Goal: Information Seeking & Learning: Learn about a topic

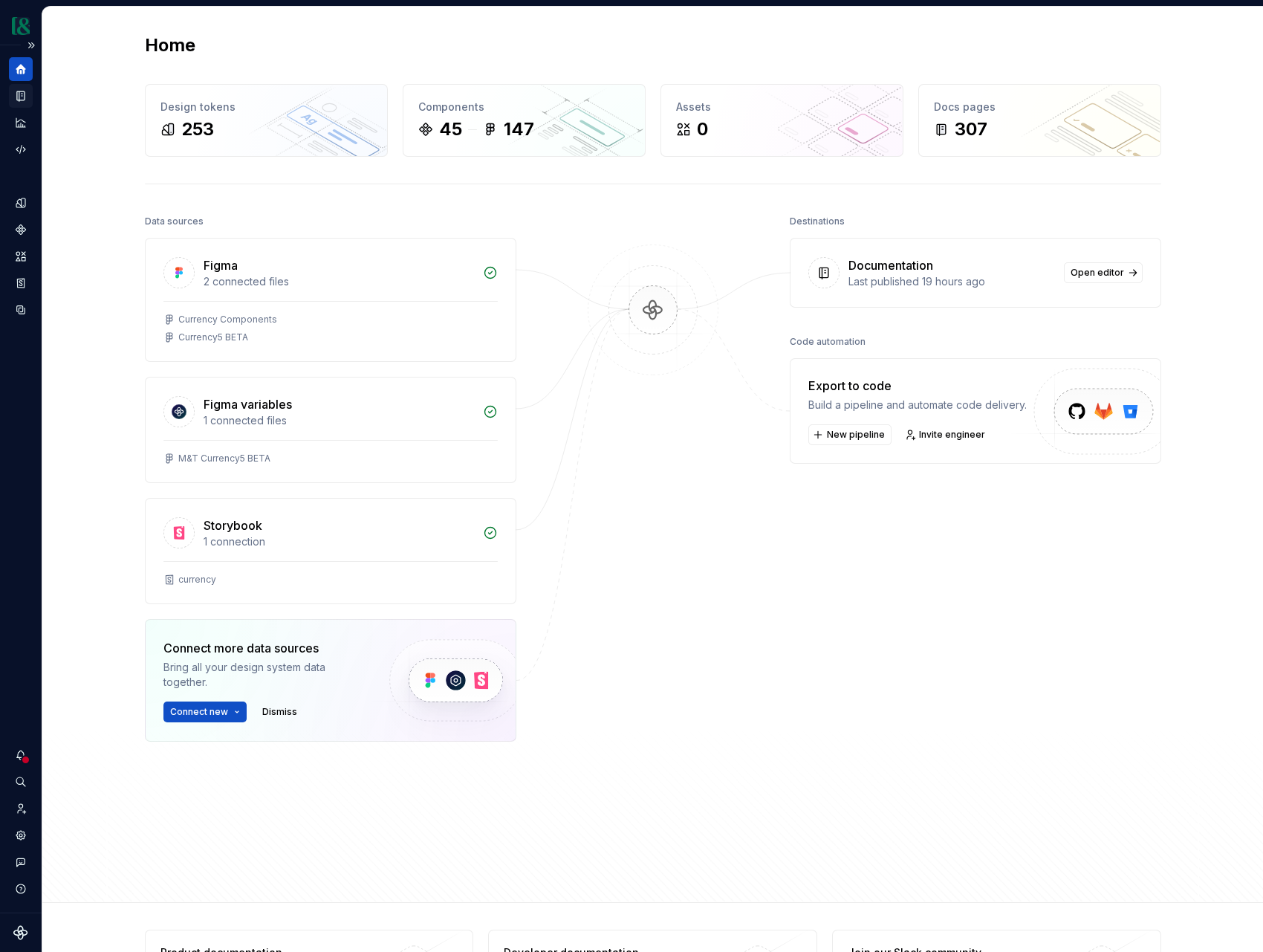
click at [29, 104] on div "Documentation" at bounding box center [21, 95] width 24 height 24
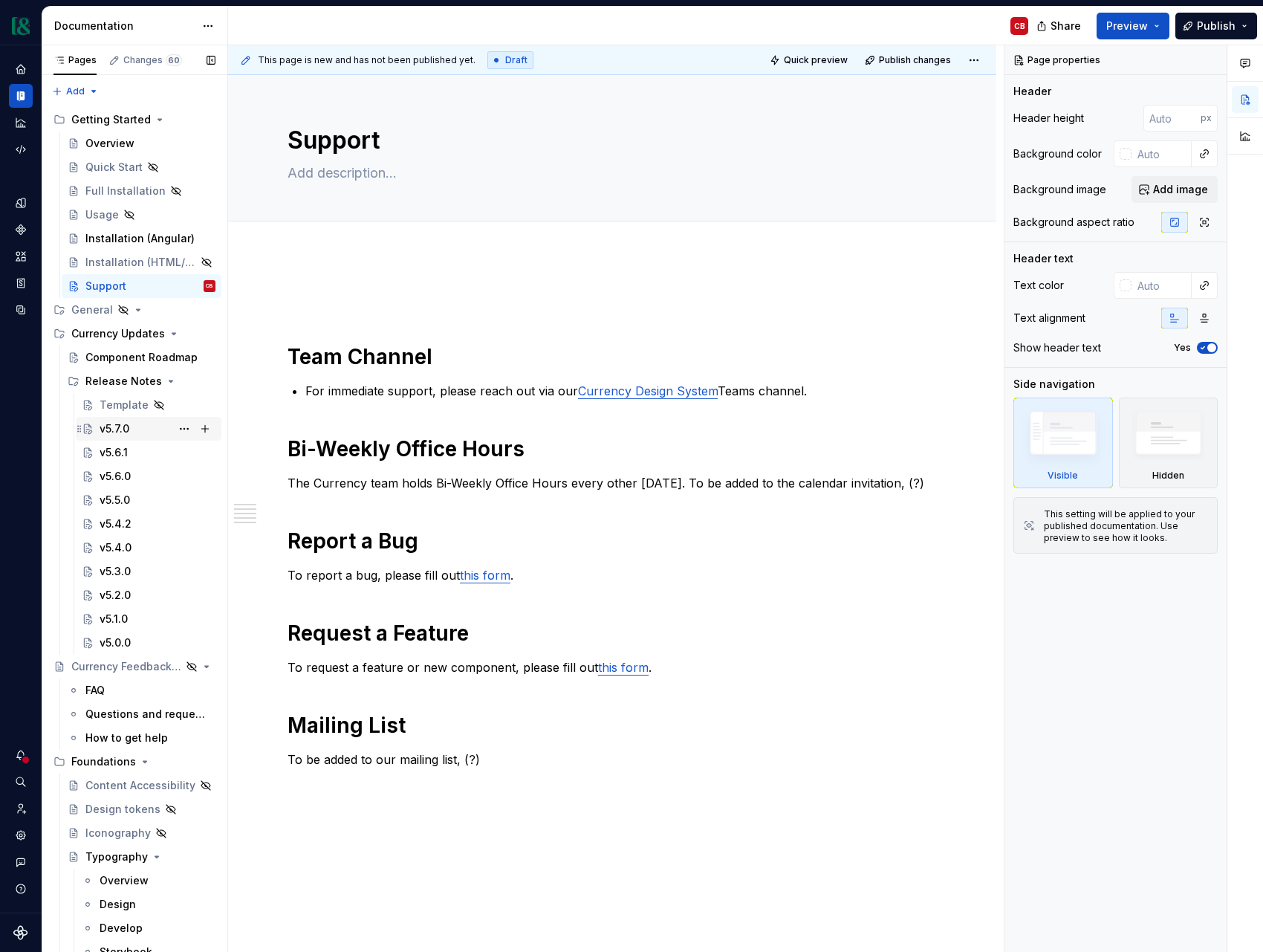
click at [114, 429] on div "v5.7.0" at bounding box center [114, 429] width 30 height 15
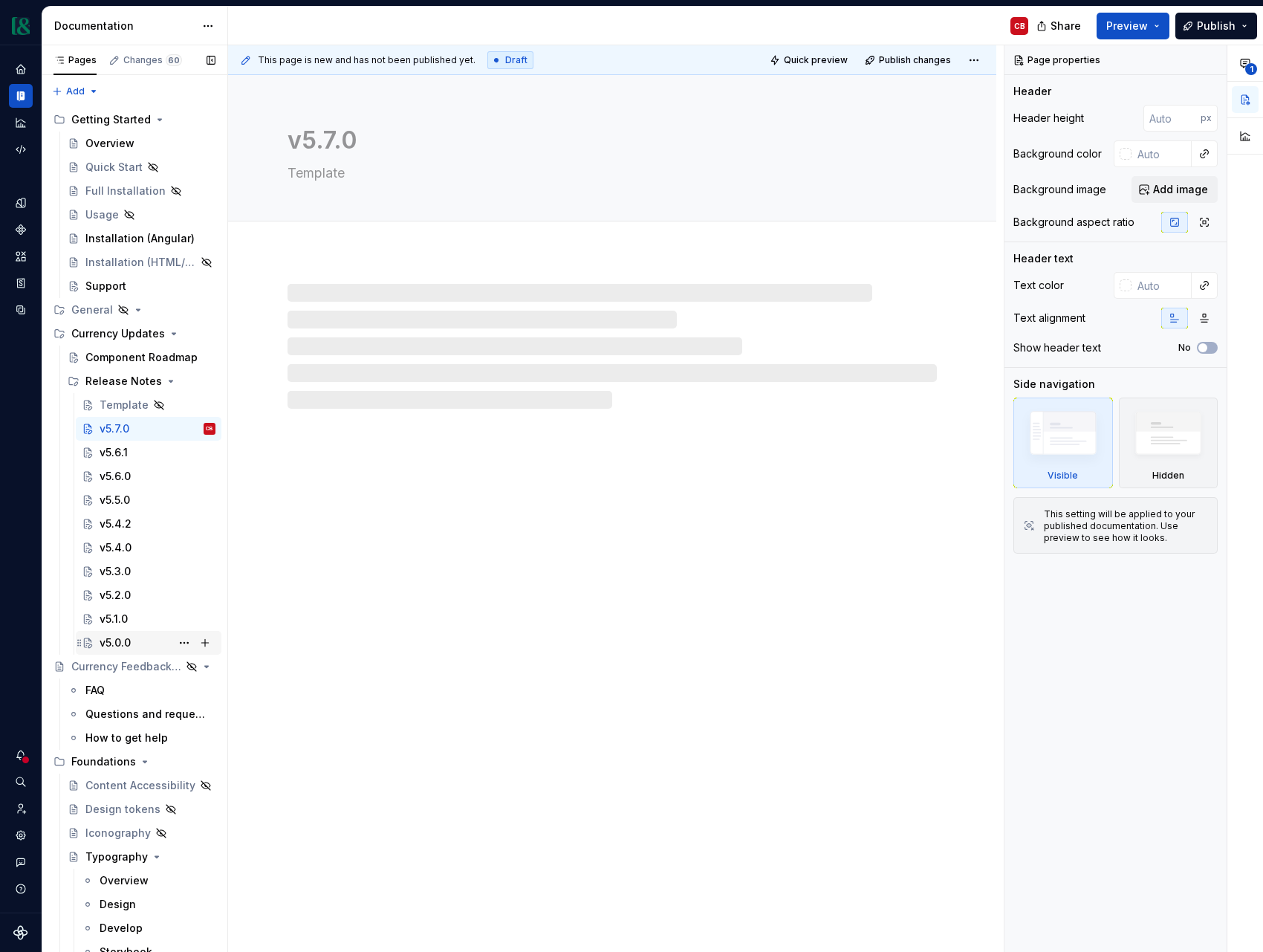
click at [129, 643] on div "v5.0.0" at bounding box center [115, 642] width 31 height 15
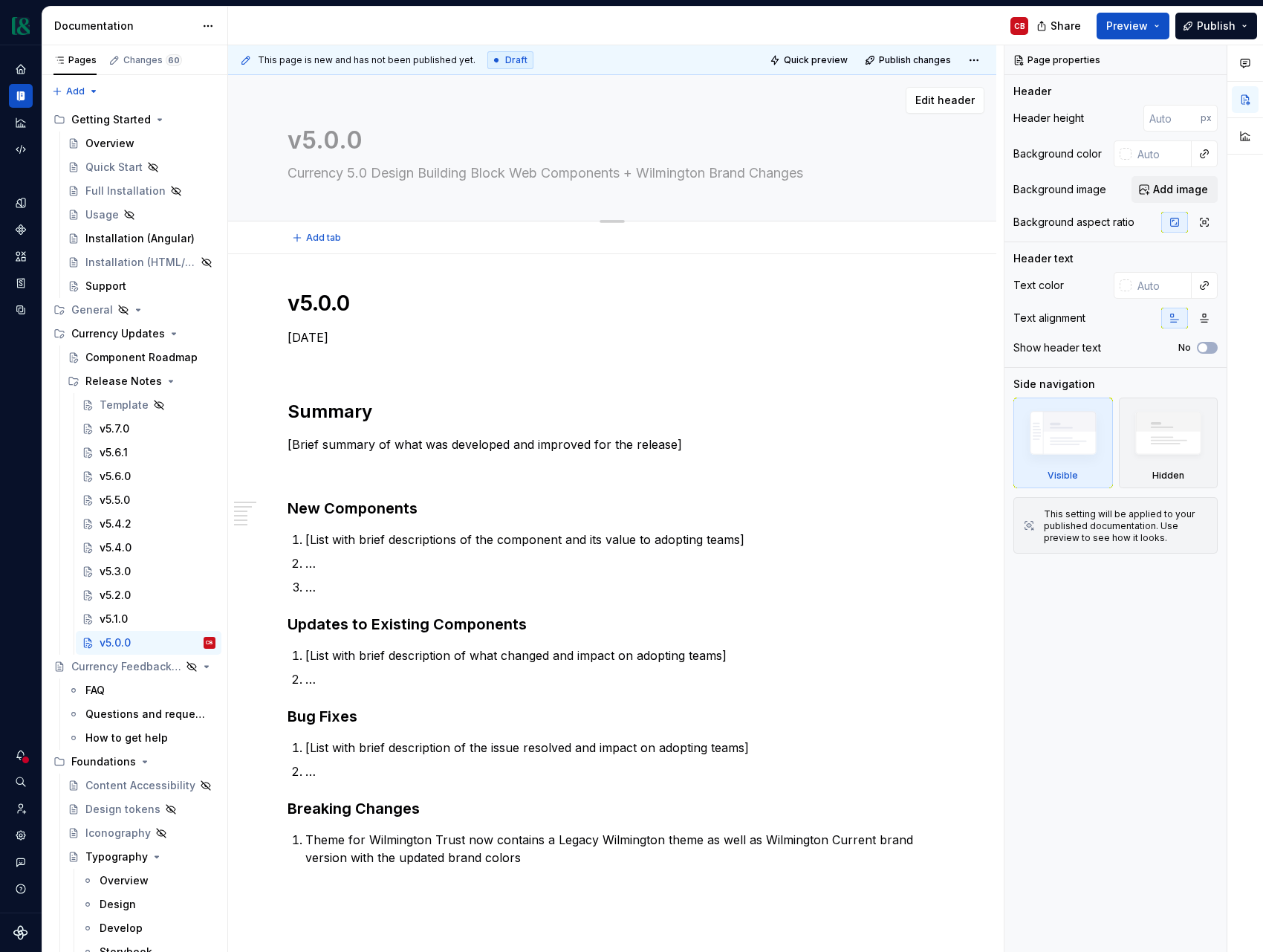
click at [526, 169] on textarea "Currency 5.0 Design Building Block Web Components + Wilmington Brand Changes" at bounding box center [609, 173] width 650 height 24
type textarea "*"
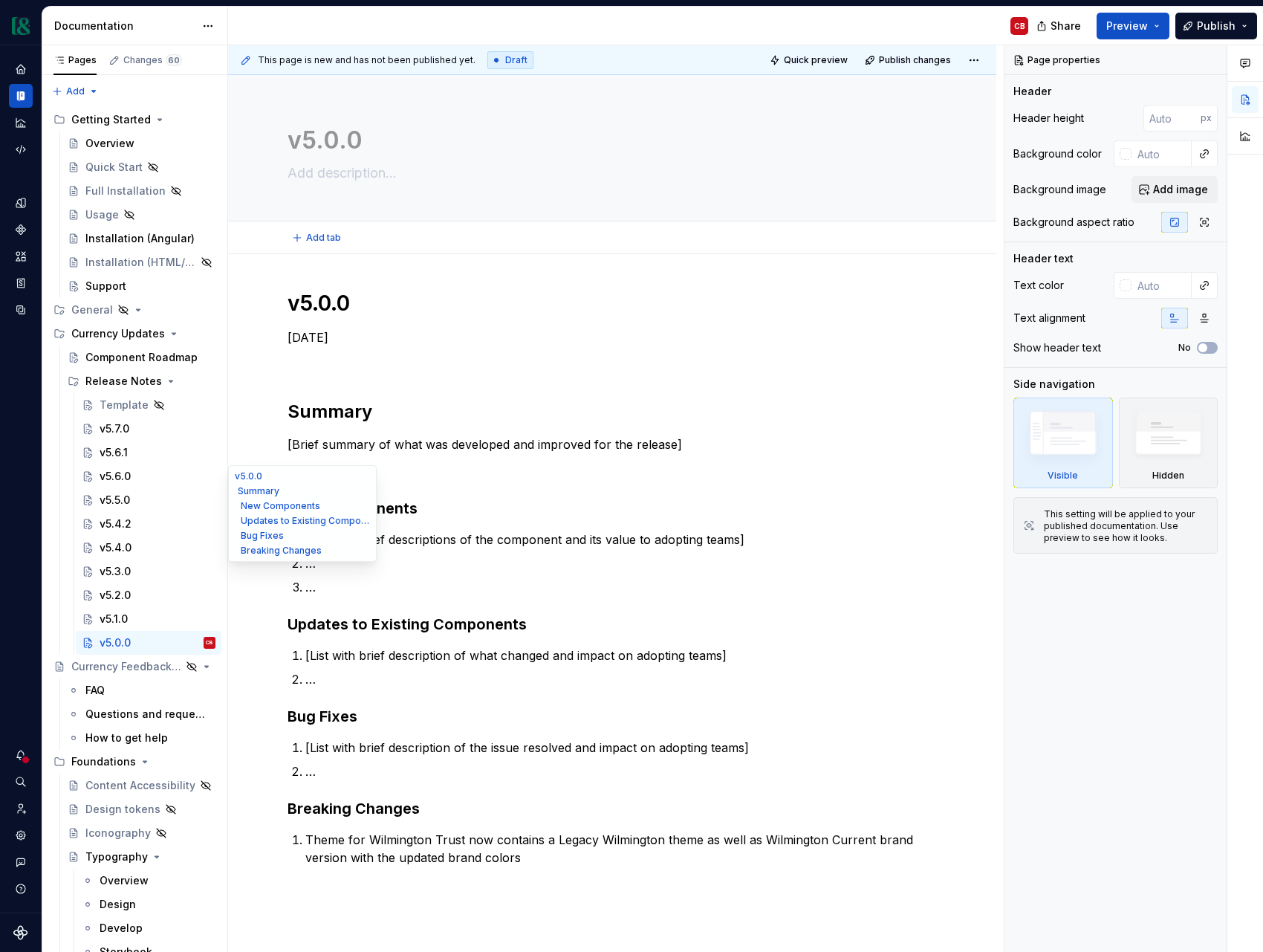
type textarea "*"
click at [129, 620] on div "v5.1.0" at bounding box center [158, 619] width 116 height 21
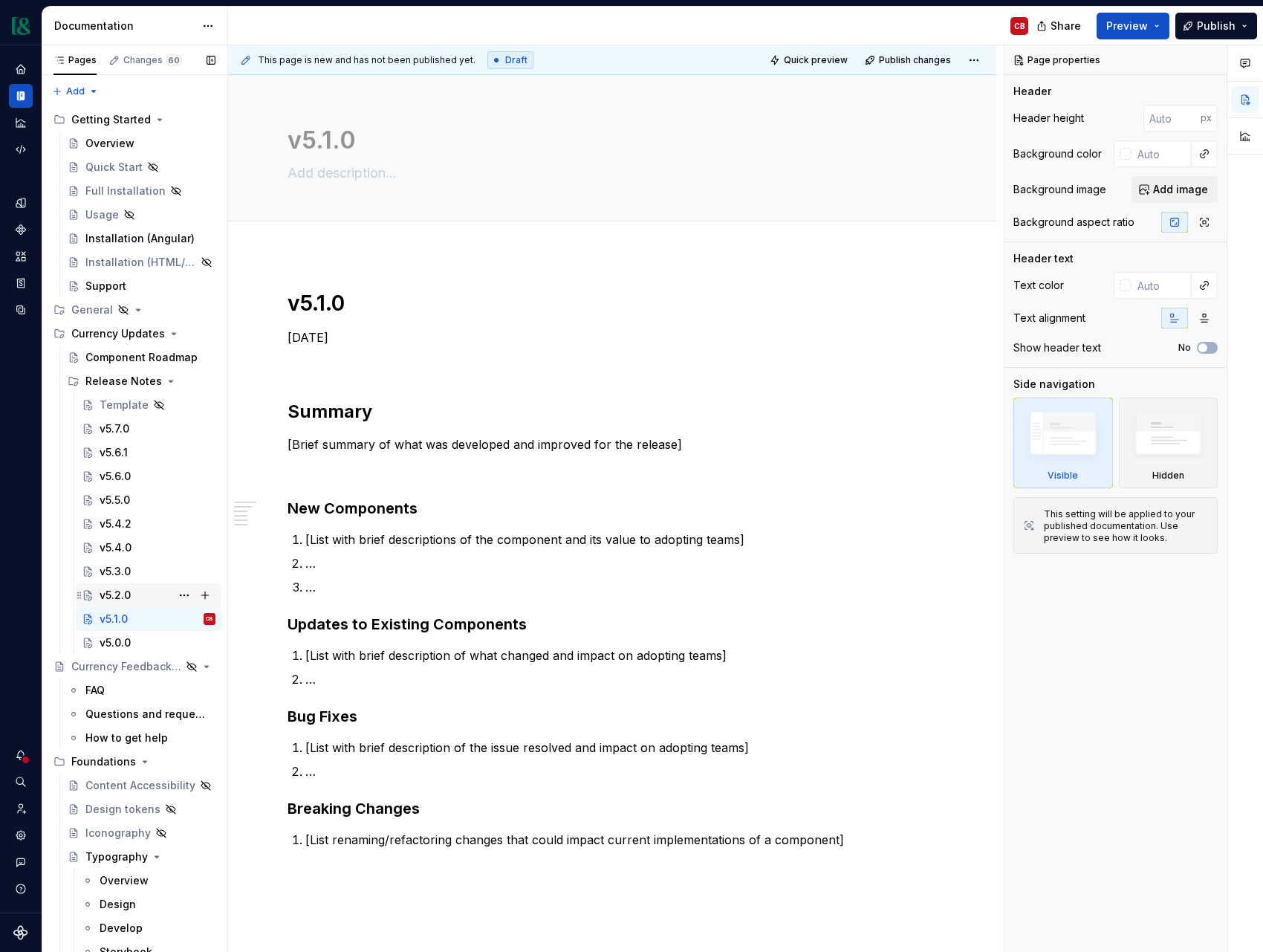
click at [120, 601] on div "v5.2.0" at bounding box center [115, 595] width 31 height 15
click at [121, 570] on div "v5.3.0" at bounding box center [115, 571] width 31 height 15
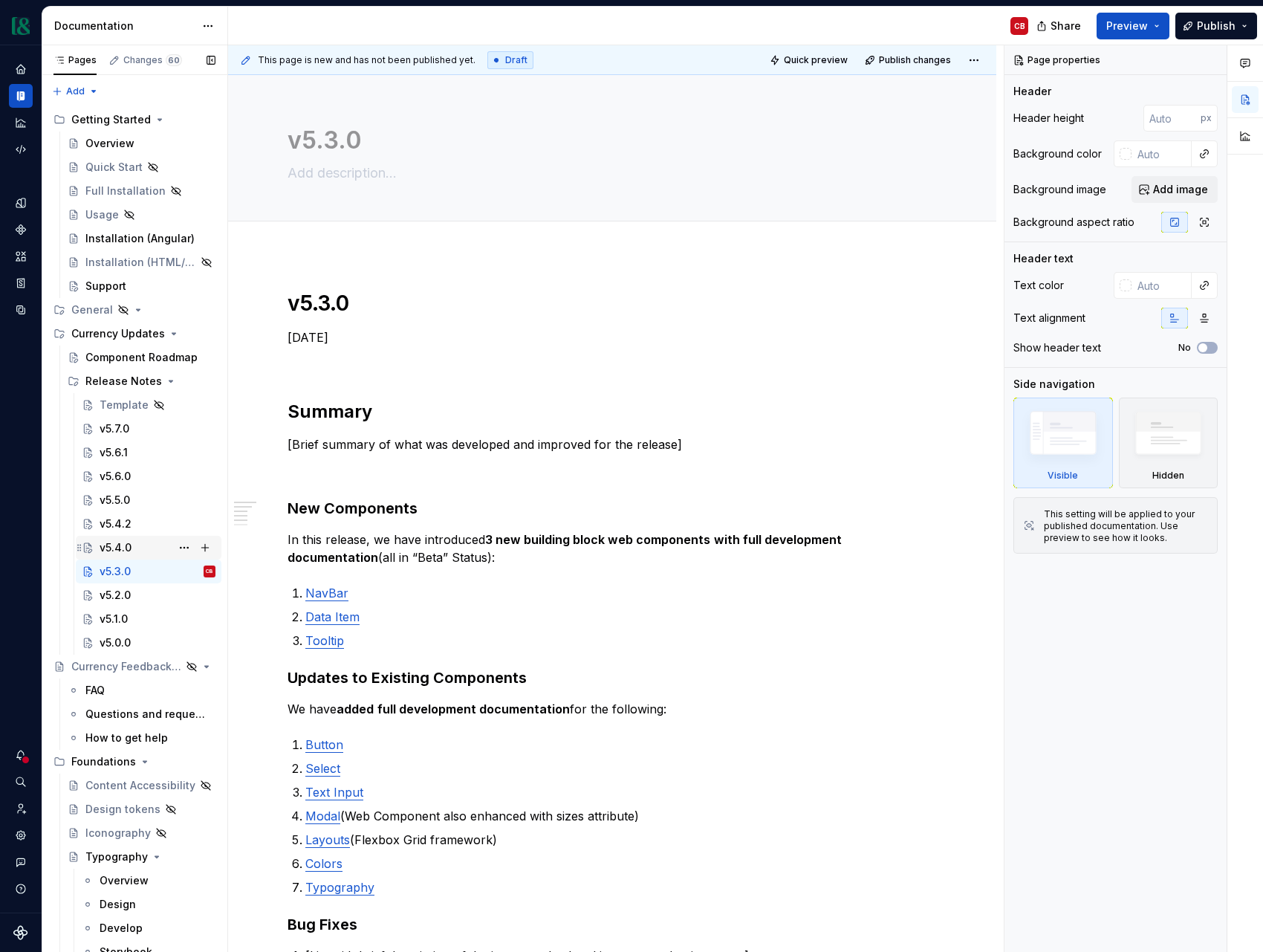
click at [126, 550] on div "v5.4.0" at bounding box center [115, 548] width 32 height 15
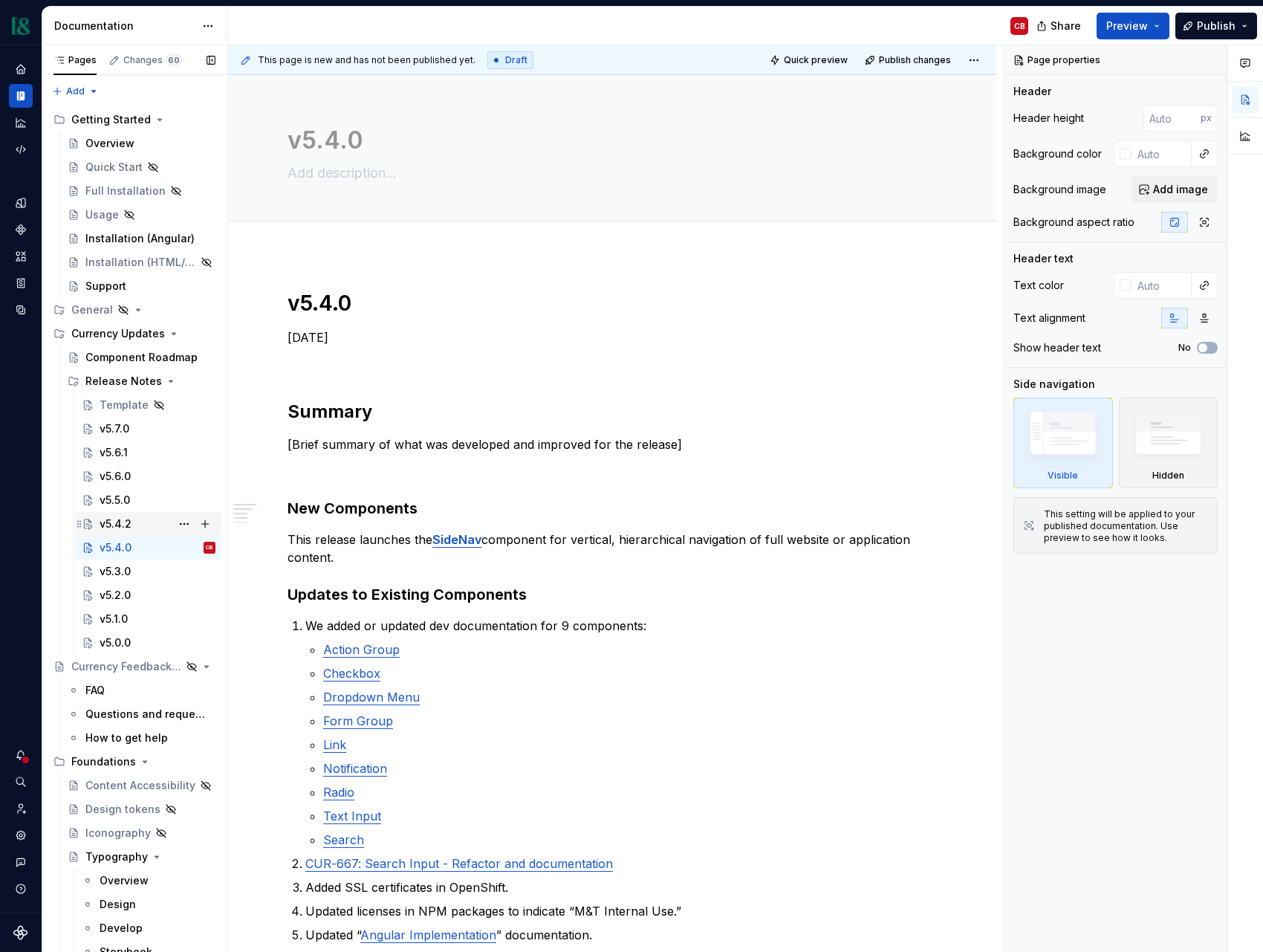
click at [127, 523] on div "v5.4.2" at bounding box center [115, 523] width 32 height 15
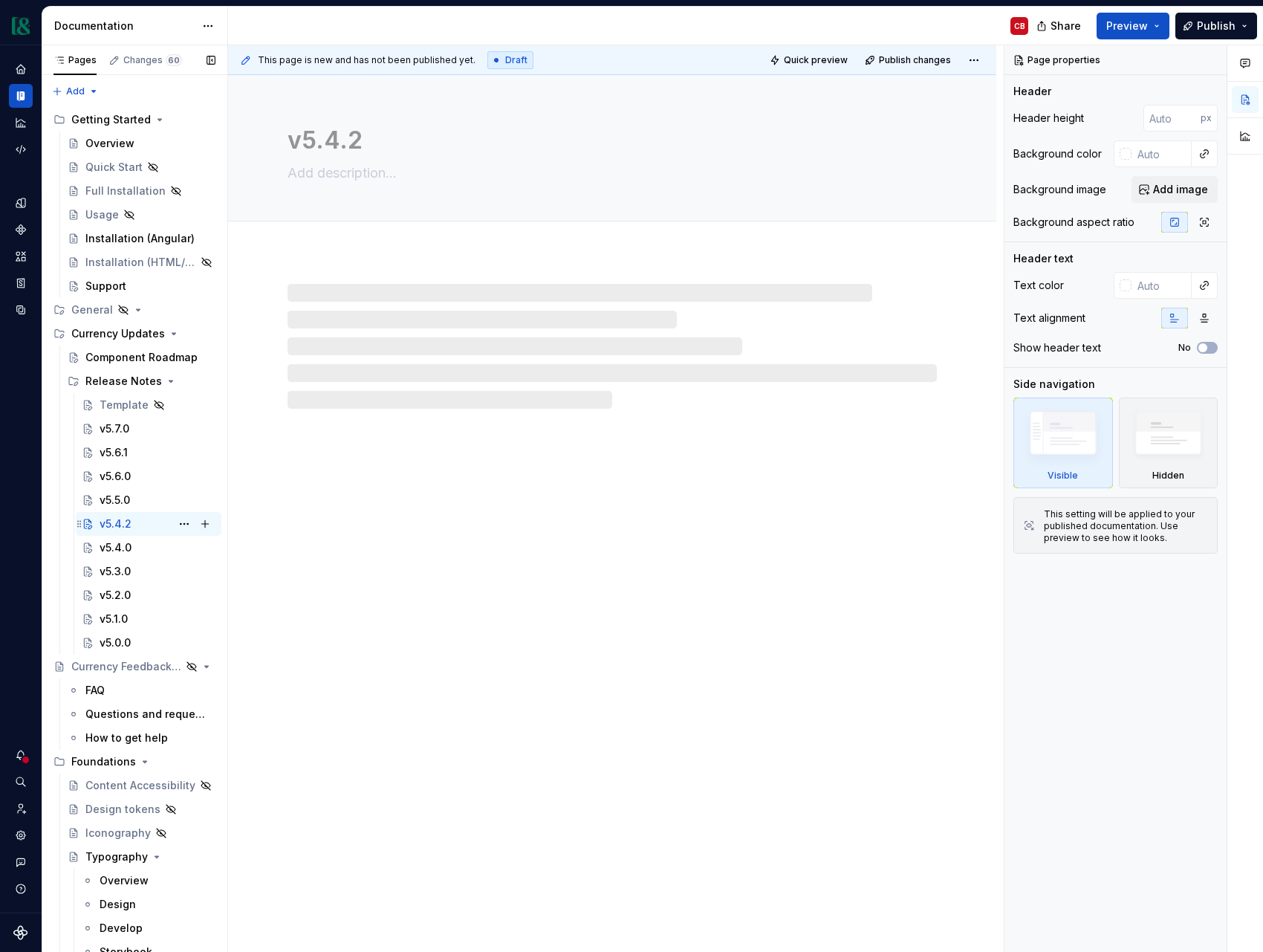
click at [128, 516] on div "v5.4.2" at bounding box center [115, 523] width 32 height 15
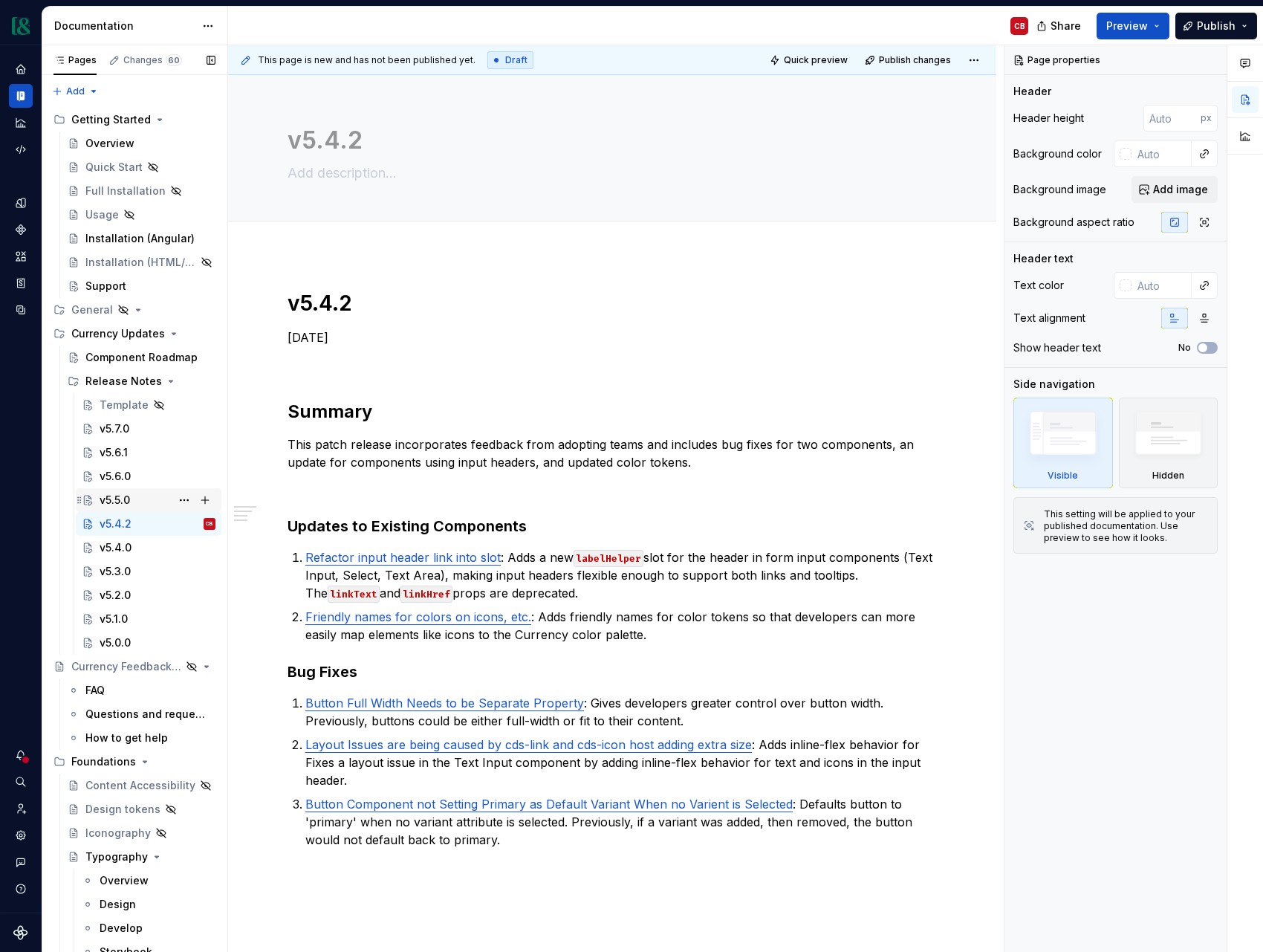
click at [129, 500] on div "v5.5.0" at bounding box center [115, 500] width 31 height 15
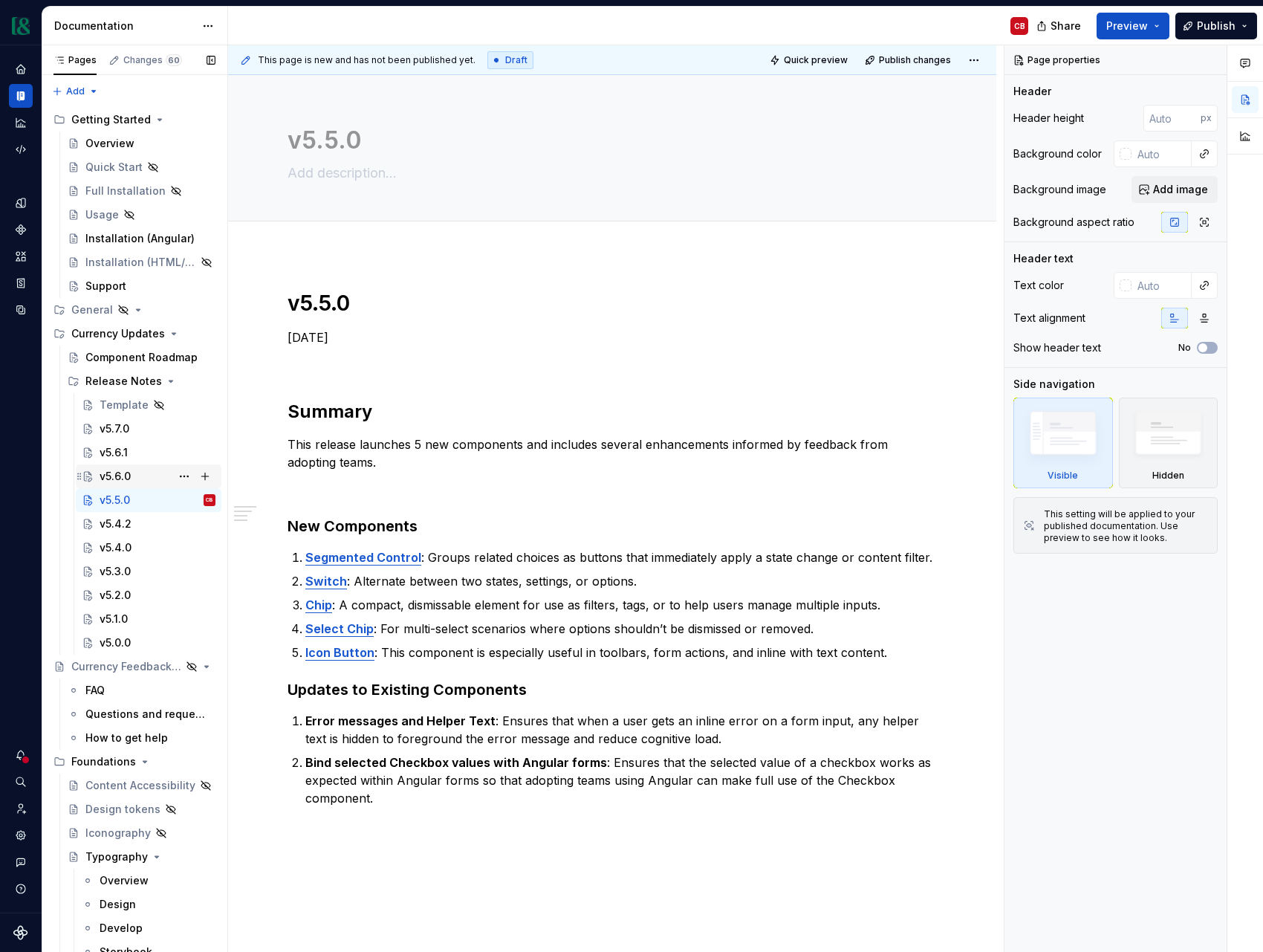
click at [123, 475] on div "v5.6.0" at bounding box center [115, 476] width 31 height 15
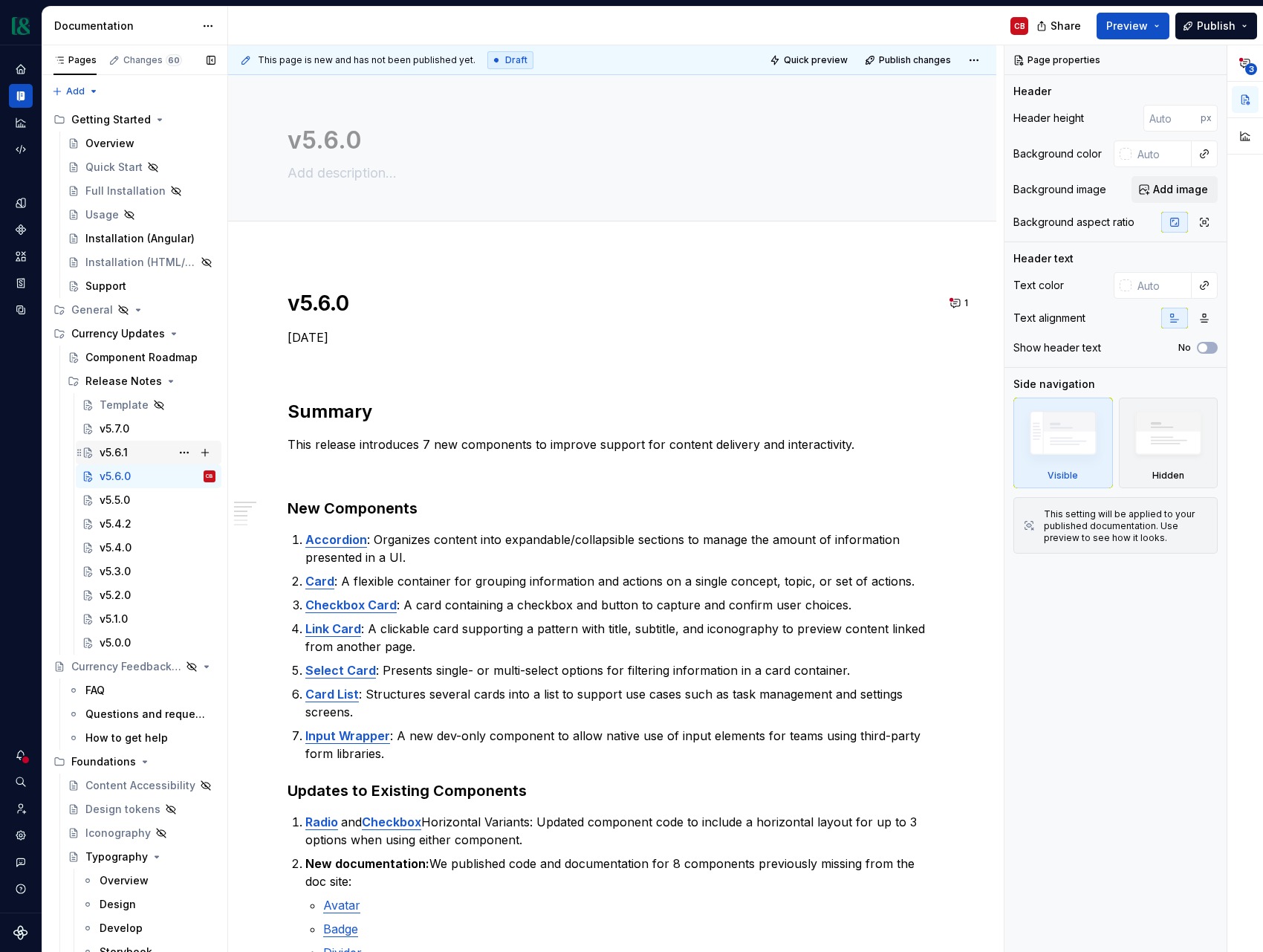
click at [121, 447] on div "v5.6.1" at bounding box center [114, 452] width 28 height 15
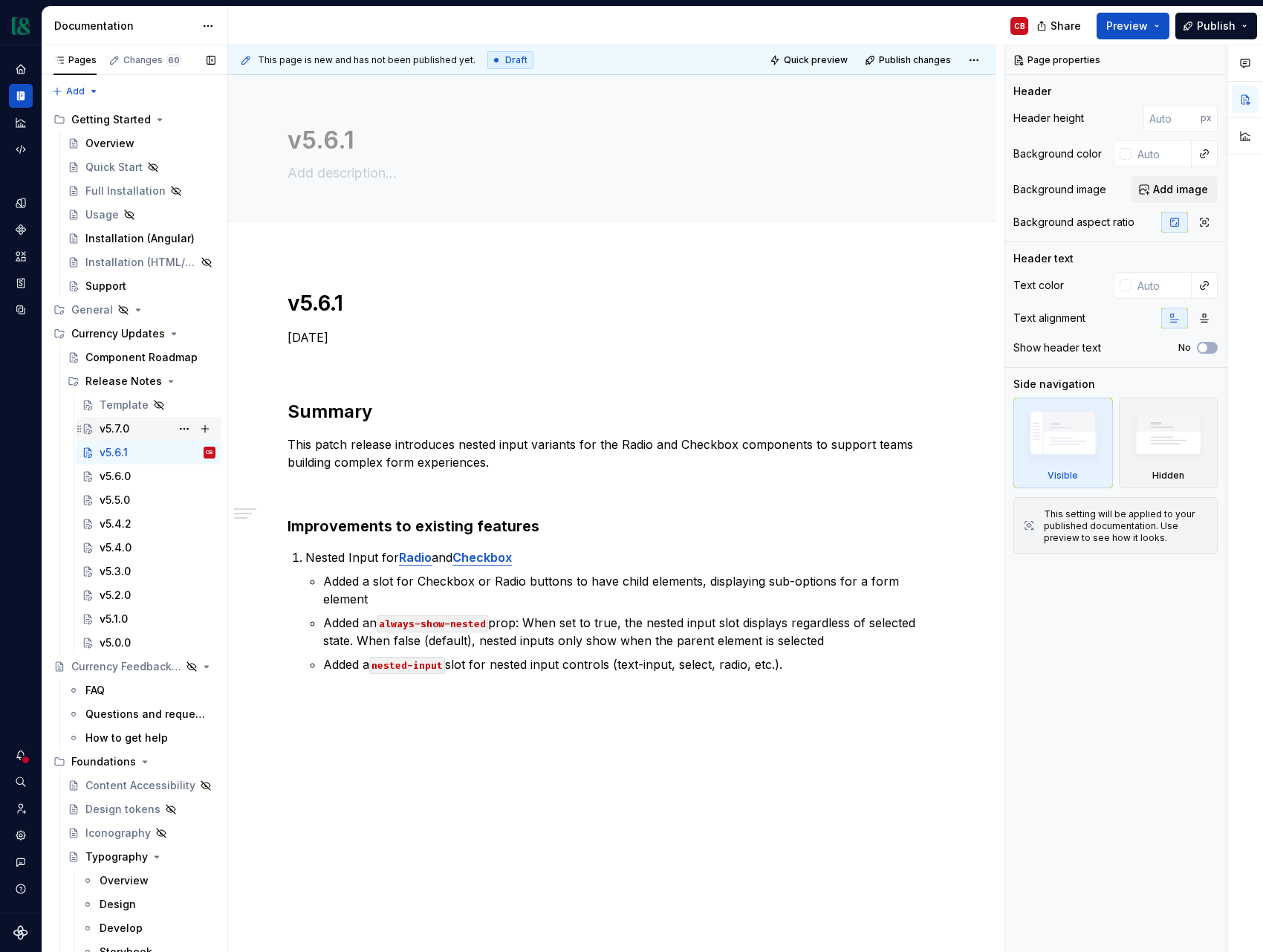
click at [120, 431] on div "v5.7.0" at bounding box center [114, 429] width 30 height 15
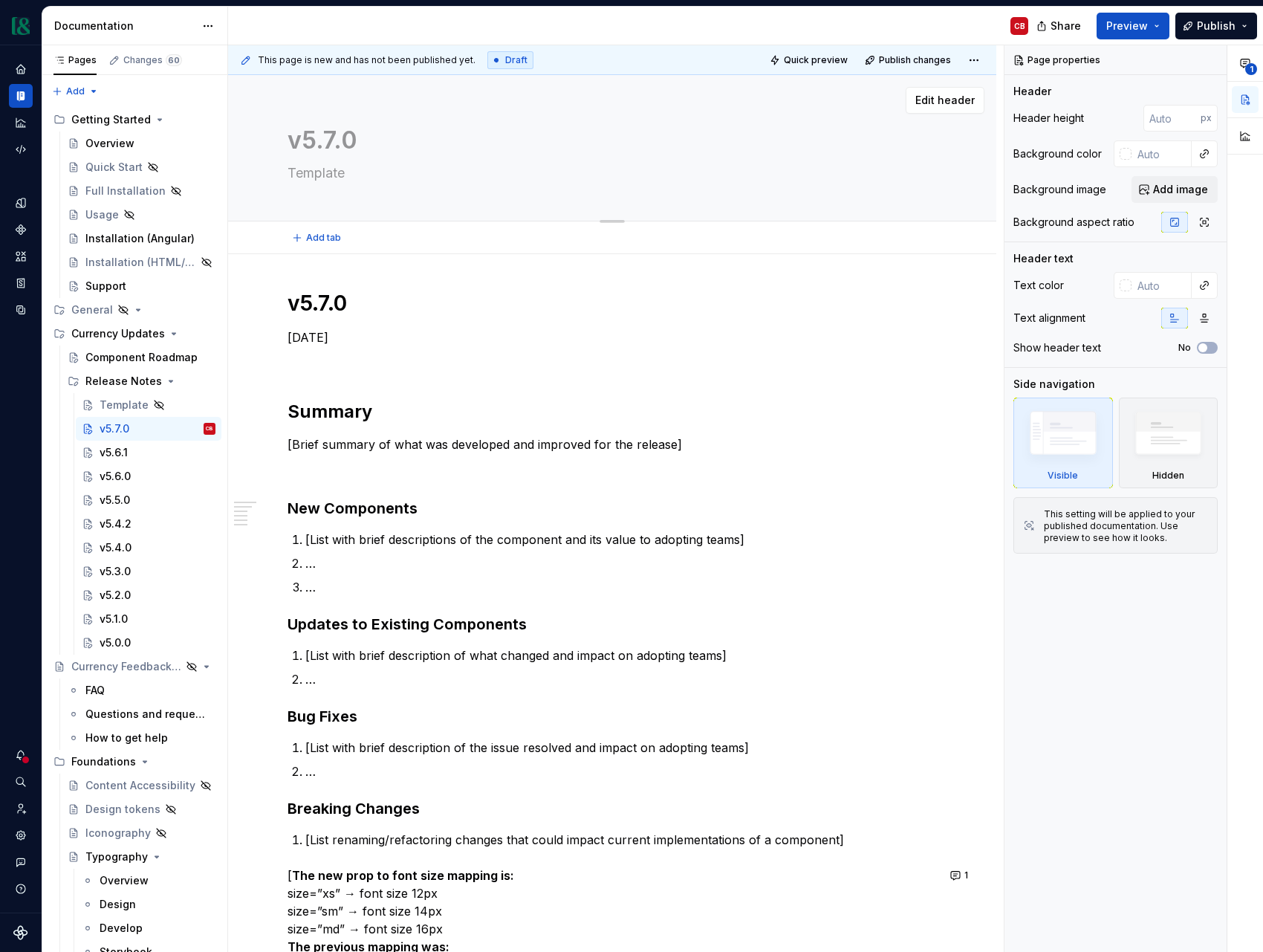
click at [299, 177] on textarea "Template" at bounding box center [609, 173] width 650 height 24
type textarea "*"
click at [125, 638] on div "v5.0.0" at bounding box center [115, 642] width 31 height 15
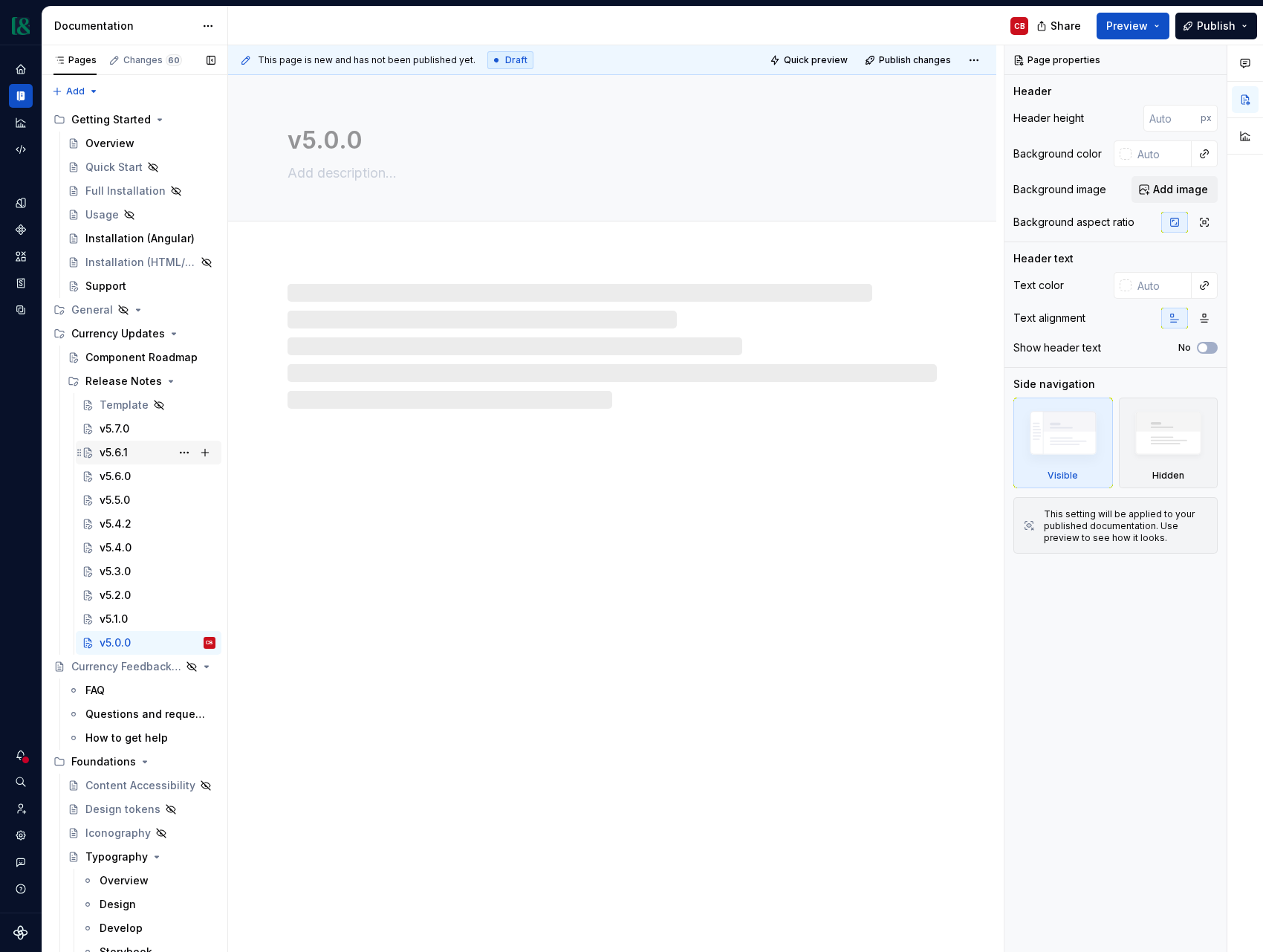
click at [108, 453] on div "v5.6.1" at bounding box center [114, 452] width 28 height 15
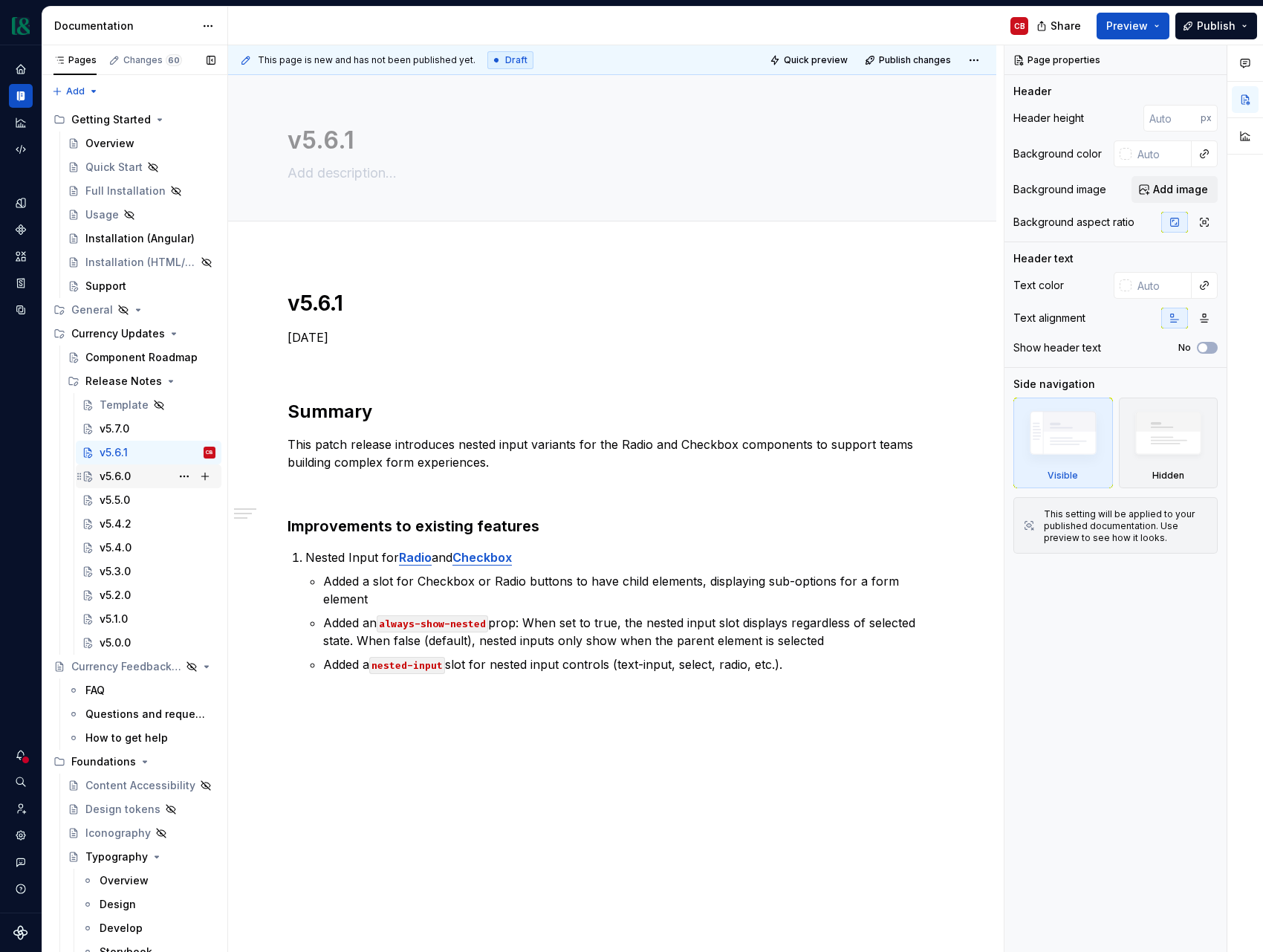
click at [121, 478] on div "v5.6.0" at bounding box center [115, 476] width 31 height 15
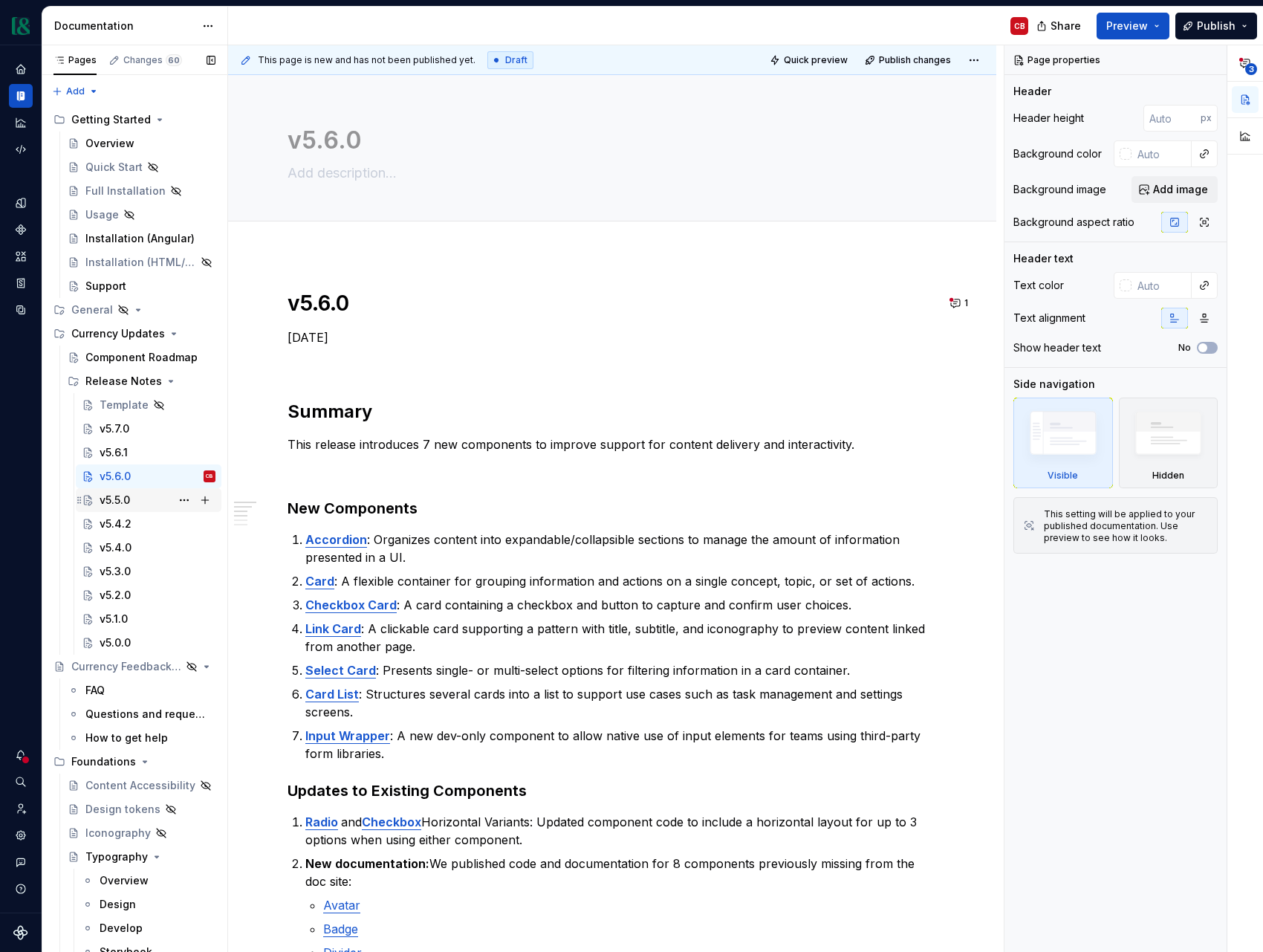
click at [141, 502] on div "v5.5.0" at bounding box center [158, 500] width 116 height 21
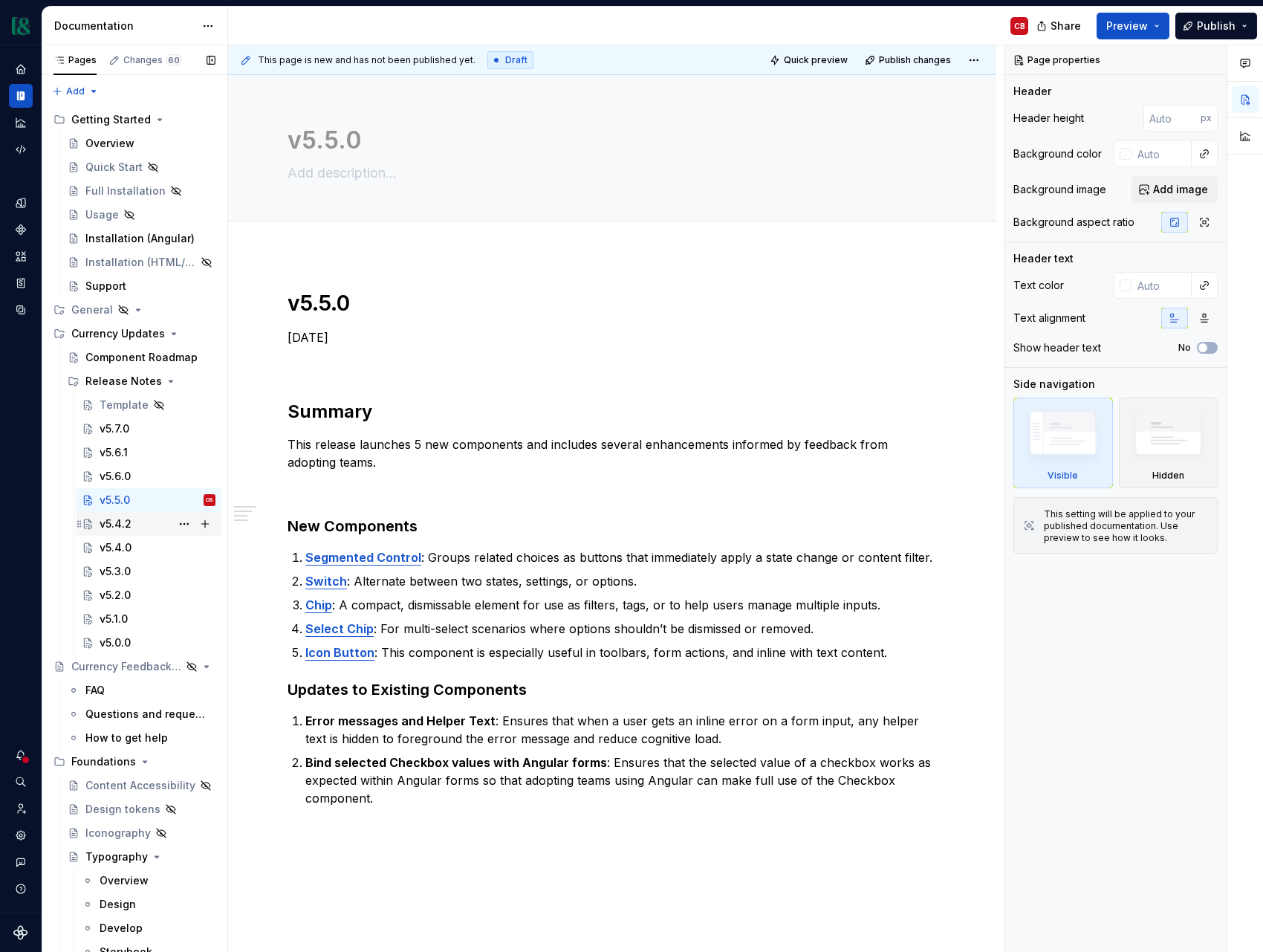
click at [117, 521] on div "v5.4.2" at bounding box center [115, 523] width 32 height 15
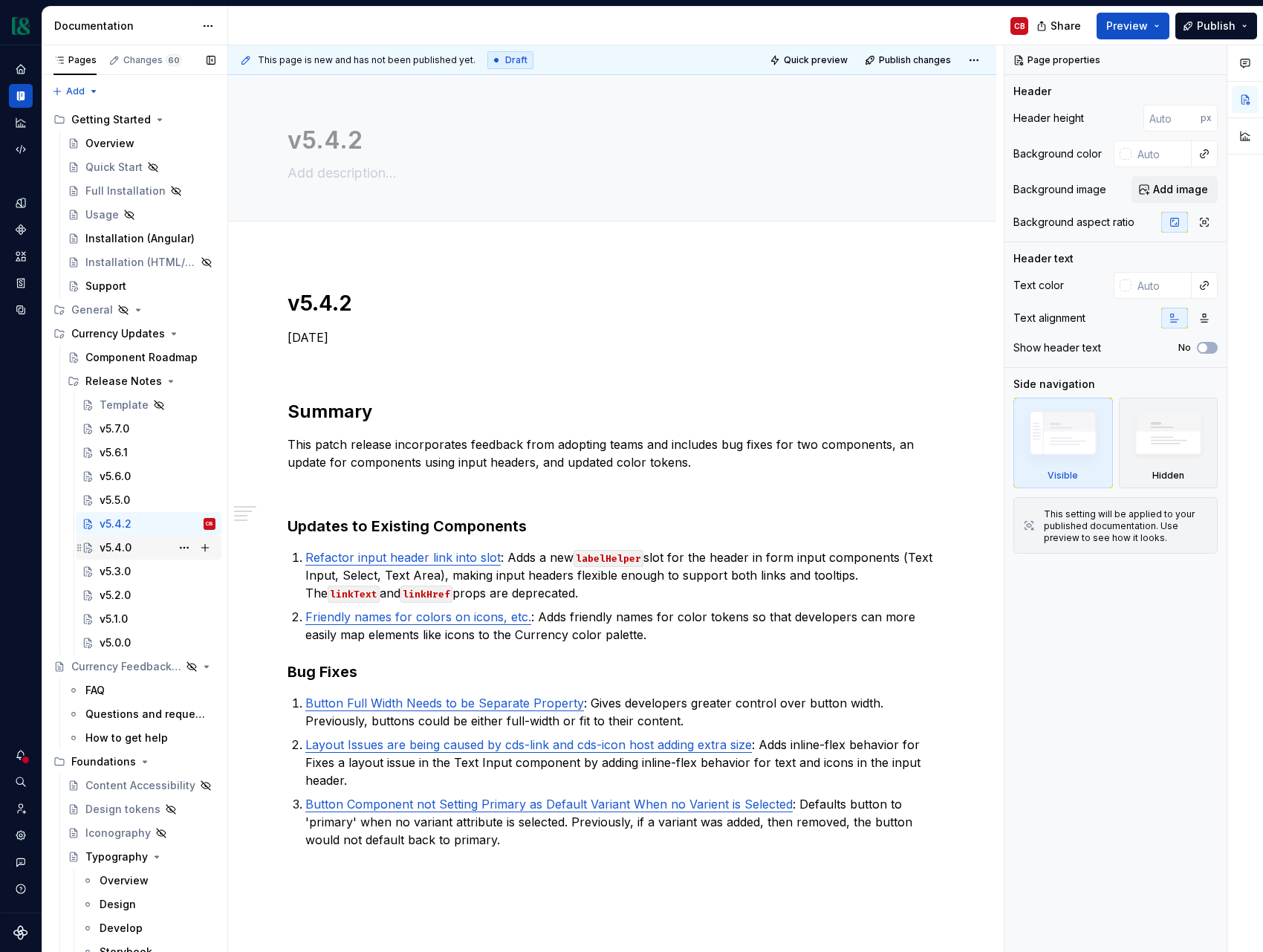
click at [121, 551] on div "v5.4.0" at bounding box center [115, 548] width 32 height 15
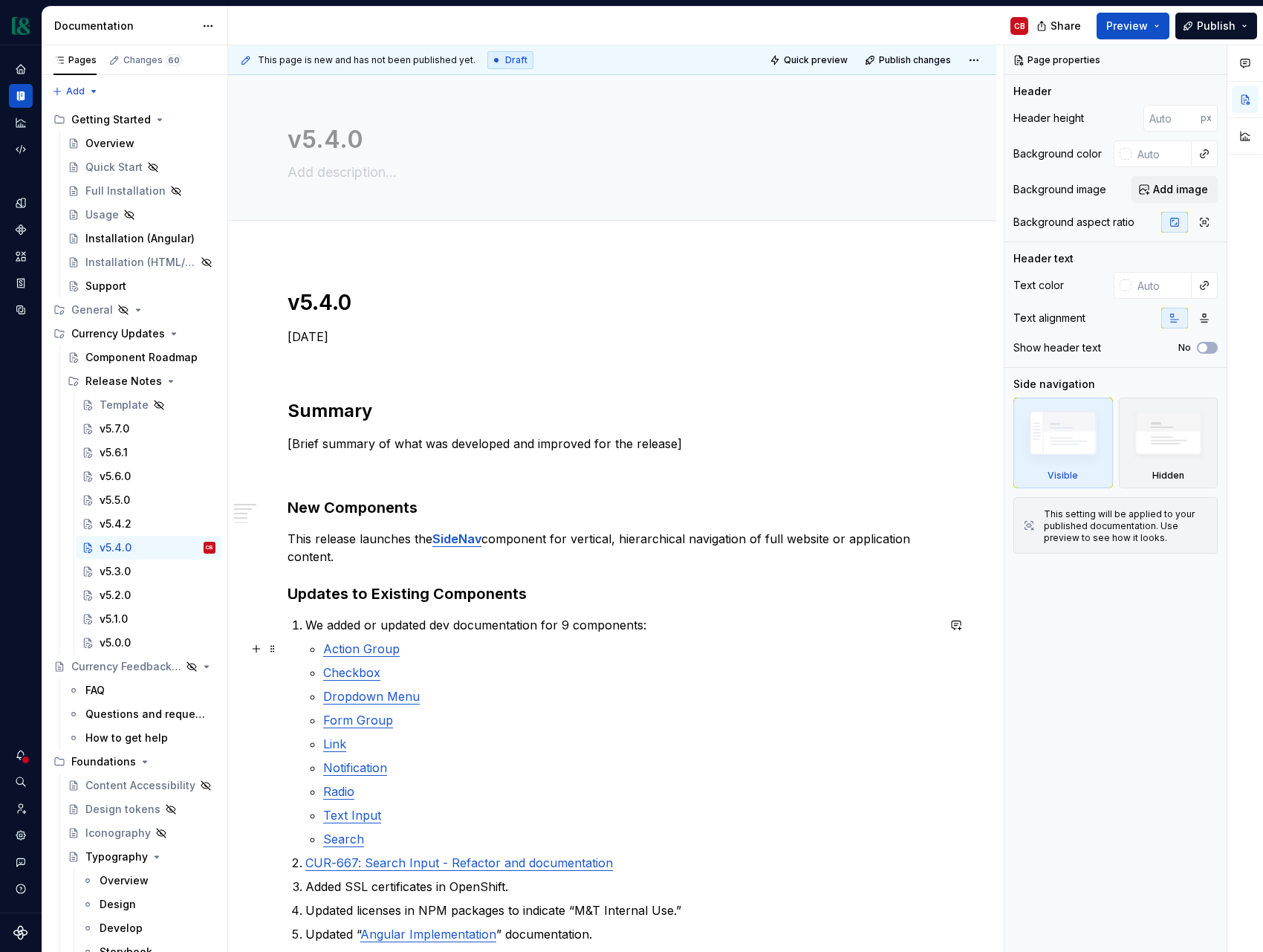
scroll to position [5, 0]
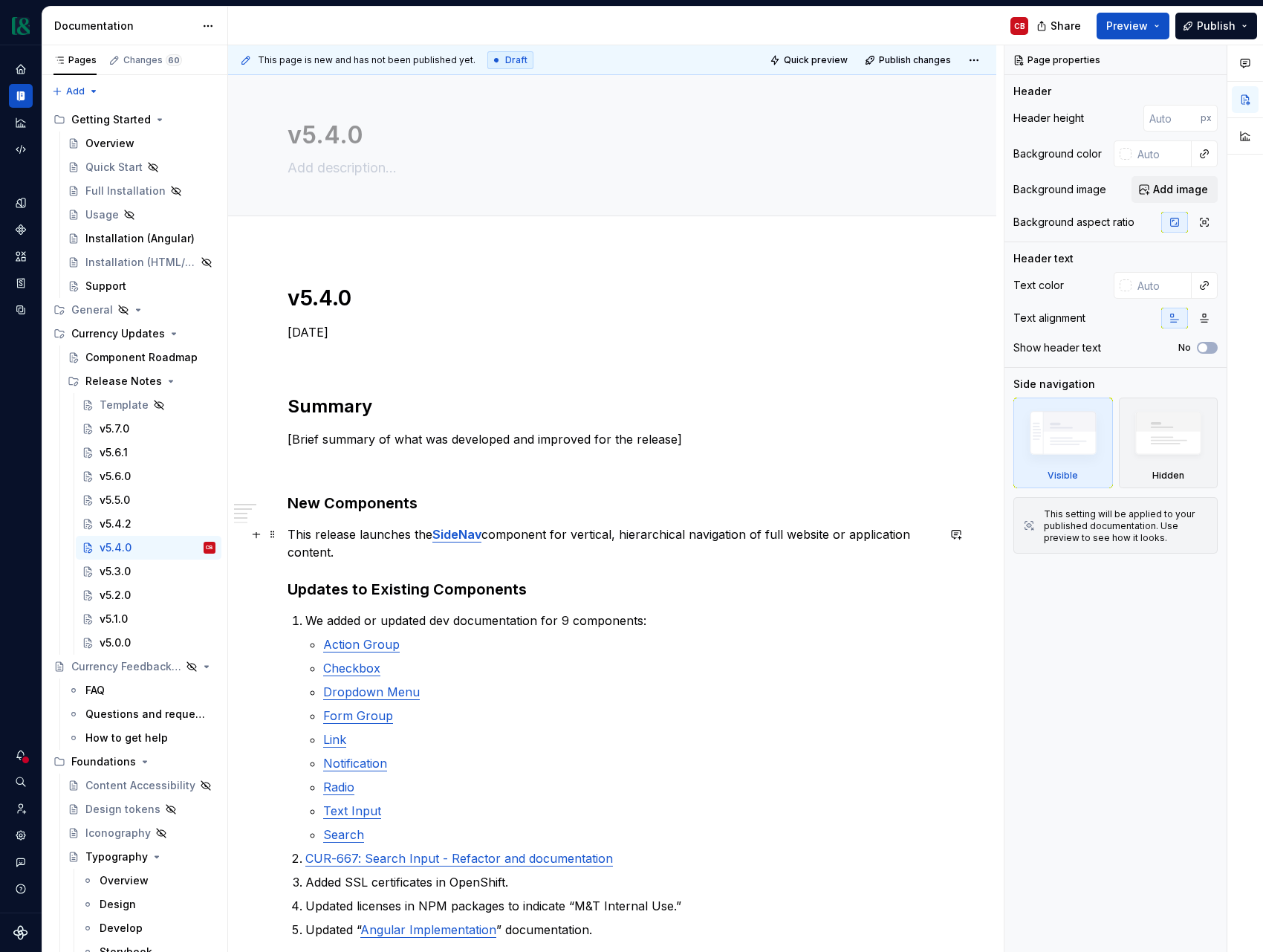
click at [355, 537] on p "This release launches the SideNav component for vertical, hierarchical navigati…" at bounding box center [612, 542] width 650 height 35
type textarea "*"
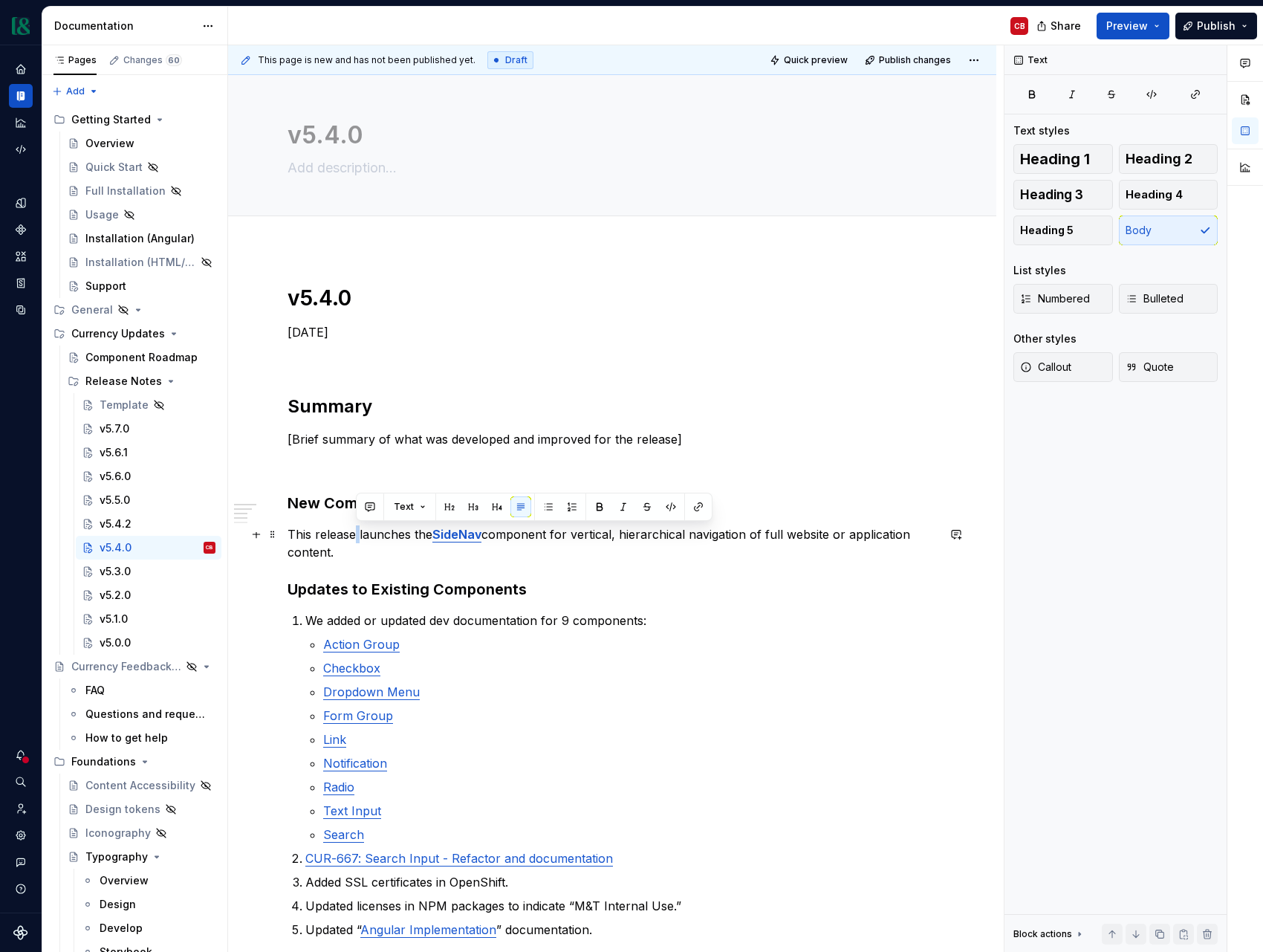
click at [355, 537] on p "This release launches the SideNav component for vertical, hierarchical navigati…" at bounding box center [612, 542] width 650 height 35
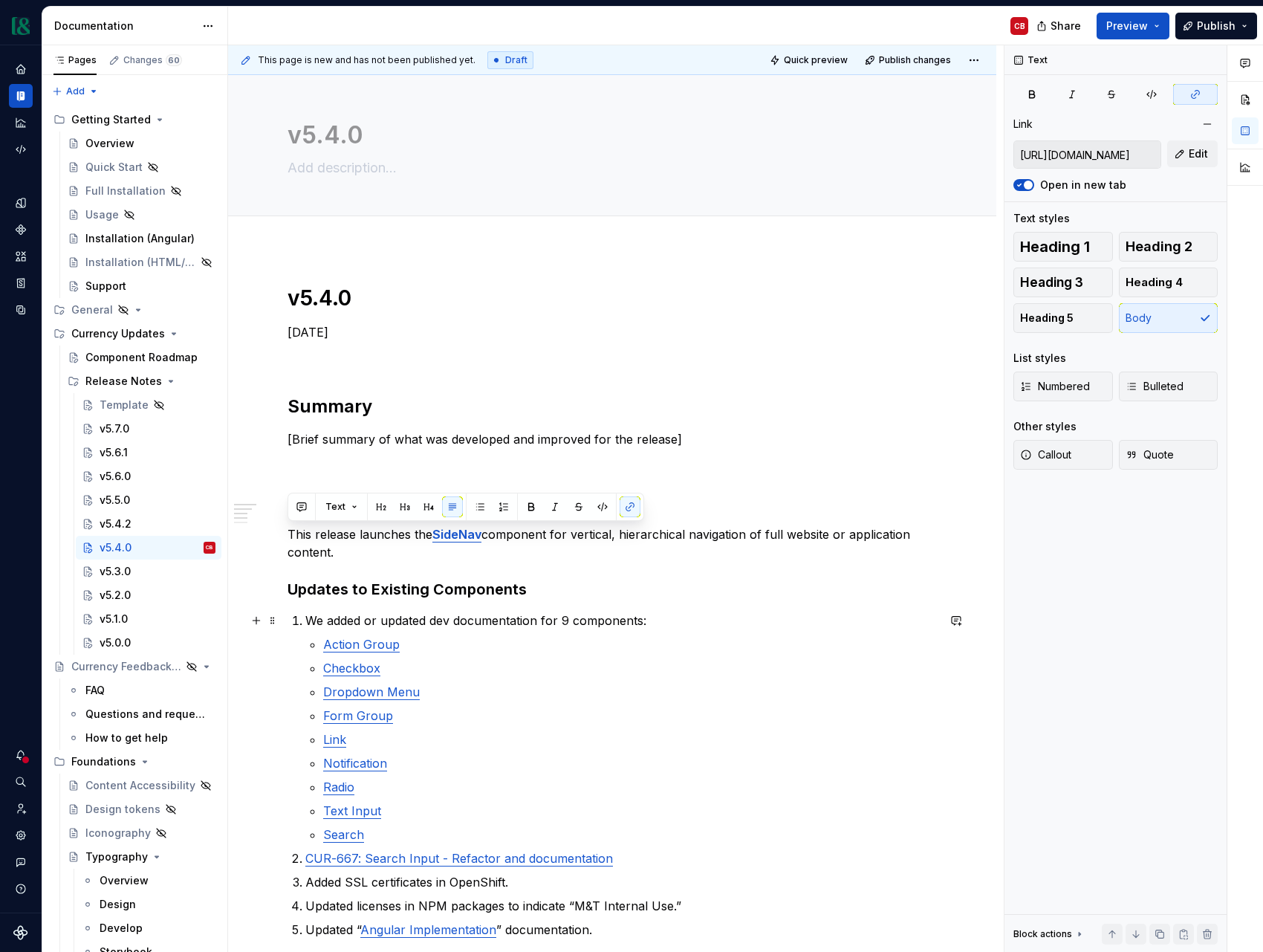
click at [560, 630] on li "We added or updated dev documentation for 9 components: Action Group Checkbox D…" at bounding box center [621, 727] width 632 height 232
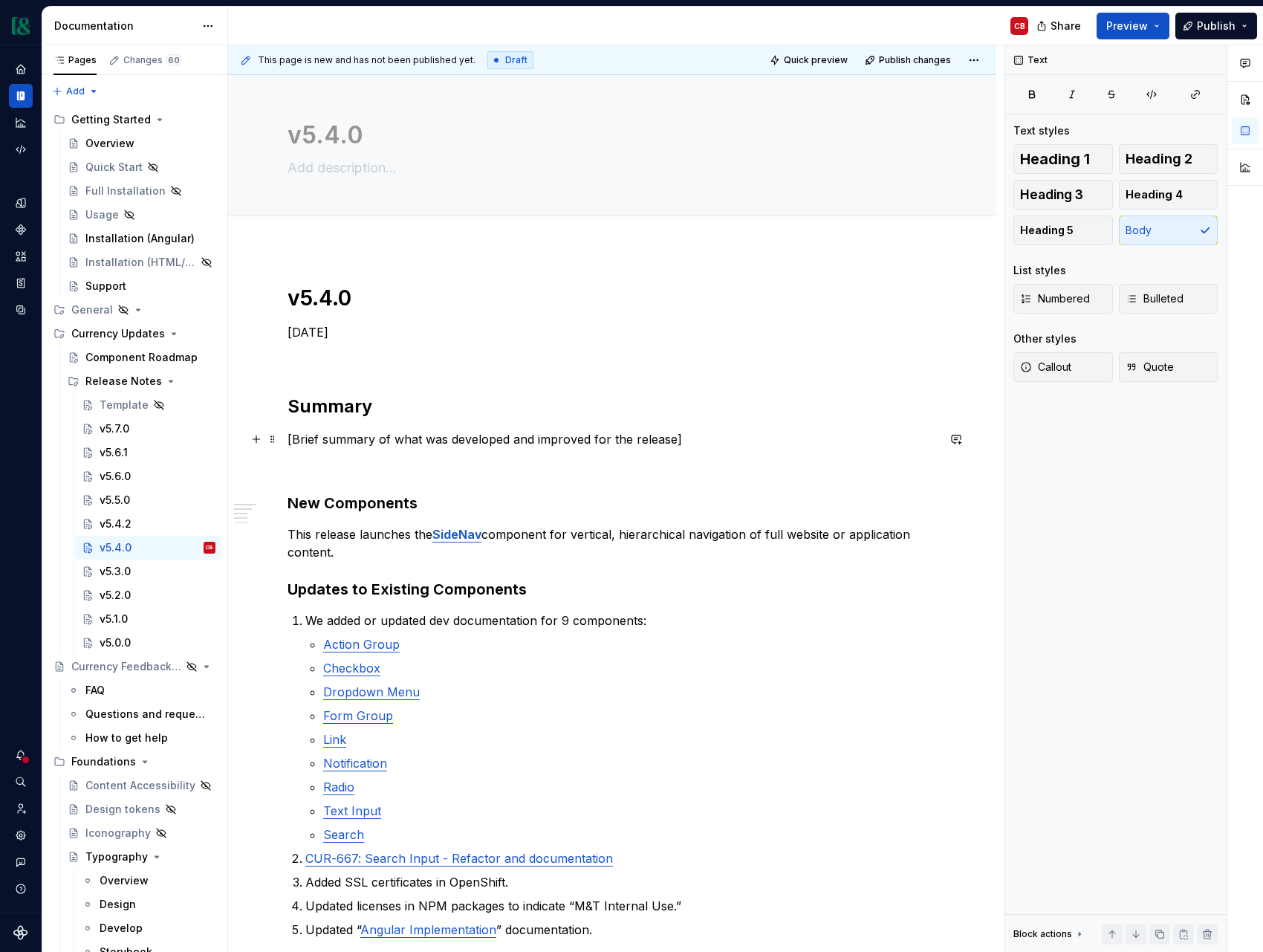
click at [349, 443] on p "[Brief summary of what was developed and improved for the release]" at bounding box center [612, 440] width 650 height 18
click at [117, 521] on div "v5.4.2" at bounding box center [115, 523] width 32 height 15
click at [124, 498] on div "v5.5.0" at bounding box center [115, 500] width 31 height 15
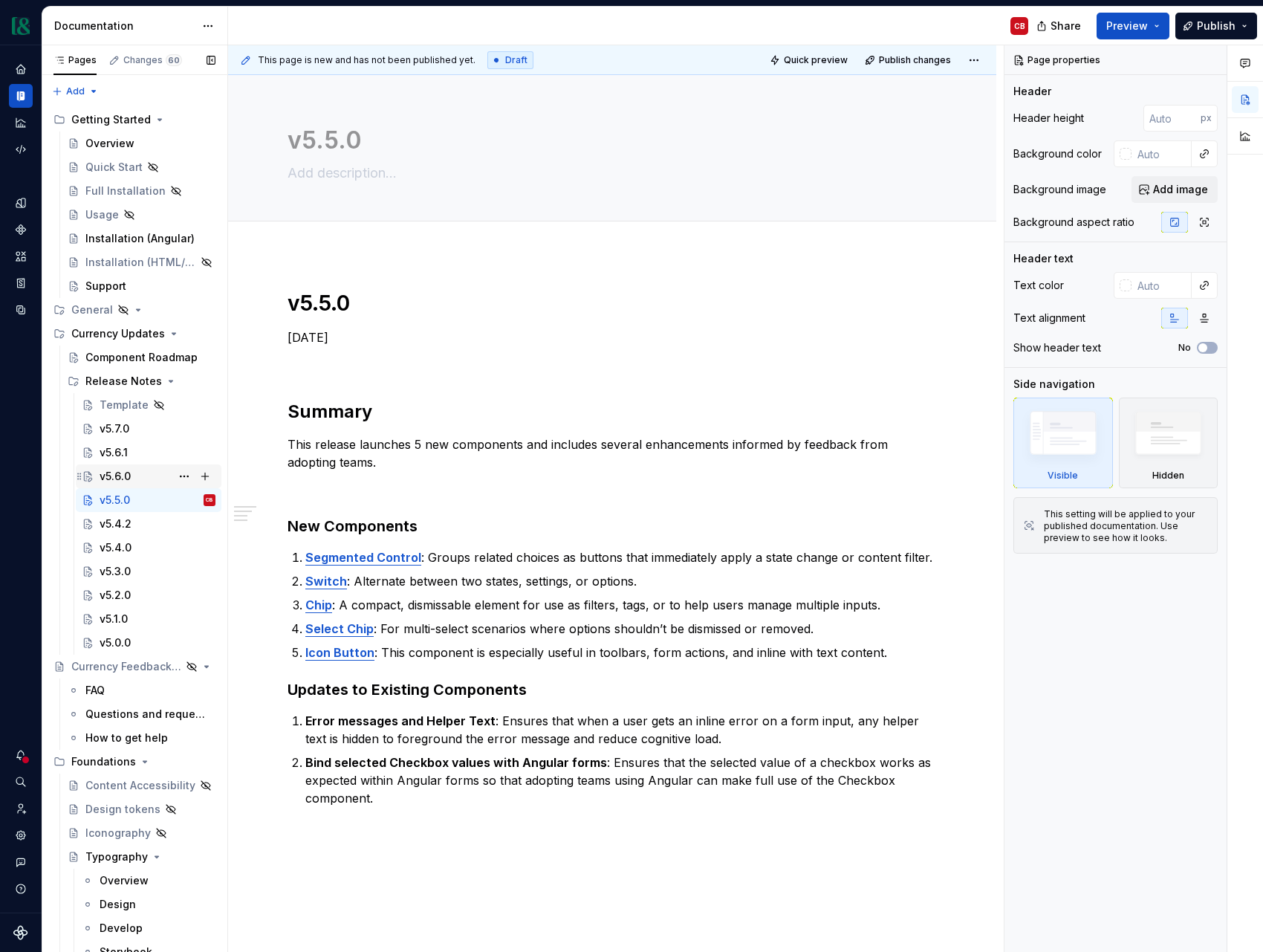
click at [153, 471] on div "v5.6.0" at bounding box center [158, 476] width 116 height 21
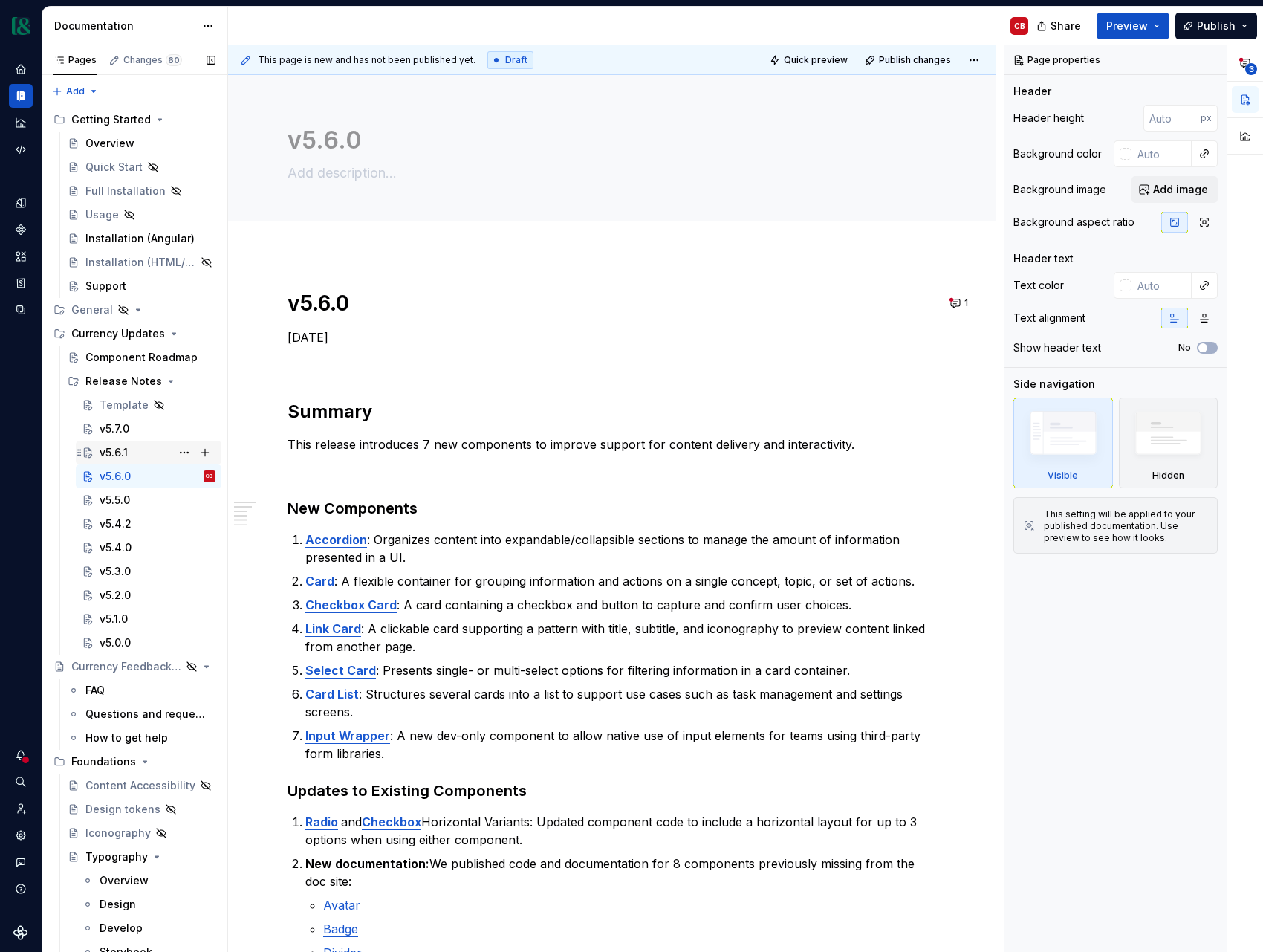
click at [130, 451] on div "v5.6.1" at bounding box center [158, 452] width 116 height 21
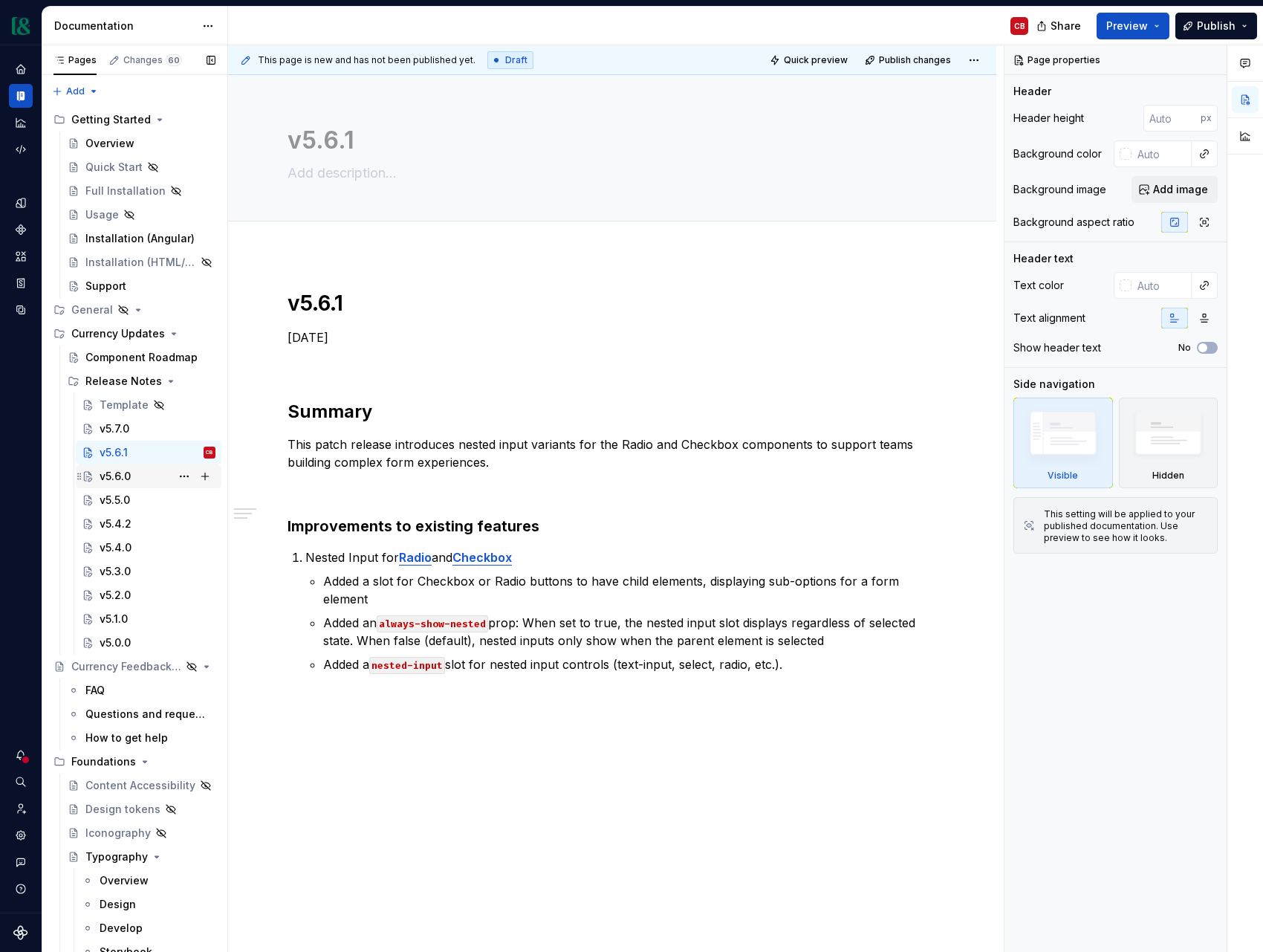
click at [136, 478] on div "v5.6.0" at bounding box center [158, 476] width 116 height 21
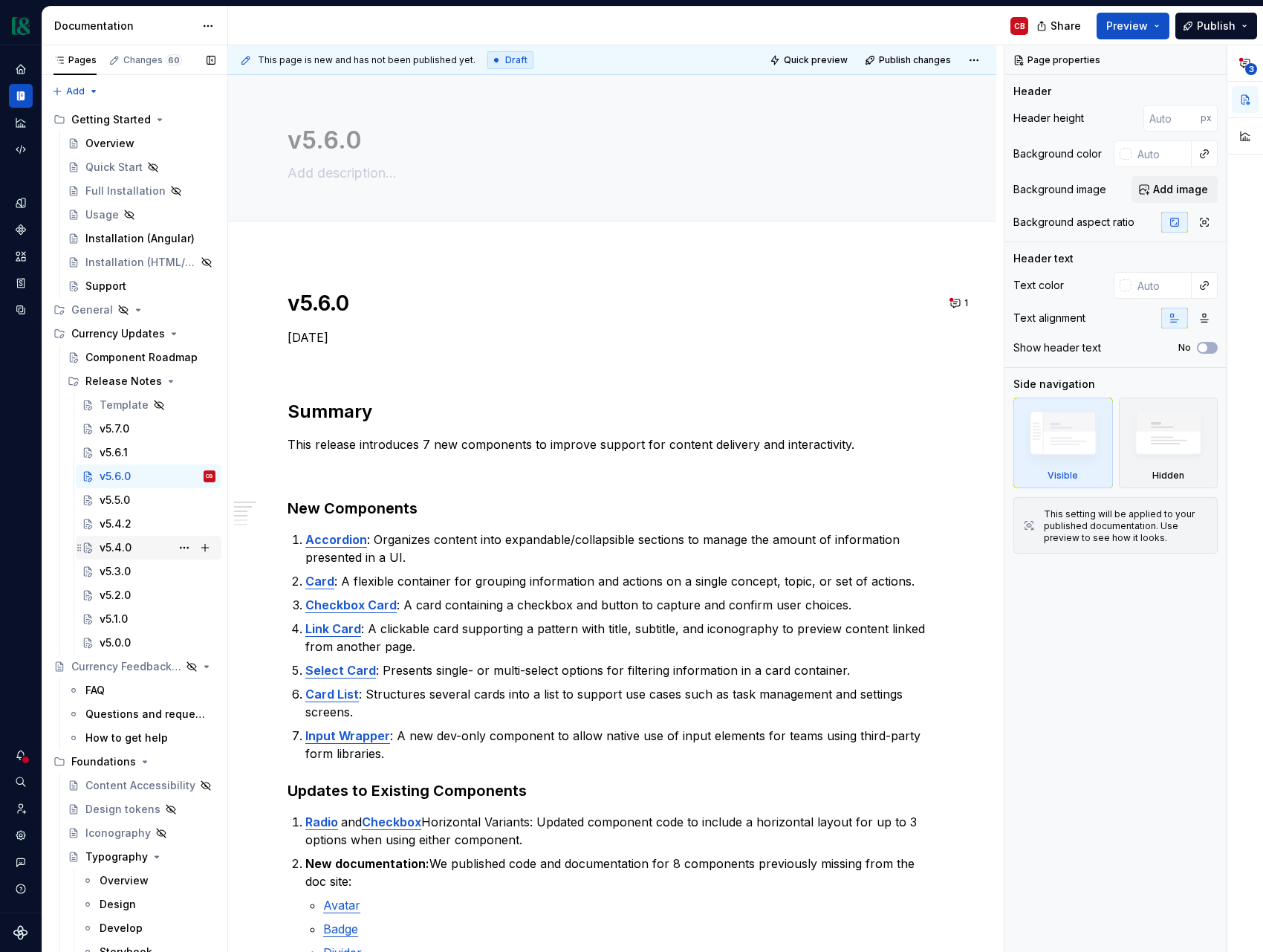
click at [133, 546] on div "v5.4.0" at bounding box center [158, 547] width 116 height 21
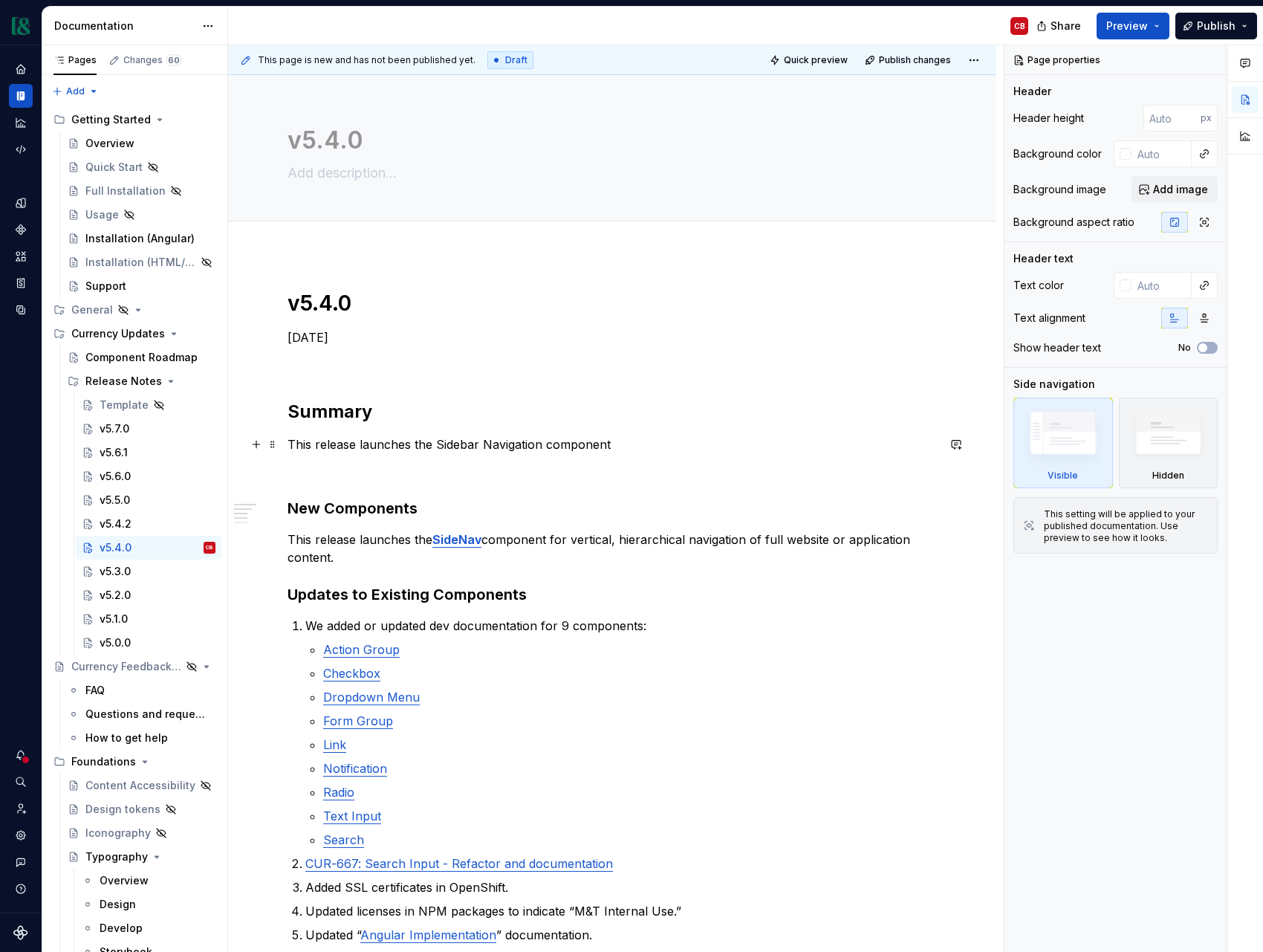
click at [617, 443] on p "This release launches the Sidebar Navigation component" at bounding box center [612, 444] width 650 height 18
type textarea "*"
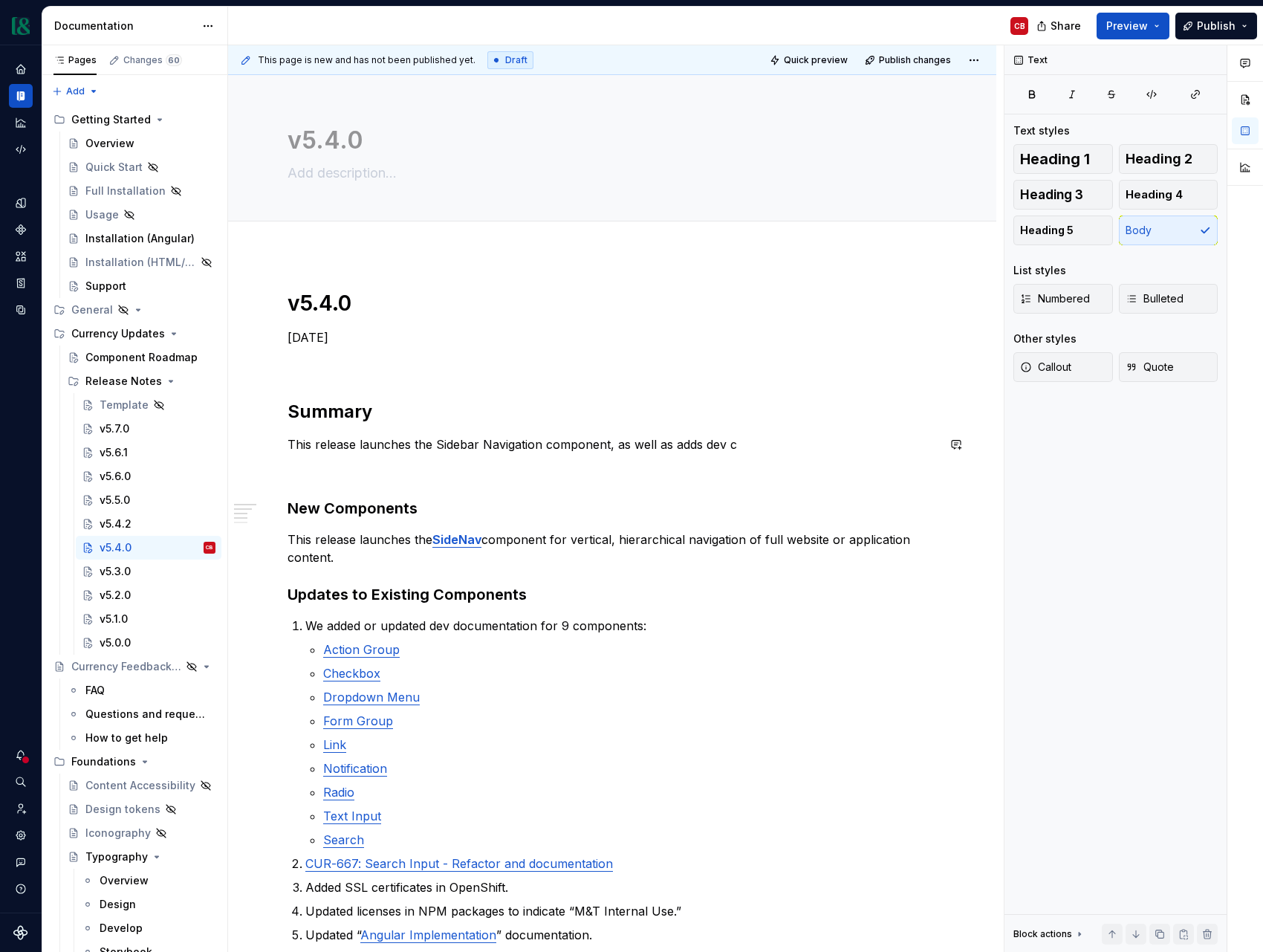
type textarea "*"
click at [674, 447] on p "This release launches the Sidebar Navigation component, as well as updates to e…" at bounding box center [612, 444] width 650 height 18
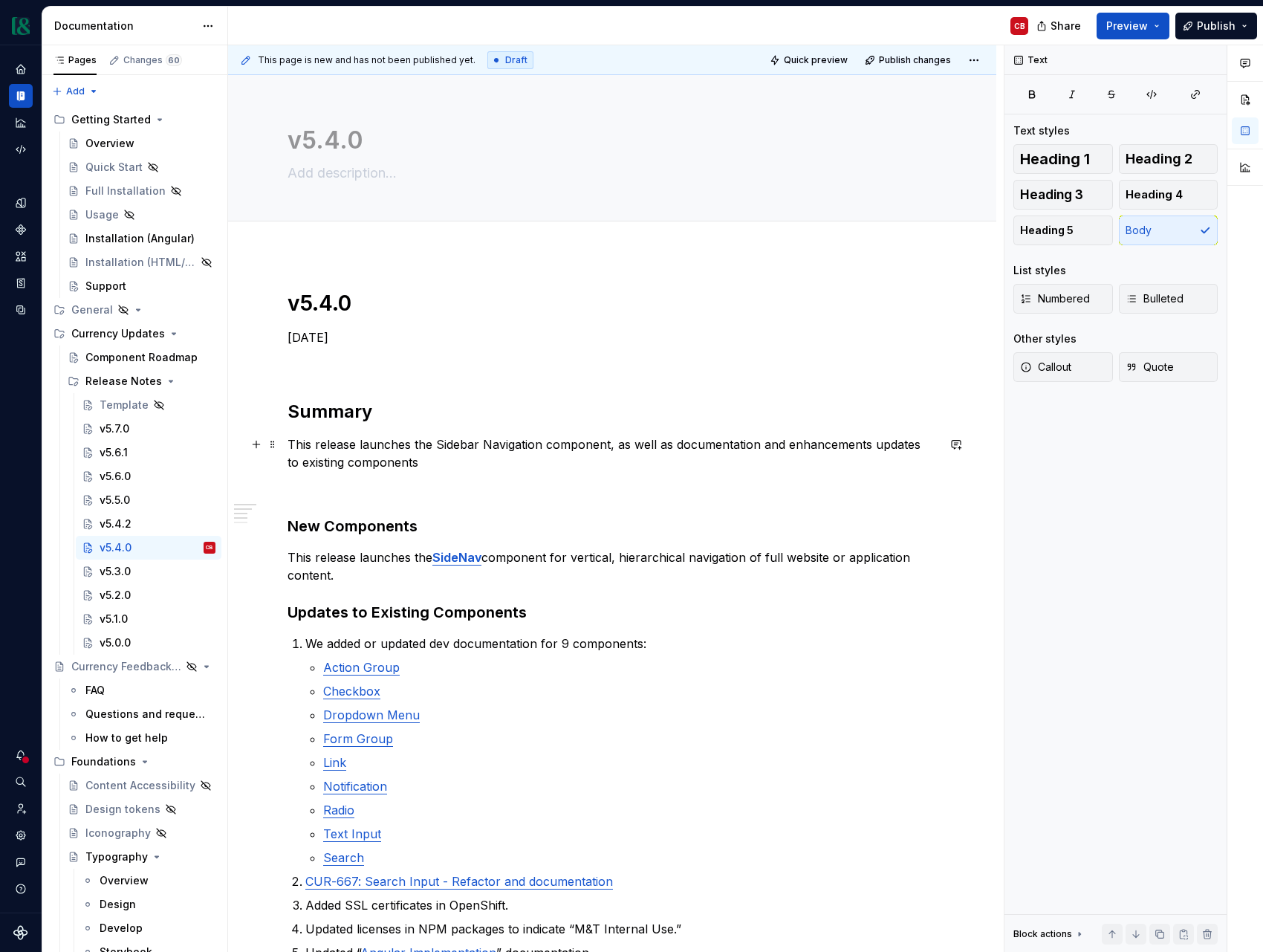
click at [761, 445] on p "This release launches the Sidebar Navigation component, as well as documentatio…" at bounding box center [612, 452] width 650 height 35
click at [672, 444] on p "This release launches the Sidebar Navigation component, as well as documentatio…" at bounding box center [612, 452] width 650 height 35
drag, startPoint x: 347, startPoint y: 463, endPoint x: 284, endPoint y: 463, distance: 63.0
click at [284, 463] on div "v5.4.0 [DATE] Summary This release launches the Sidebar Navigation component, a…" at bounding box center [612, 862] width 769 height 1215
click at [675, 446] on p "This release launches the Sidebar Navigation component, as well as documentatio…" at bounding box center [612, 452] width 650 height 35
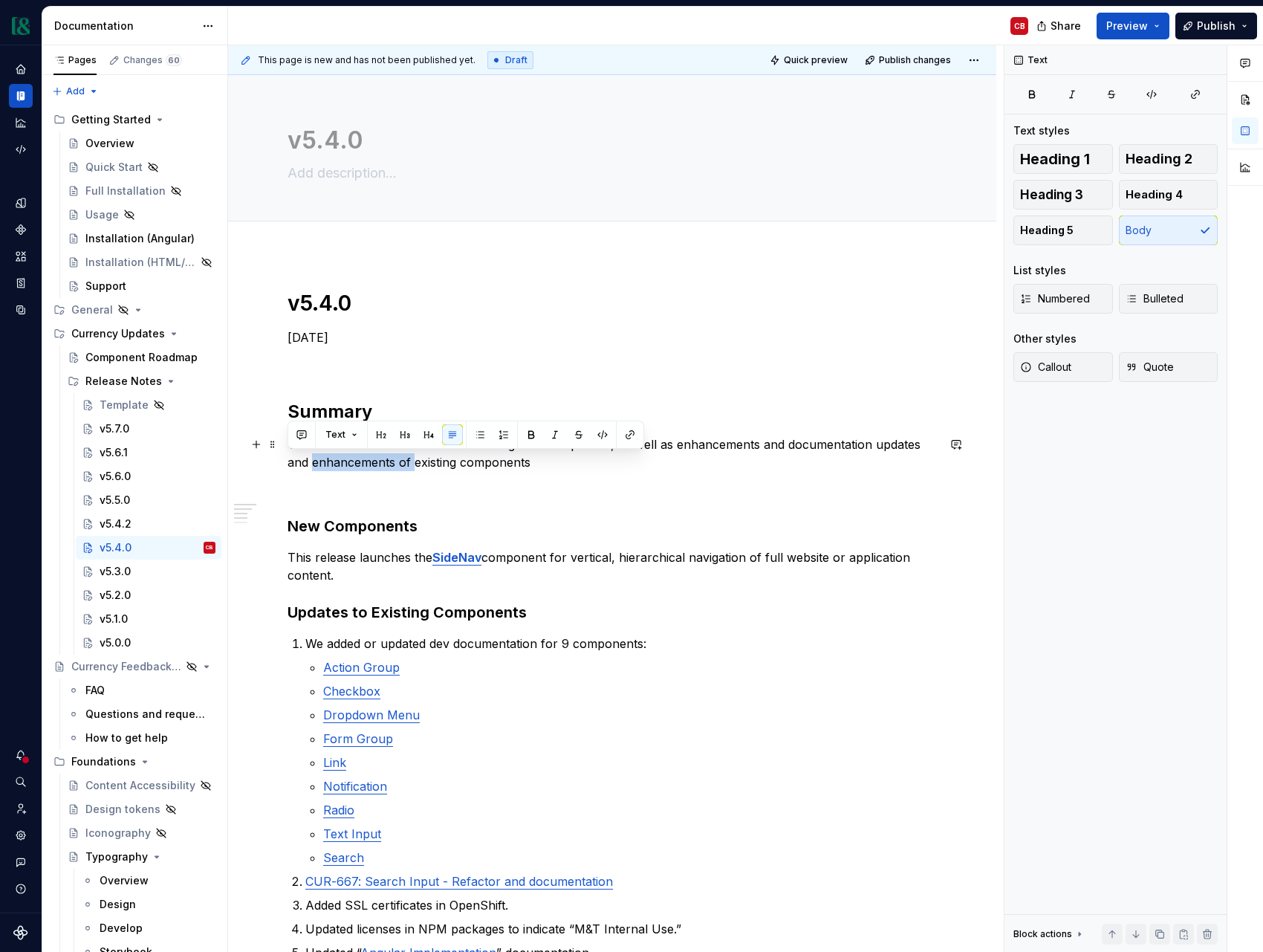
drag, startPoint x: 390, startPoint y: 465, endPoint x: 269, endPoint y: 463, distance: 121.0
click at [269, 463] on div "v5.4.0 [DATE] Summary This release launches the Sidebar Navigation component, a…" at bounding box center [612, 862] width 769 height 1215
click at [387, 459] on p "This release launches the Sidebar Navigation component, as well as enhancements…" at bounding box center [612, 452] width 650 height 35
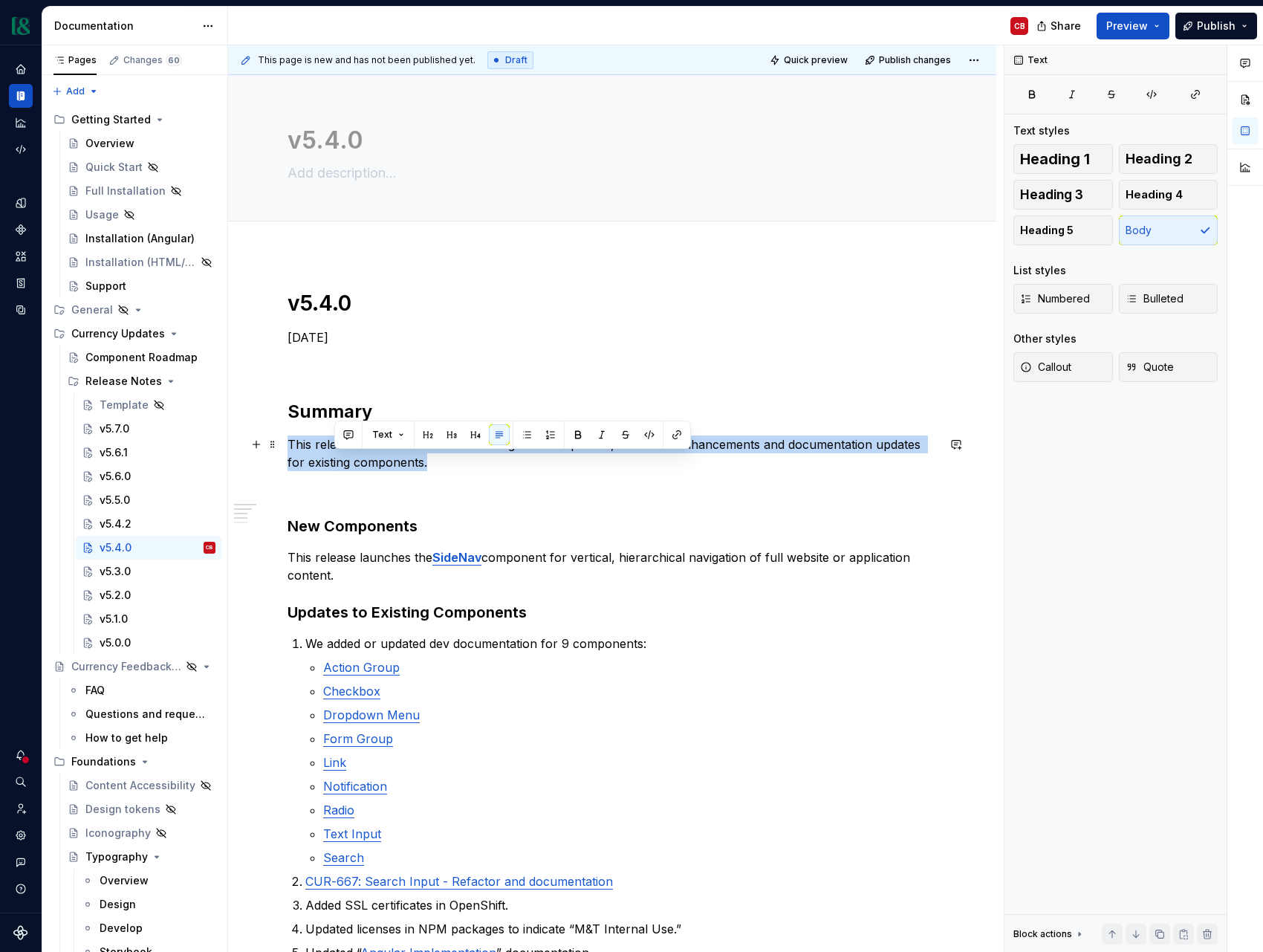
click at [387, 459] on p "This release launches the Sidebar Navigation component, as well as enhancements…" at bounding box center [612, 452] width 650 height 35
click at [450, 466] on p "This release launches the Sidebar Navigation component, as well as enhancements…" at bounding box center [612, 452] width 650 height 35
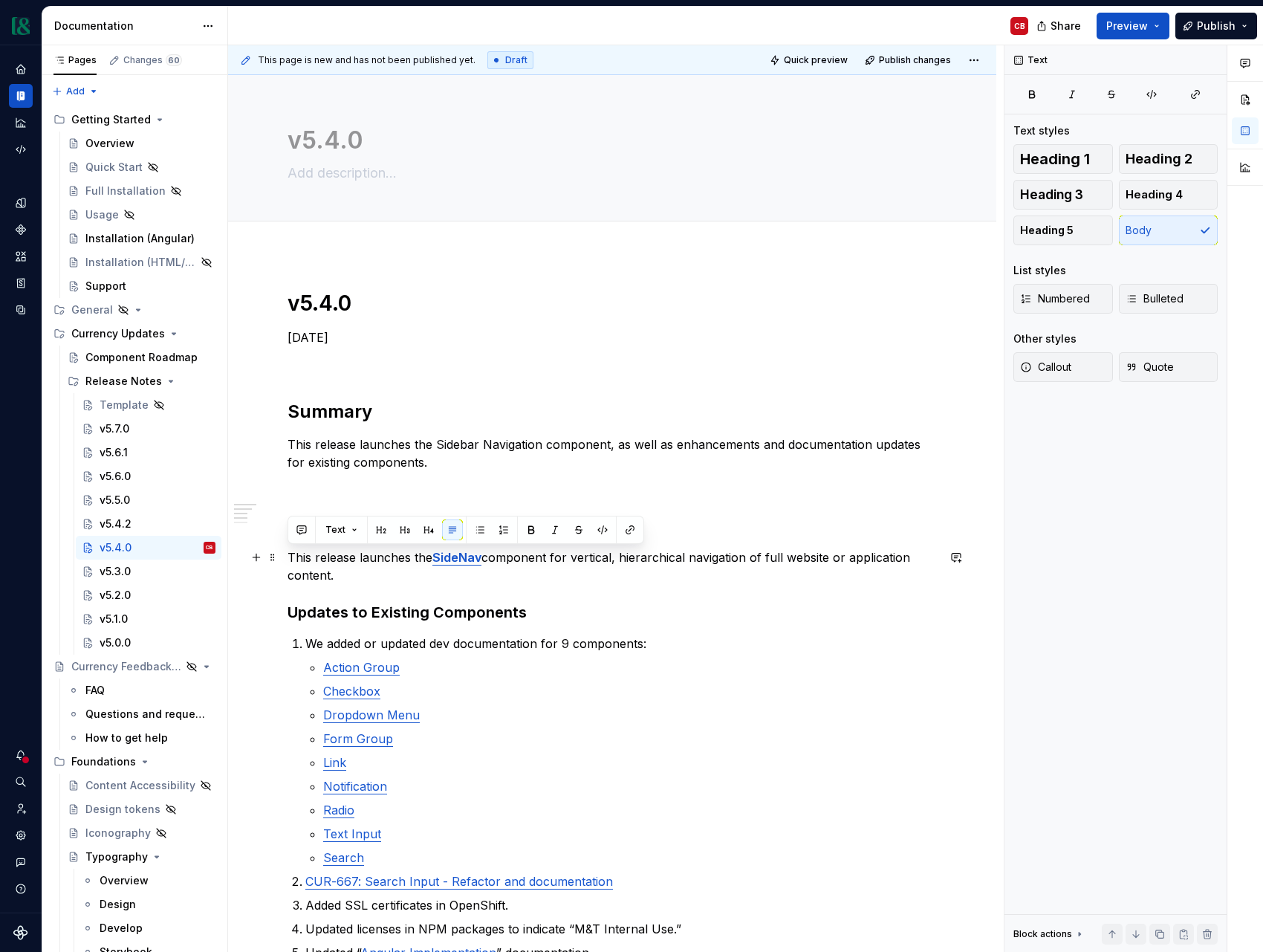
drag, startPoint x: 291, startPoint y: 558, endPoint x: 435, endPoint y: 561, distance: 144.0
click at [435, 561] on p "This release launches the SideNav component for vertical, hierarchical navigati…" at bounding box center [612, 566] width 650 height 35
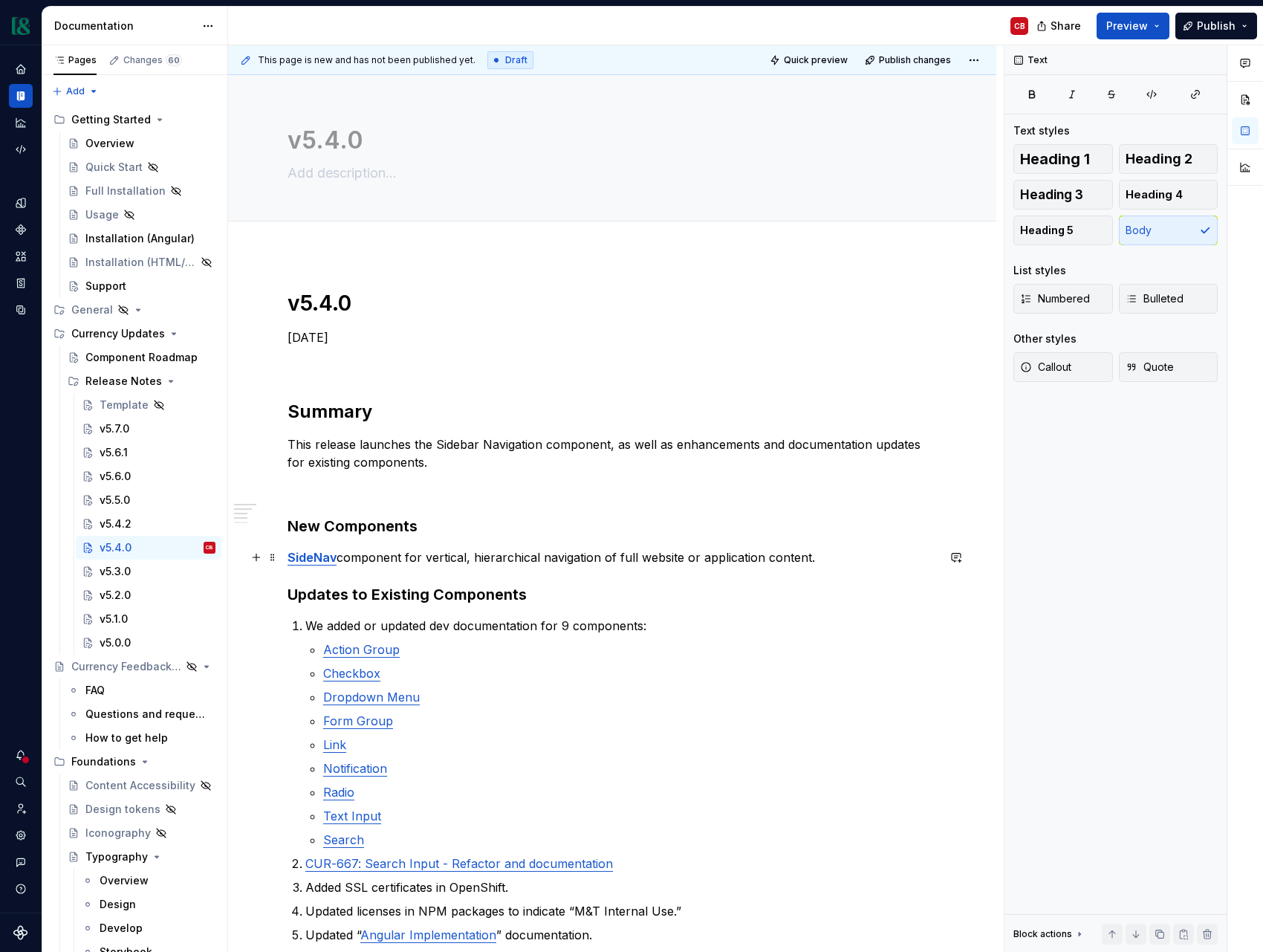
click at [398, 557] on p "SideNav component for vertical, hierarchical navigation of full website or appl…" at bounding box center [612, 558] width 650 height 18
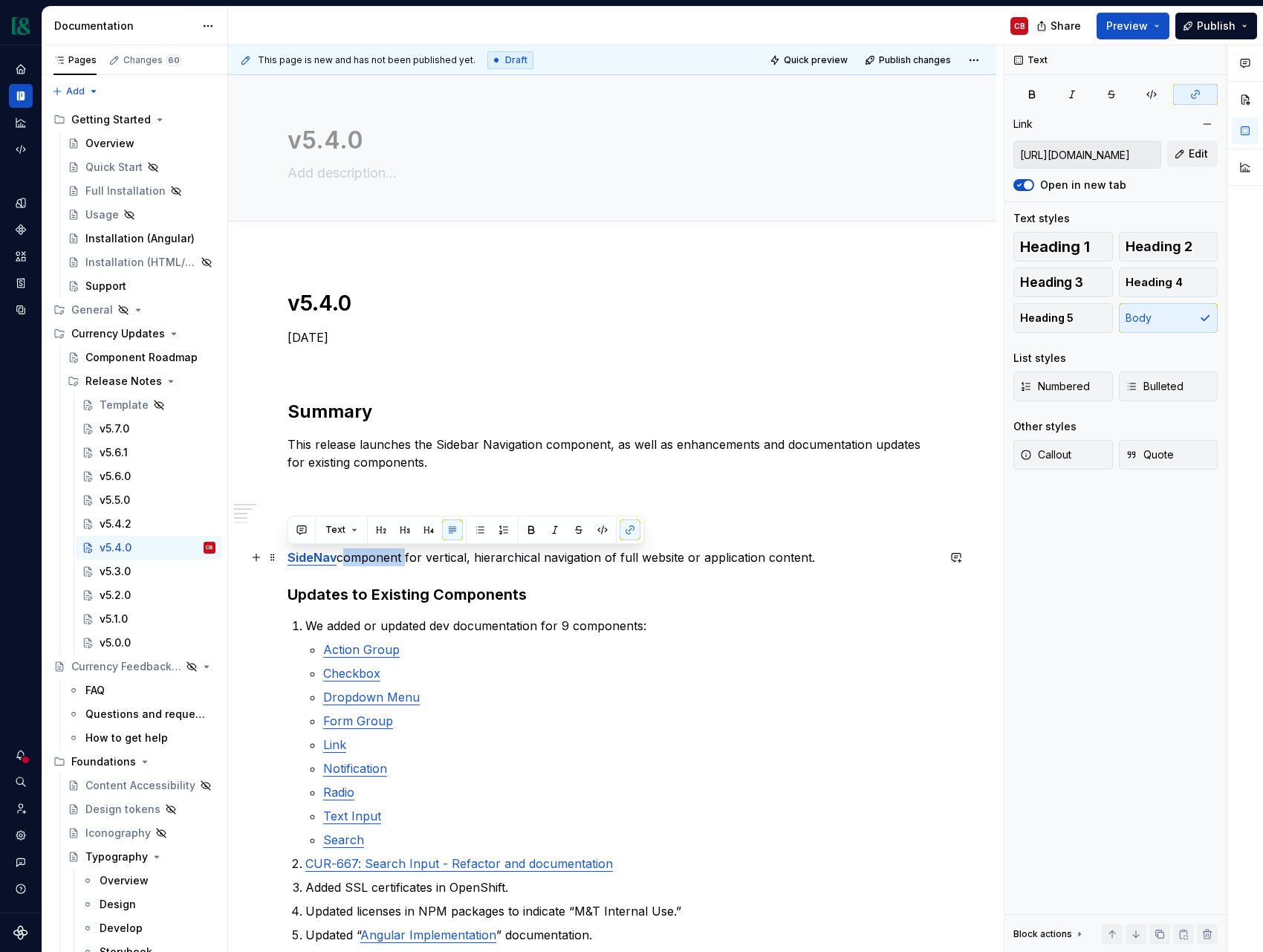
click at [398, 557] on p "SideNav component for vertical, hierarchical navigation of full website or appl…" at bounding box center [612, 558] width 650 height 18
click at [500, 532] on button "button" at bounding box center [503, 530] width 21 height 21
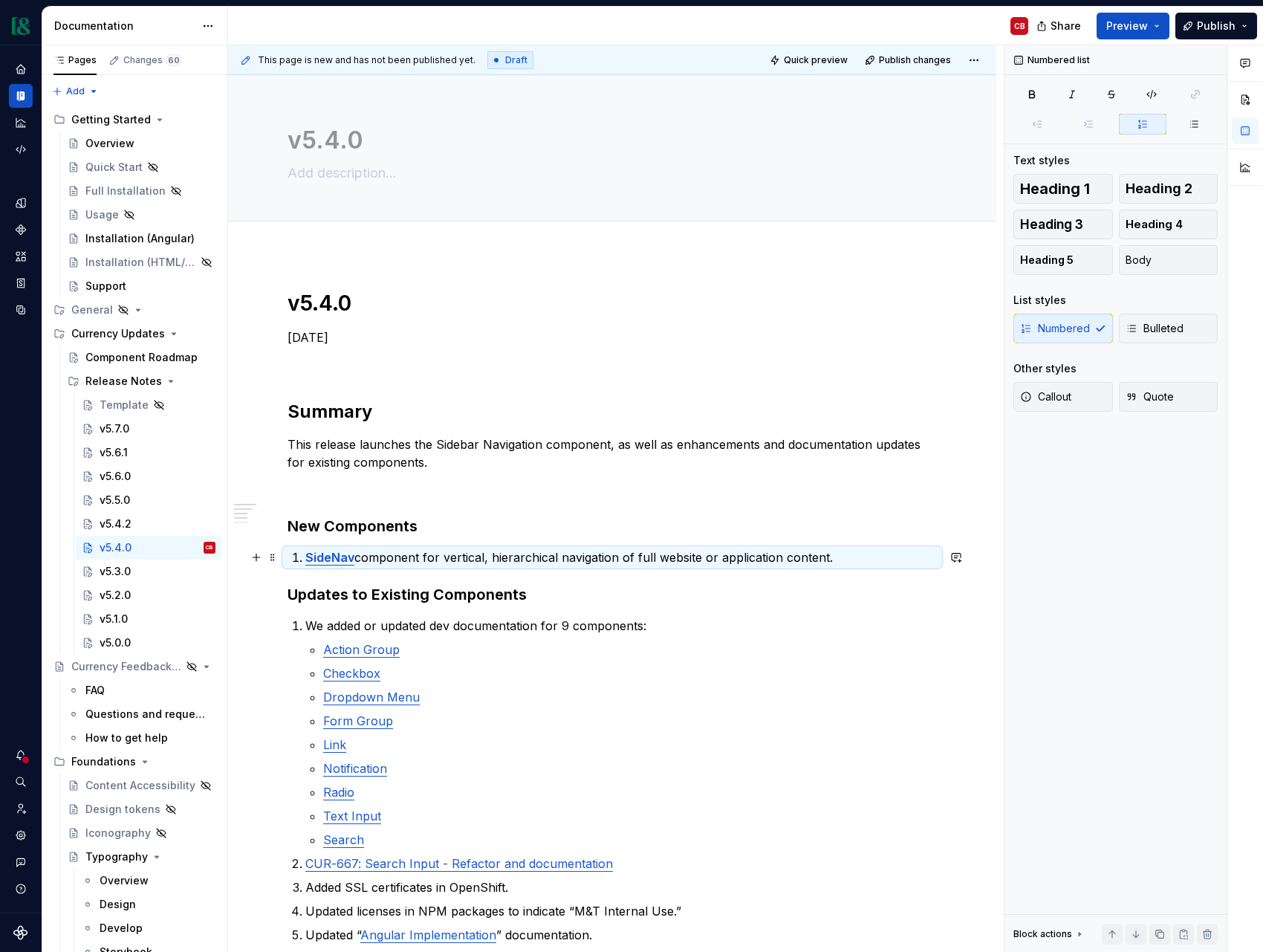
click at [378, 560] on p "SideNav component for vertical, hierarchical navigation of full website or appl…" at bounding box center [621, 558] width 632 height 18
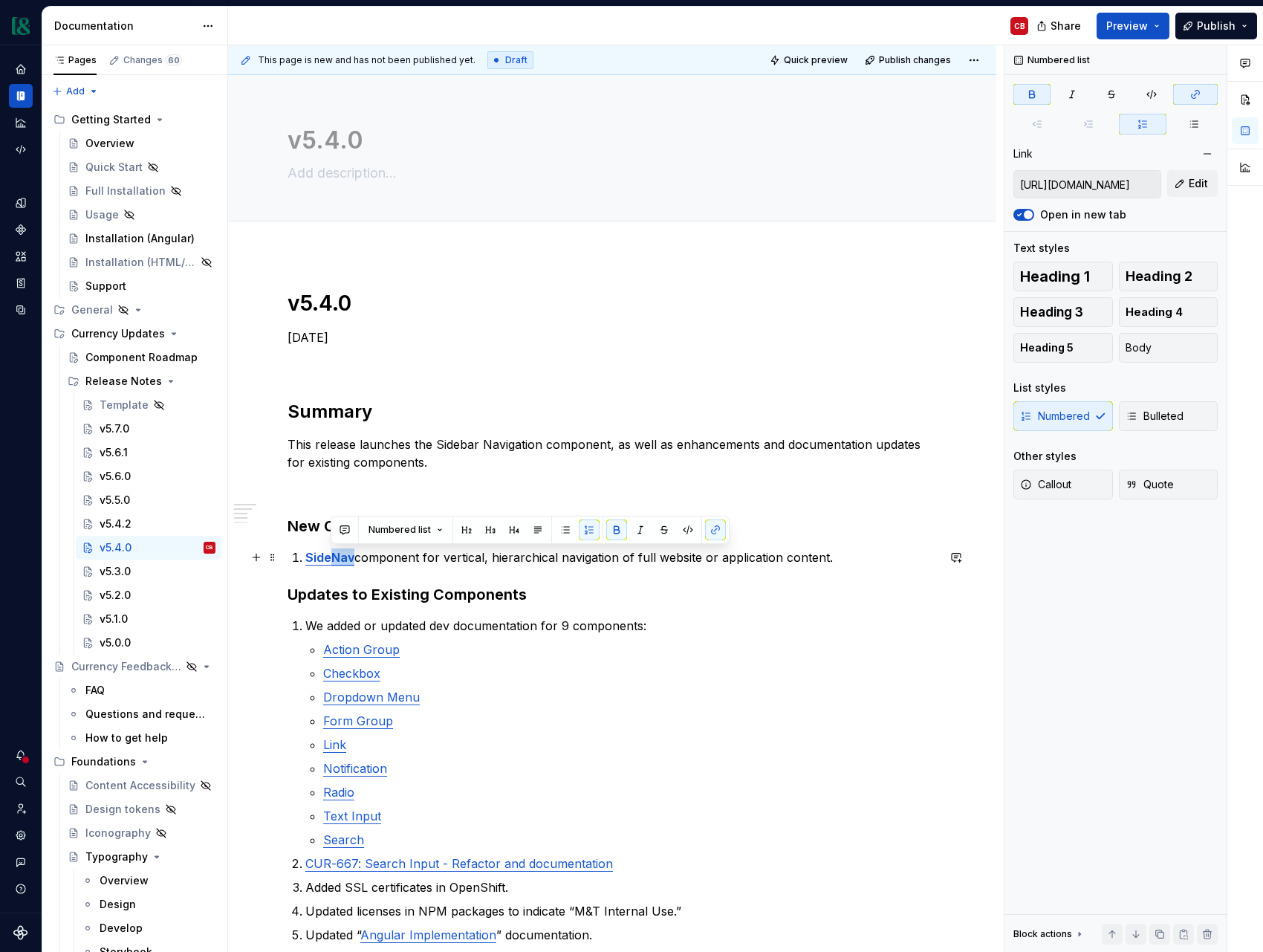
drag, startPoint x: 353, startPoint y: 560, endPoint x: 334, endPoint y: 559, distance: 19.0
click at [334, 559] on p "SideNav component for vertical, hierarchical navigation of full website or appl…" at bounding box center [621, 558] width 632 height 18
drag, startPoint x: 414, startPoint y: 558, endPoint x: 357, endPoint y: 545, distance: 58.5
click at [305, 561] on li "Side bar Navigation component for vertical, hierarchical navigation of full web…" at bounding box center [621, 558] width 632 height 18
click at [691, 533] on button "button" at bounding box center [690, 530] width 21 height 21
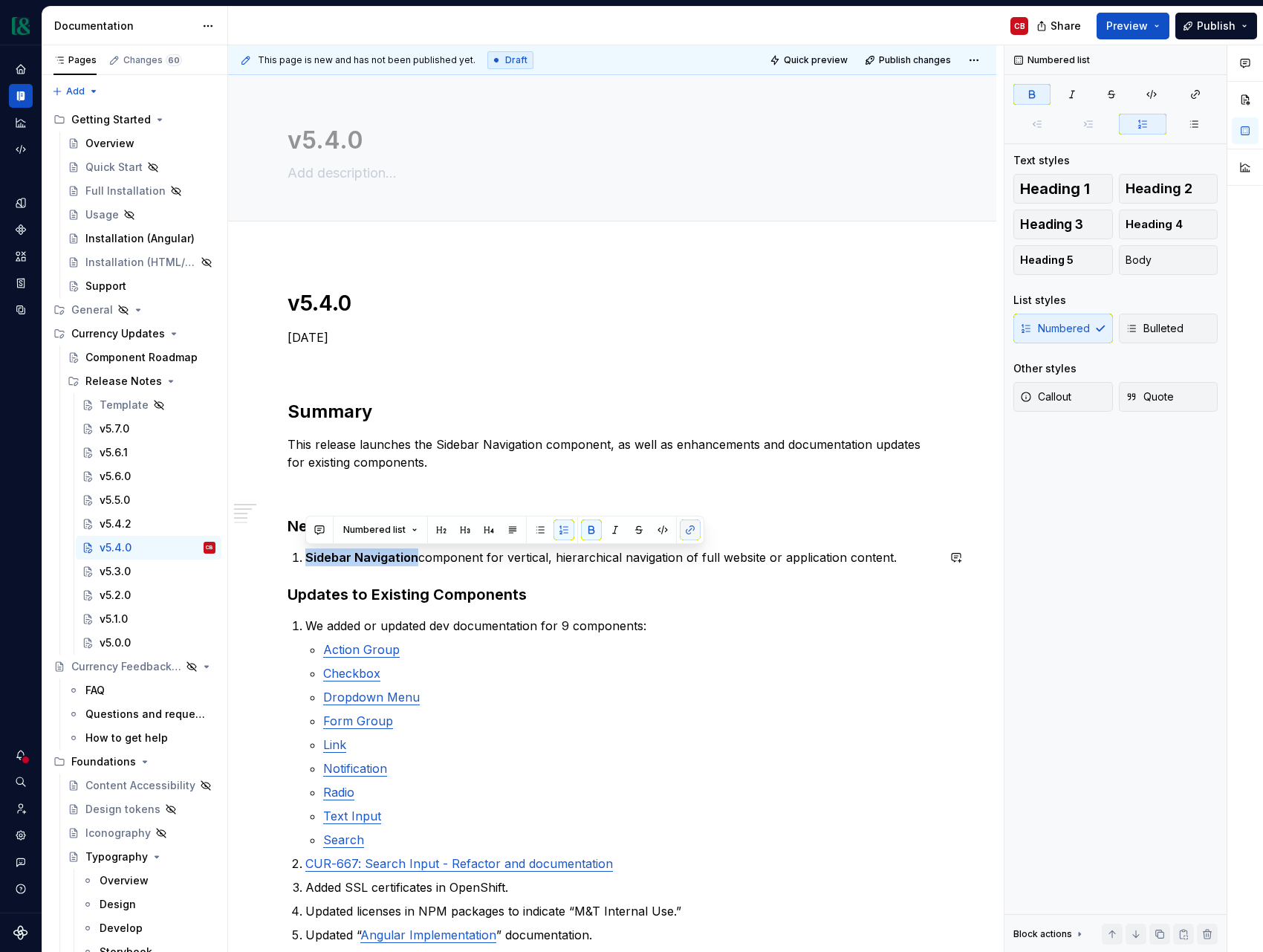
click at [691, 533] on button "button" at bounding box center [690, 530] width 21 height 21
click at [691, 531] on button "button" at bounding box center [690, 530] width 21 height 21
click at [691, 624] on p "We added or updated dev documentation for 9 components:" at bounding box center [621, 626] width 632 height 18
drag, startPoint x: 414, startPoint y: 559, endPoint x: 273, endPoint y: 561, distance: 141.0
click at [288, 561] on div "v5.4.0 [DATE] Summary This release launches the Sidebar Navigation component, a…" at bounding box center [612, 728] width 650 height 877
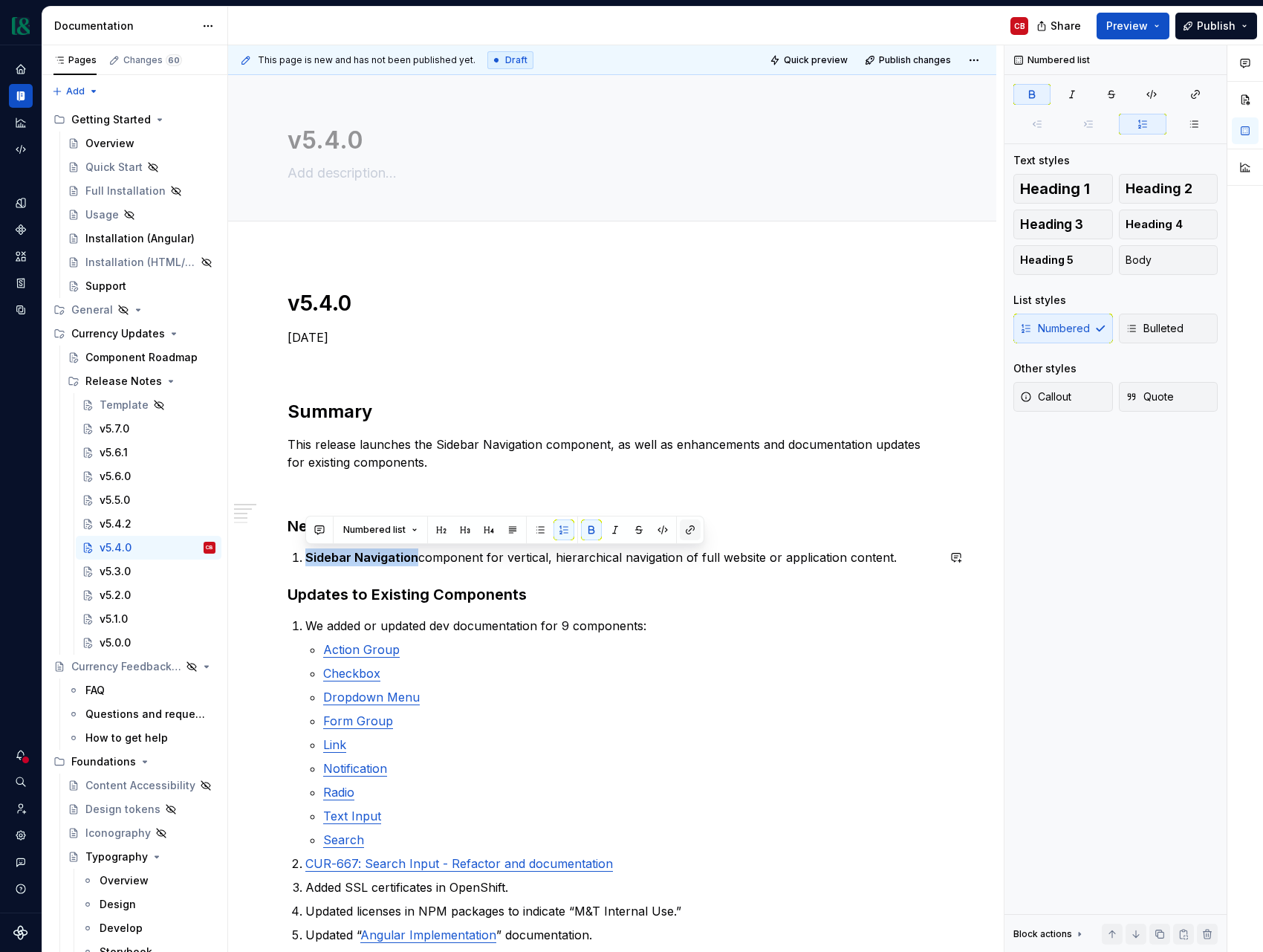
click at [689, 532] on button "button" at bounding box center [690, 530] width 21 height 21
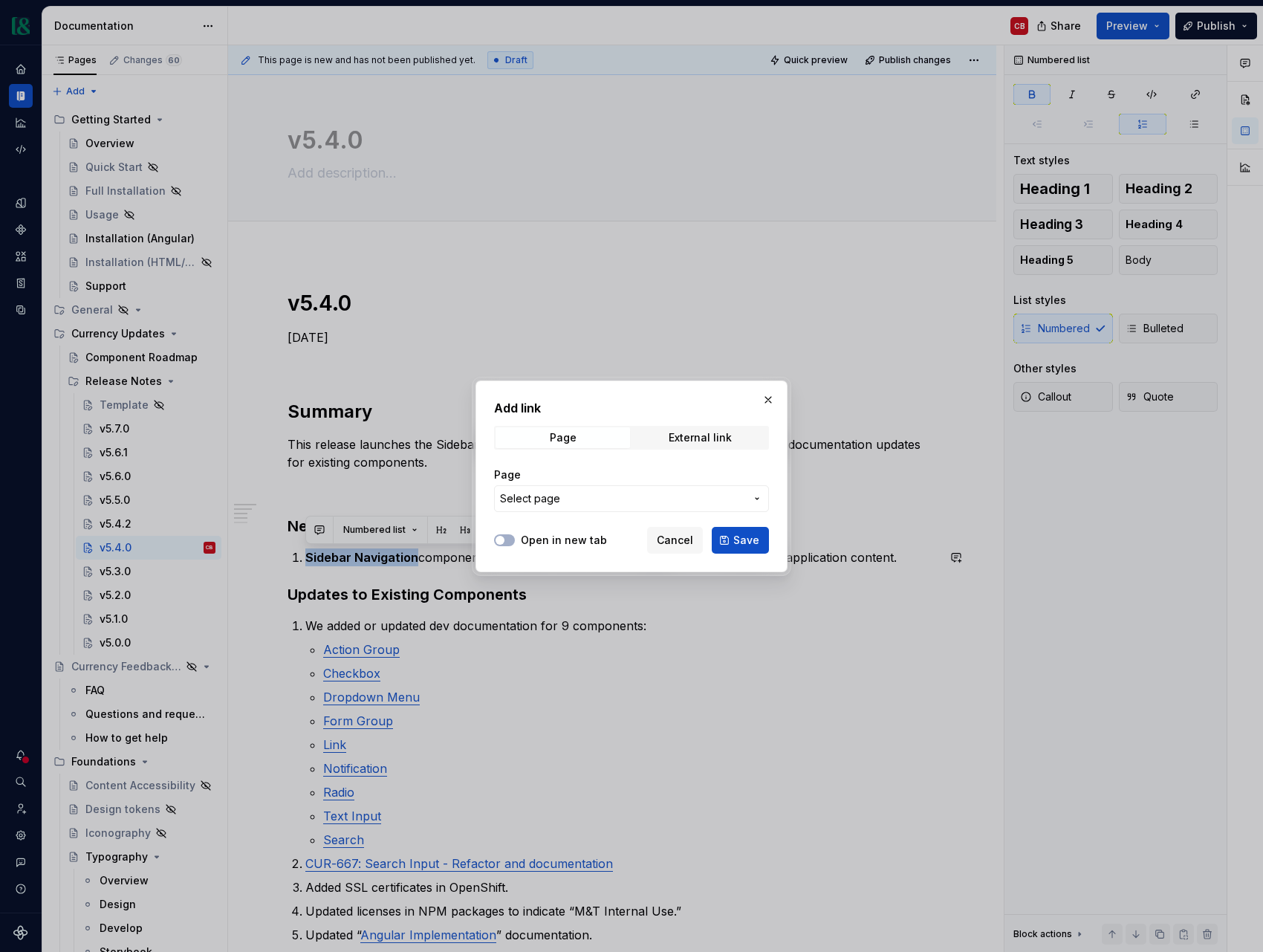
click at [611, 505] on span "Select page" at bounding box center [622, 499] width 245 height 15
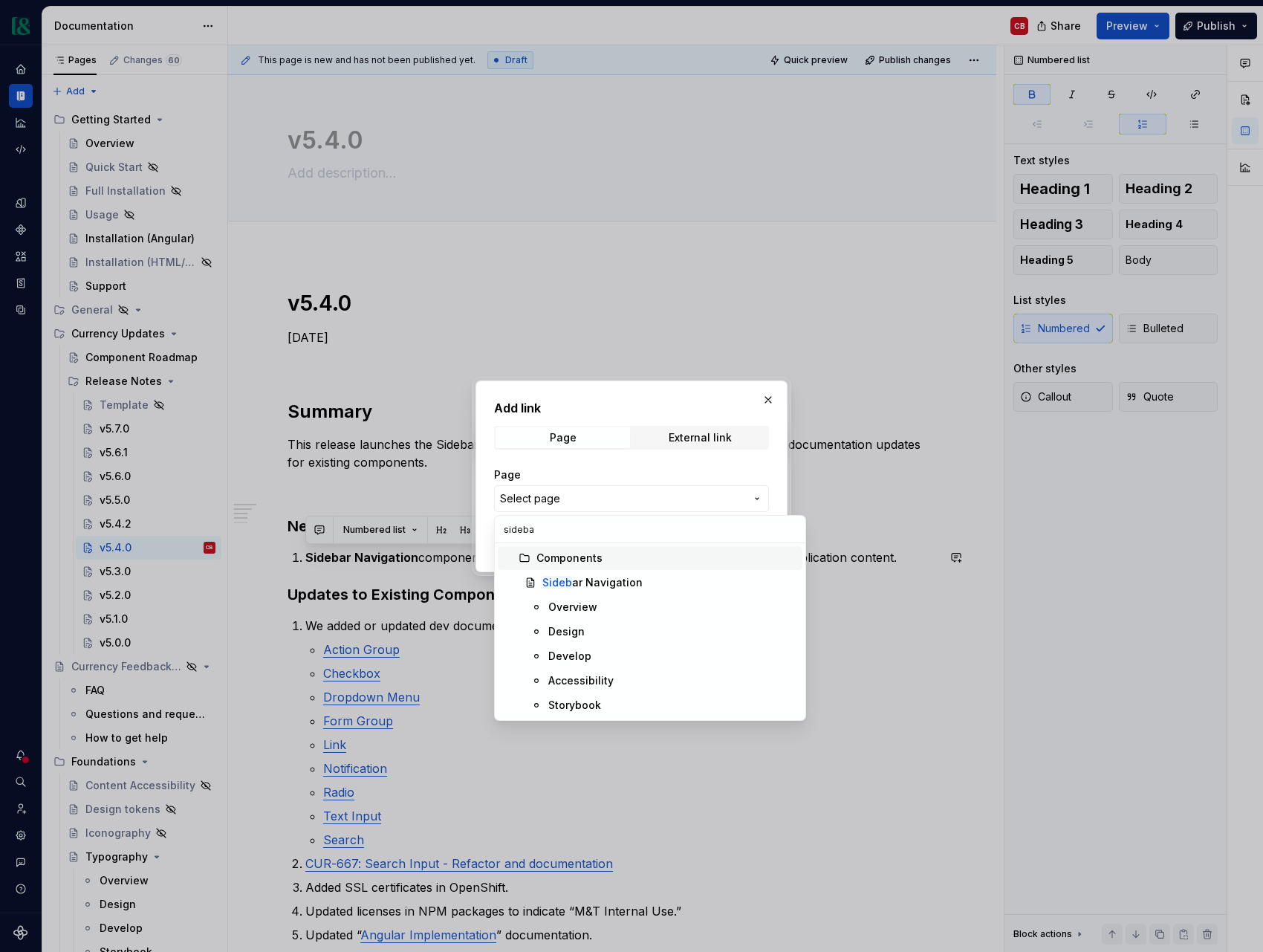
type input "sidebar"
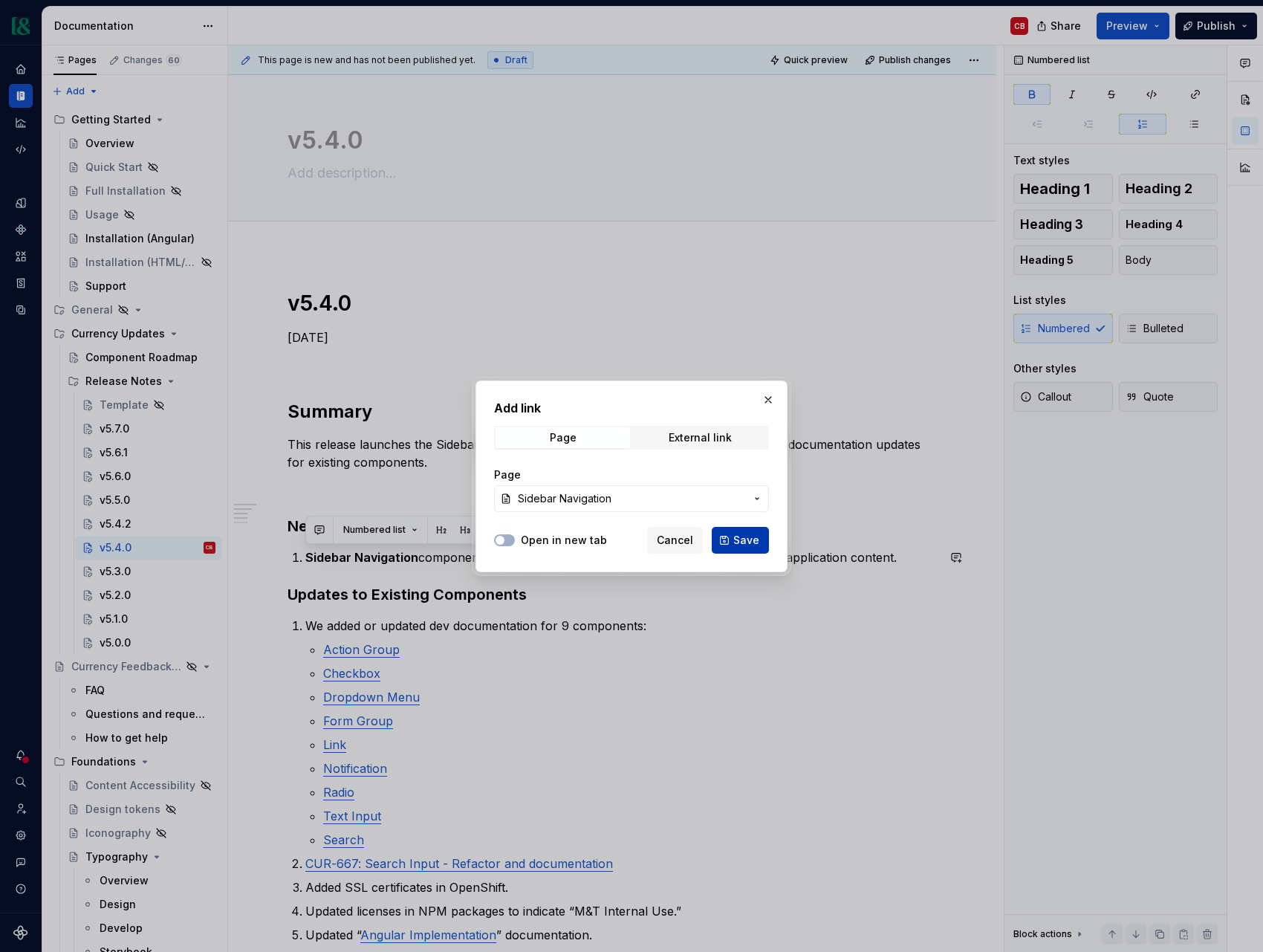
click at [752, 540] on span "Save" at bounding box center [746, 540] width 26 height 15
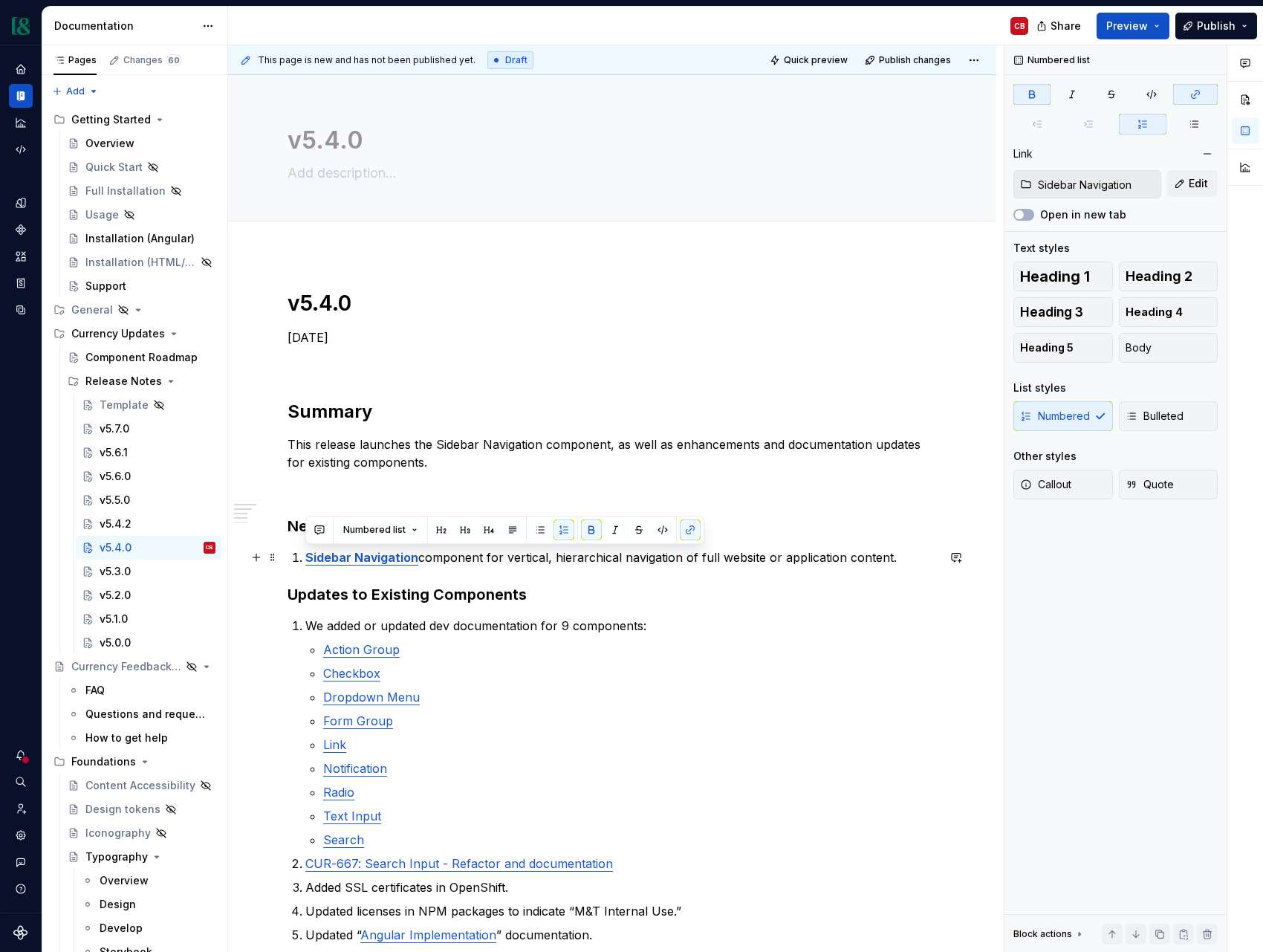
click at [597, 557] on p "Sidebar Navigation component for vertical, hierarchical navigation of full webs…" at bounding box center [621, 558] width 632 height 18
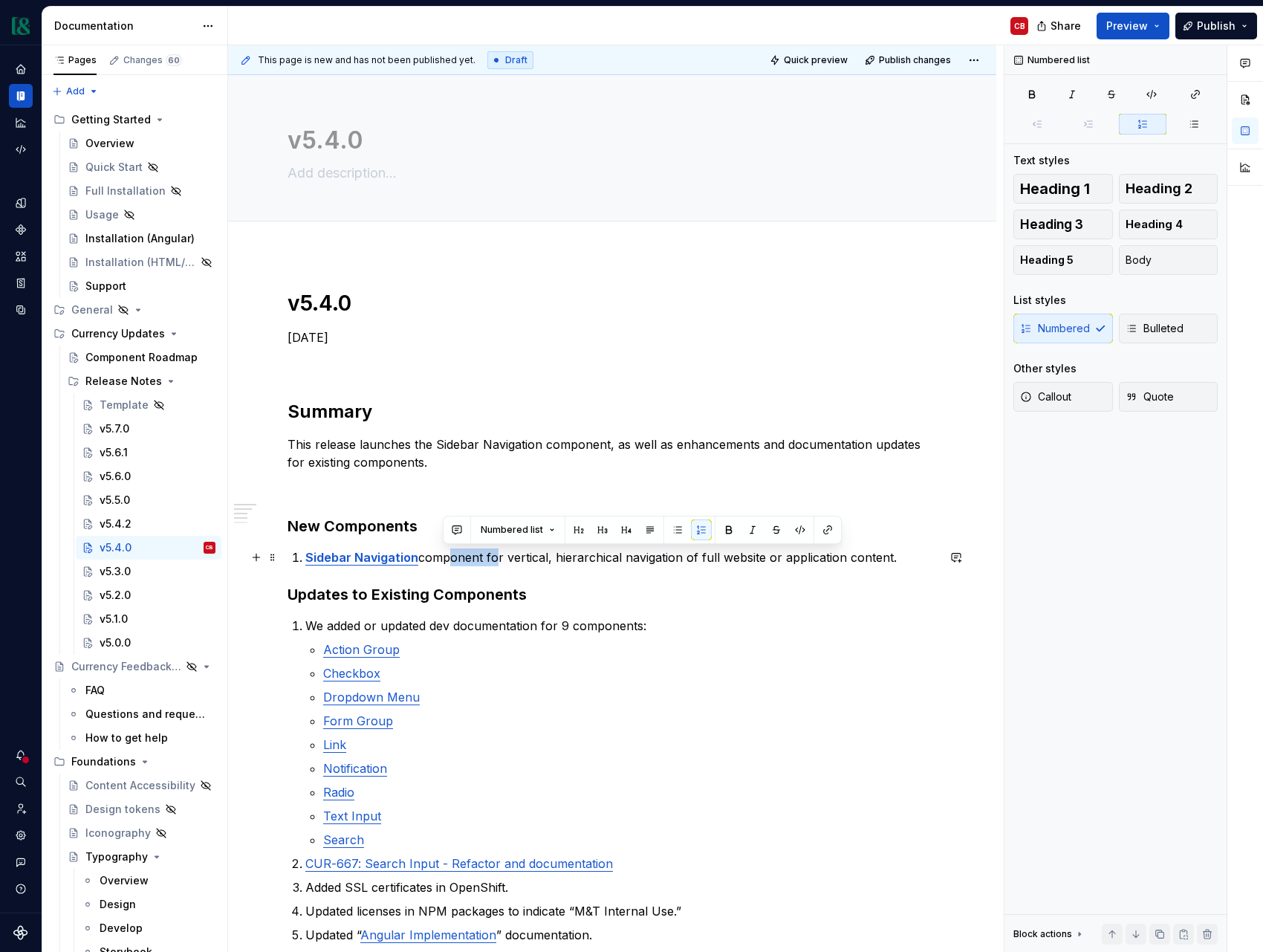
drag, startPoint x: 489, startPoint y: 555, endPoint x: 443, endPoint y: 558, distance: 46.1
click at [443, 558] on p "Sidebar Navigation component for vertical, hierarchical navigation of full webs…" at bounding box center [621, 558] width 632 height 18
click at [835, 549] on p "Sidebar Navigation : For vertical, hierarchical navigation of full website or a…" at bounding box center [621, 558] width 632 height 18
click at [626, 639] on li "We added or updated dev documentation for 9 components: Action Group Checkbox D…" at bounding box center [621, 732] width 632 height 232
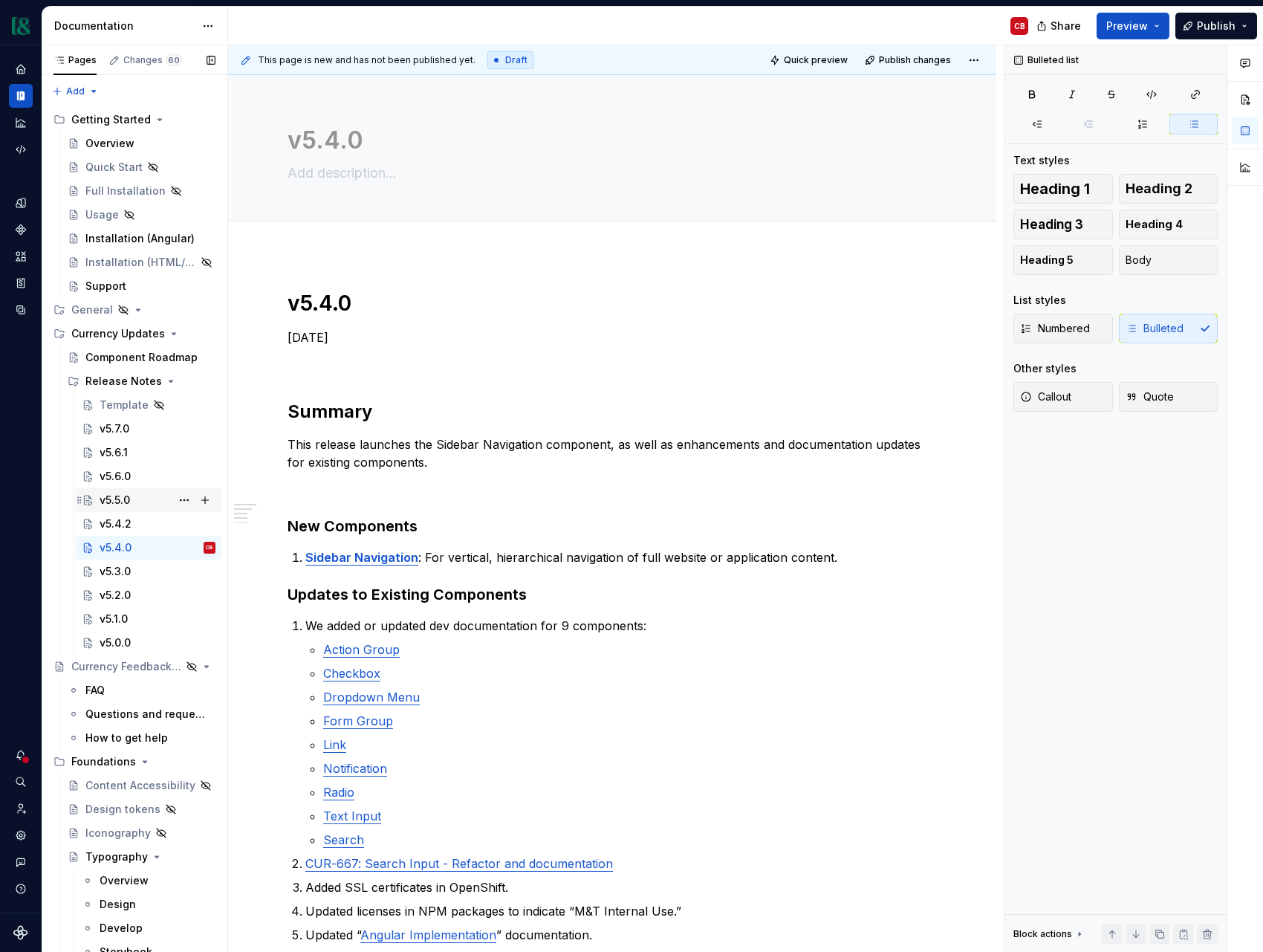
click at [112, 503] on div "v5.5.0" at bounding box center [115, 500] width 31 height 15
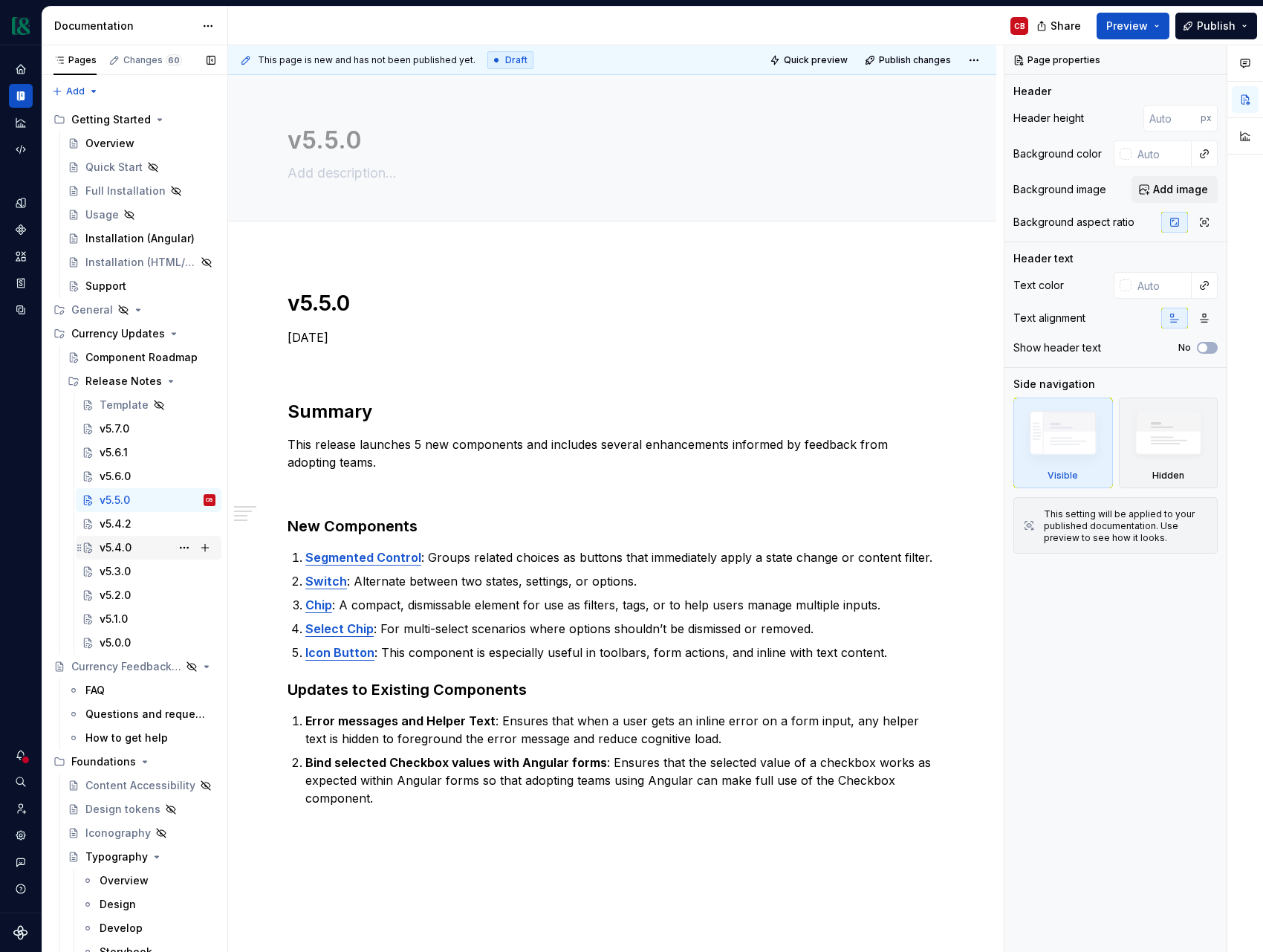
click at [136, 545] on div "v5.4.0" at bounding box center [158, 547] width 116 height 21
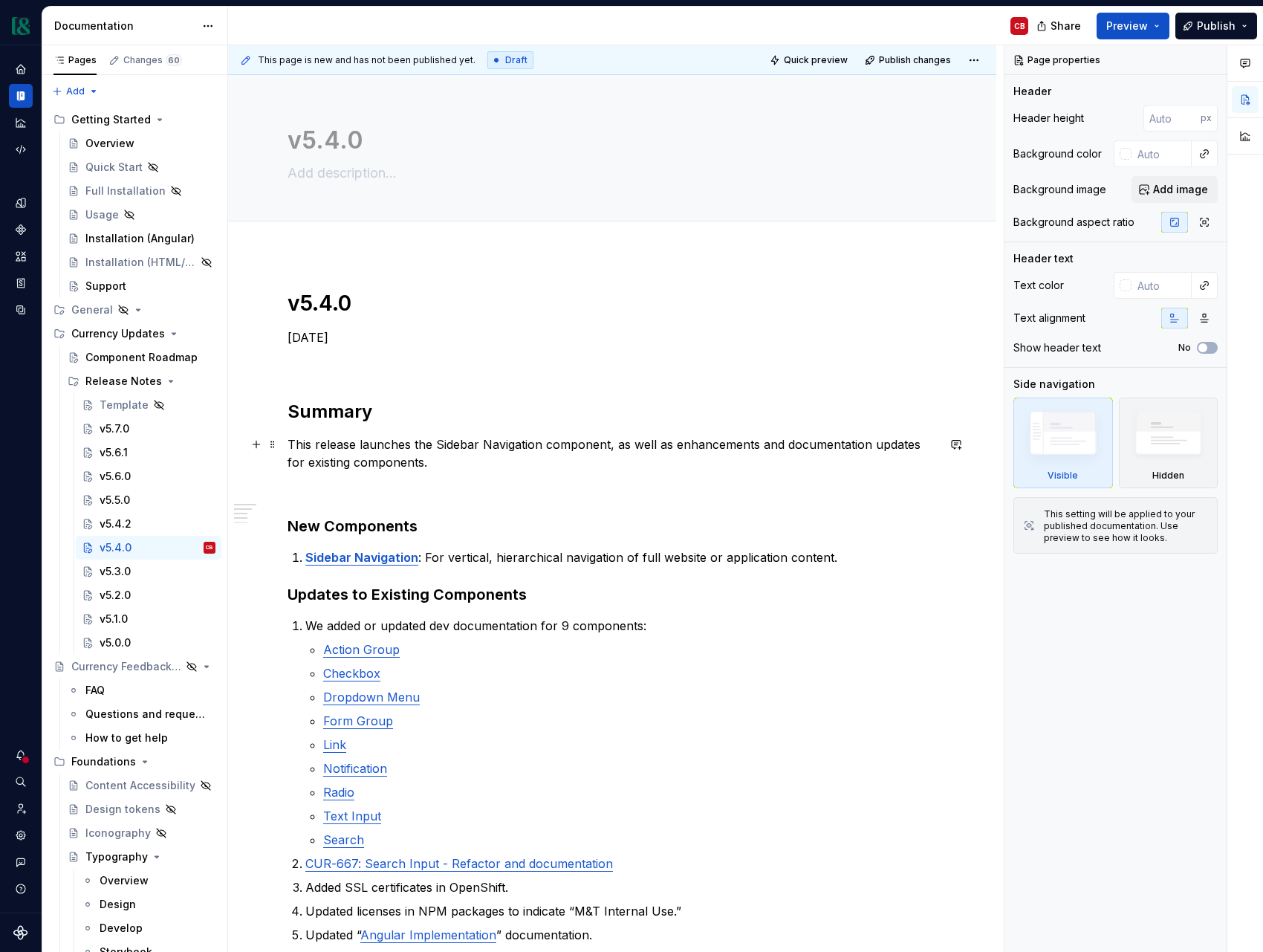
type textarea "*"
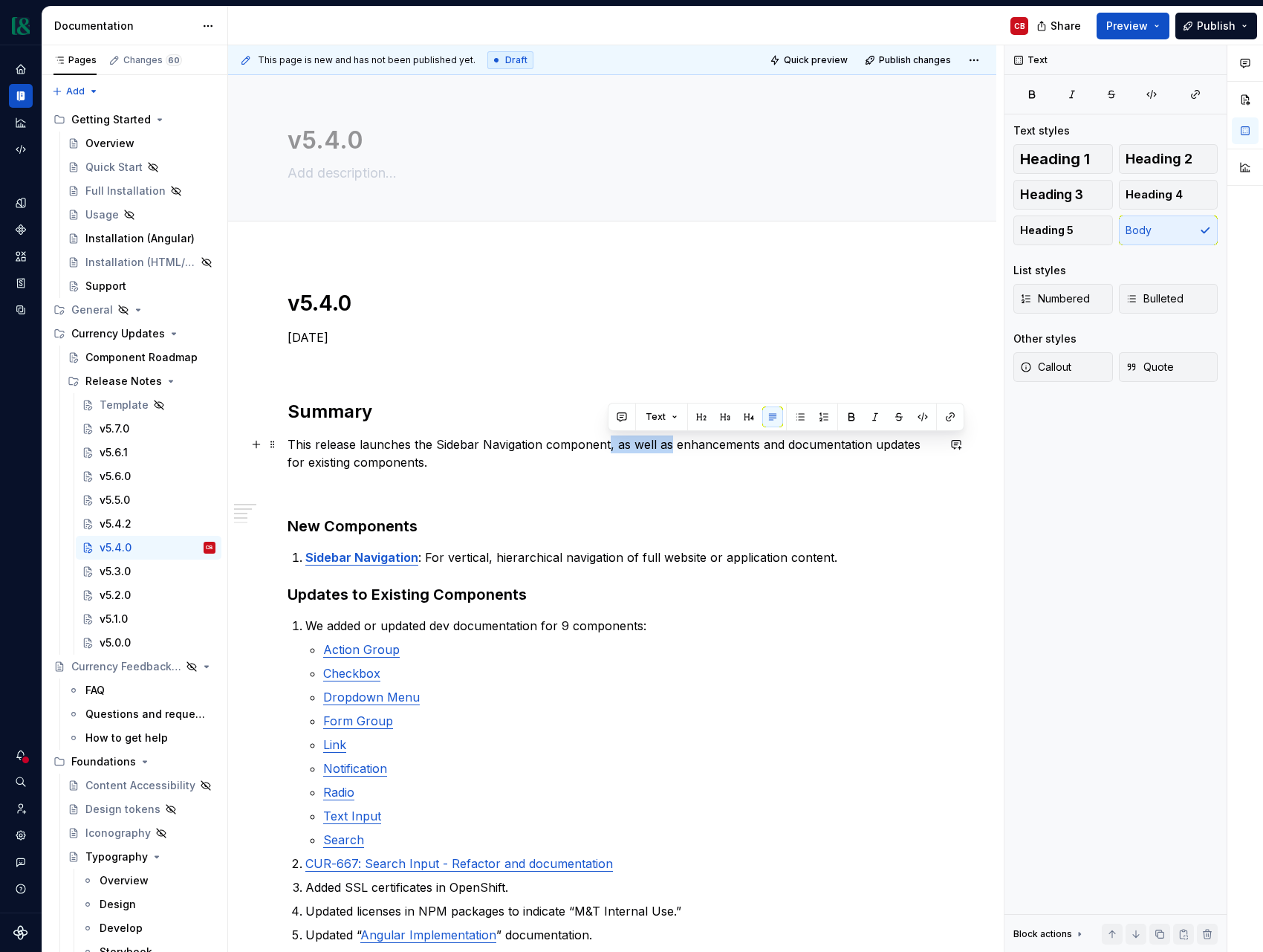
drag, startPoint x: 608, startPoint y: 447, endPoint x: 667, endPoint y: 449, distance: 59.0
click at [667, 449] on p "This release launches the Sidebar Navigation component, as well as enhancements…" at bounding box center [612, 452] width 650 height 35
click at [124, 504] on div "v5.5.0" at bounding box center [115, 500] width 31 height 15
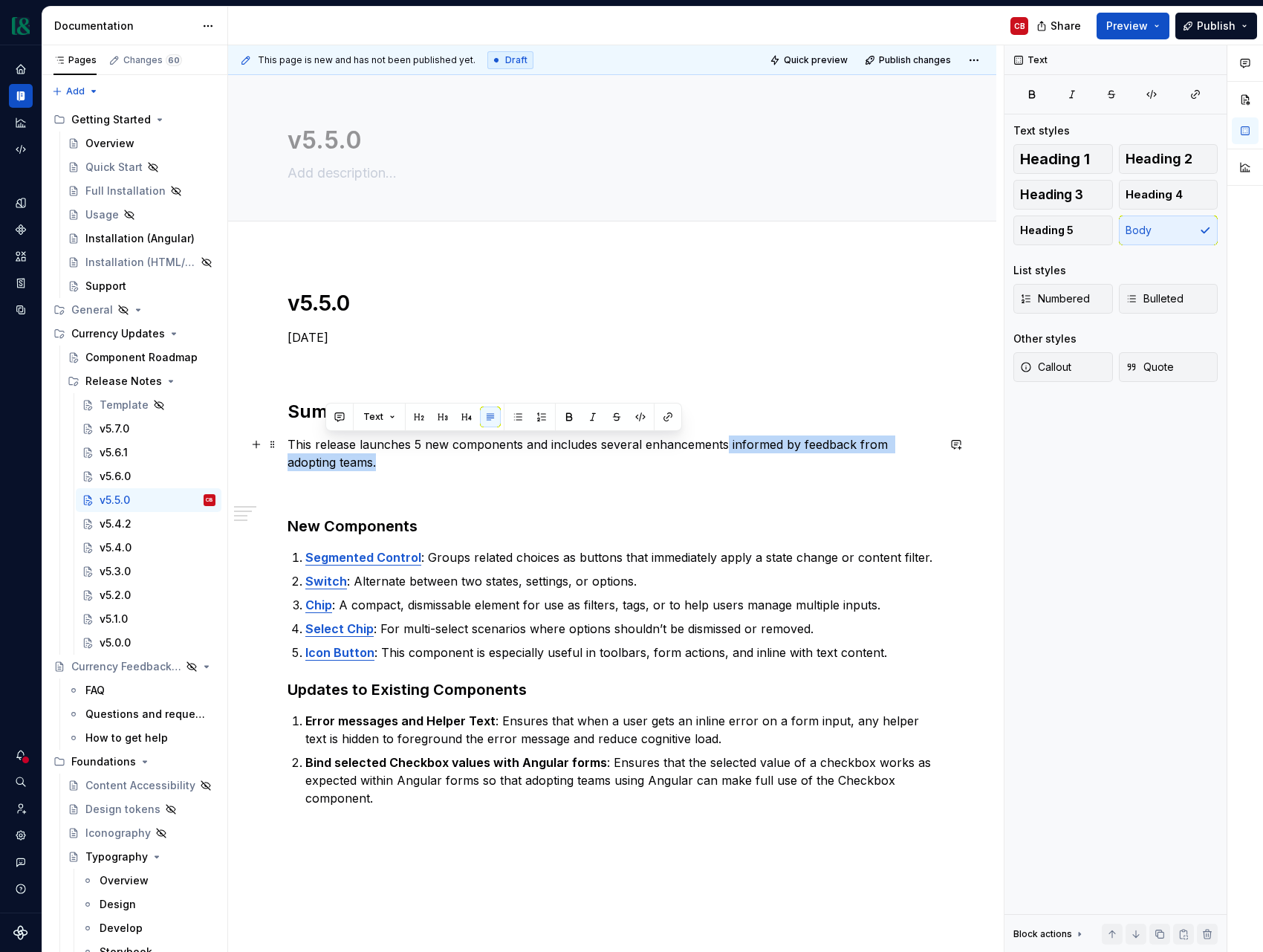
drag, startPoint x: 398, startPoint y: 467, endPoint x: 722, endPoint y: 447, distance: 324.6
click at [722, 447] on p "This release launches 5 new components and includes several enhancements inform…" at bounding box center [612, 452] width 650 height 35
copy p "informed by feedback from adopting teams."
click at [138, 540] on div "v5.4.0" at bounding box center [158, 548] width 116 height 15
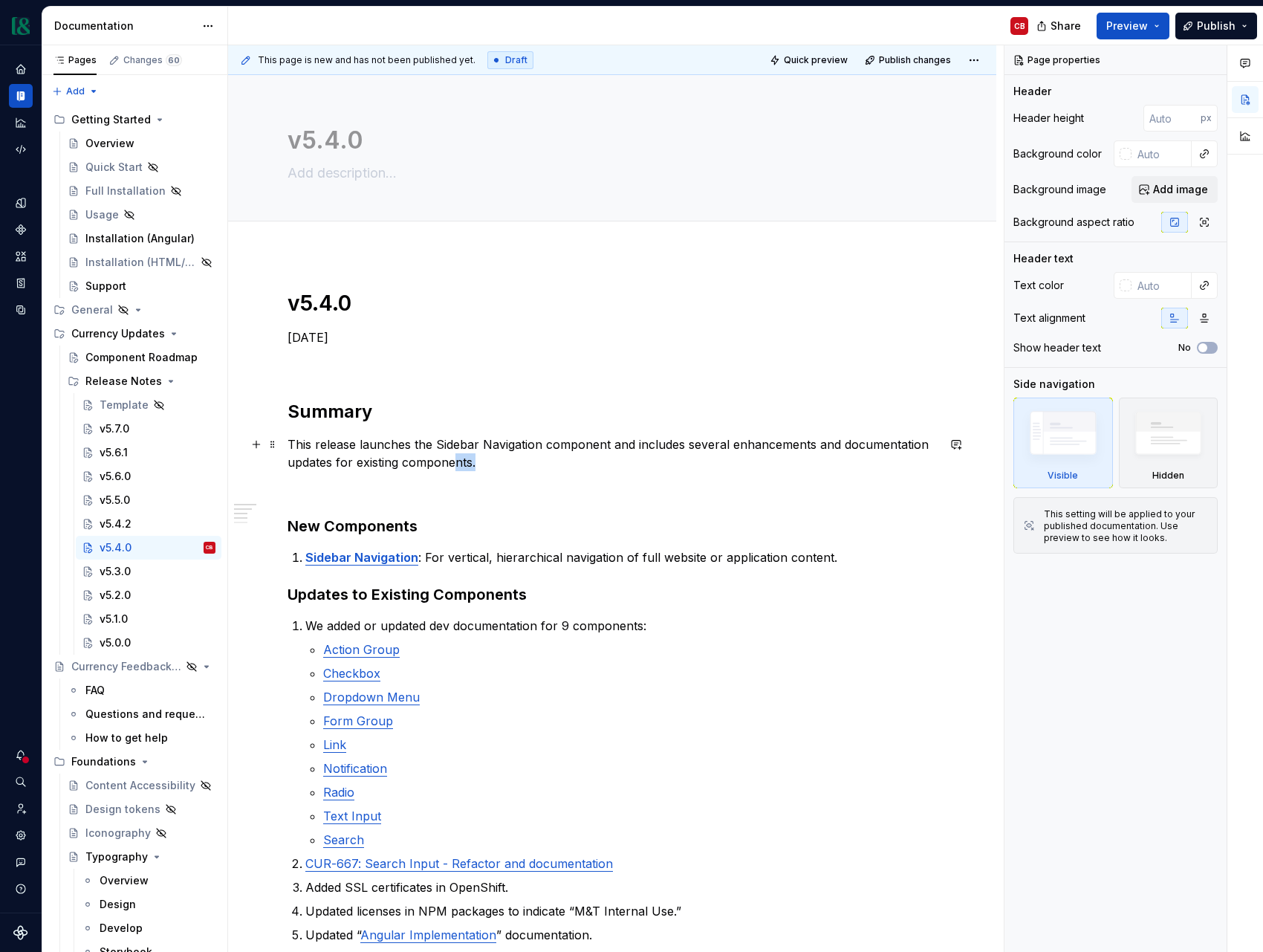
type textarea "*"
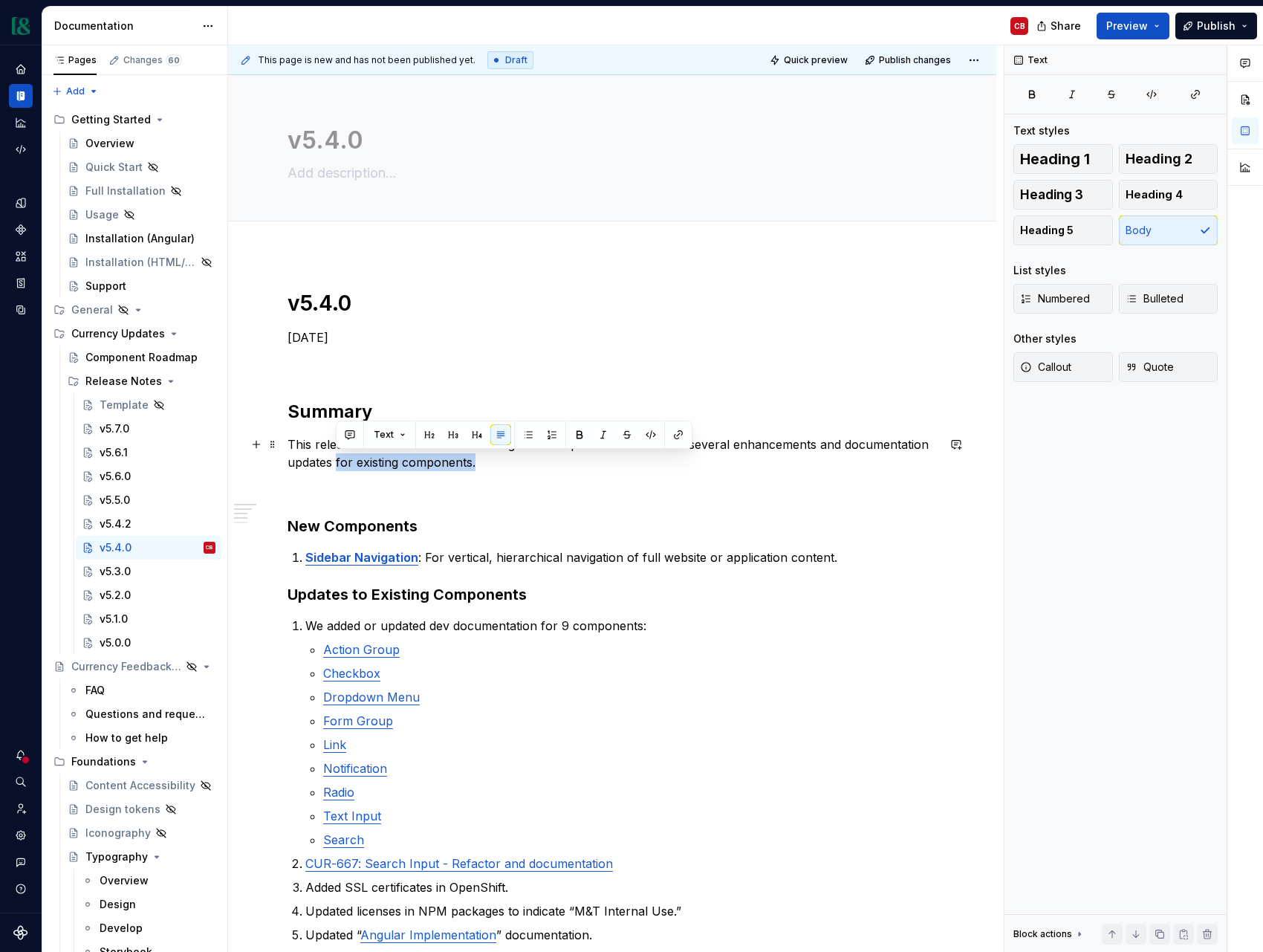
drag, startPoint x: 439, startPoint y: 461, endPoint x: 336, endPoint y: 461, distance: 103.0
click at [336, 461] on p "This release launches the Sidebar Navigation component and includes several enh…" at bounding box center [612, 452] width 650 height 35
paste div
click at [333, 463] on p "This release launches the Sidebar Navigation component and includes several enh…" at bounding box center [612, 452] width 650 height 35
click at [418, 492] on p at bounding box center [612, 489] width 650 height 18
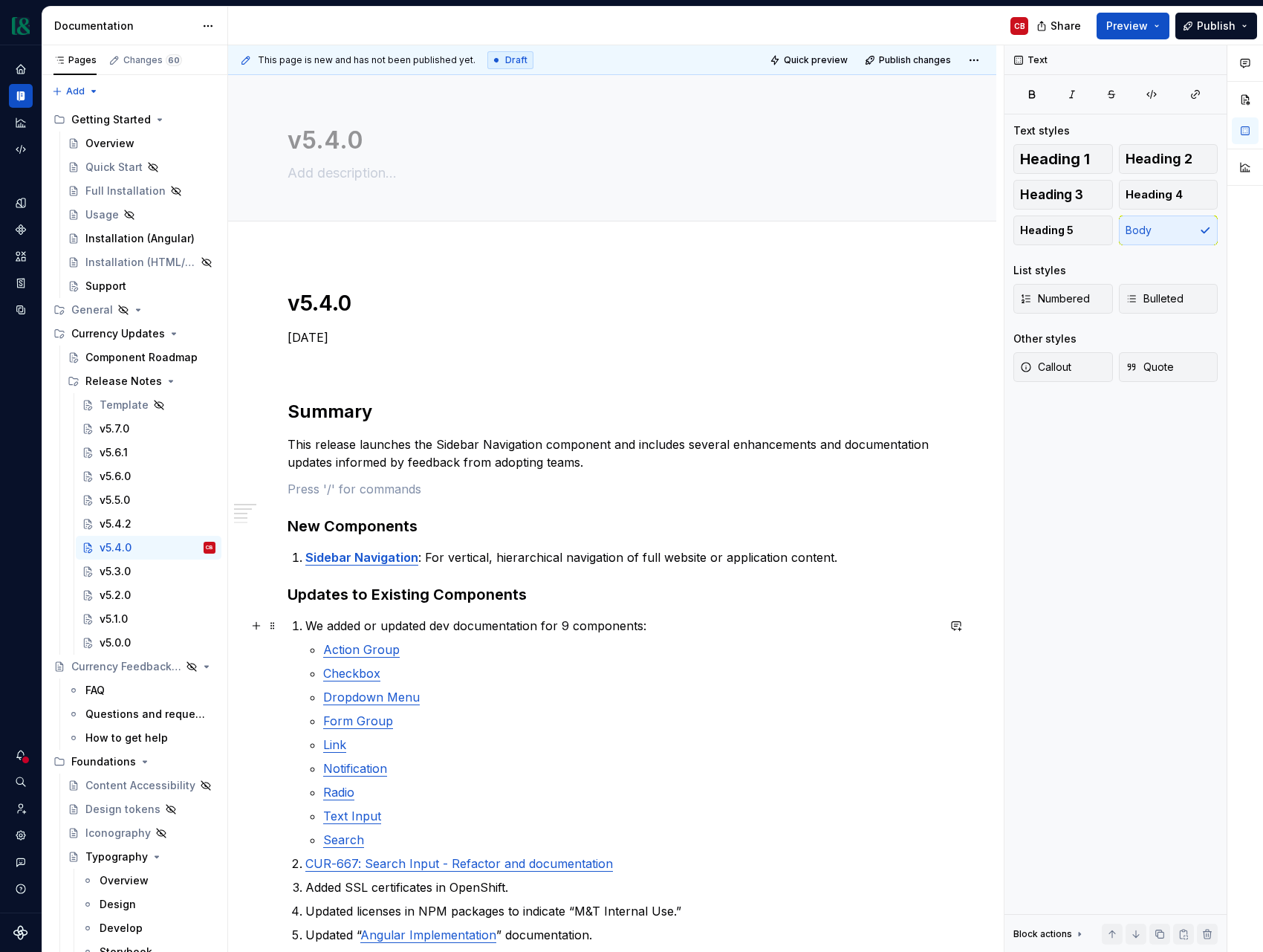
click at [517, 627] on p "We added or updated dev documentation for 9 components:" at bounding box center [621, 626] width 632 height 18
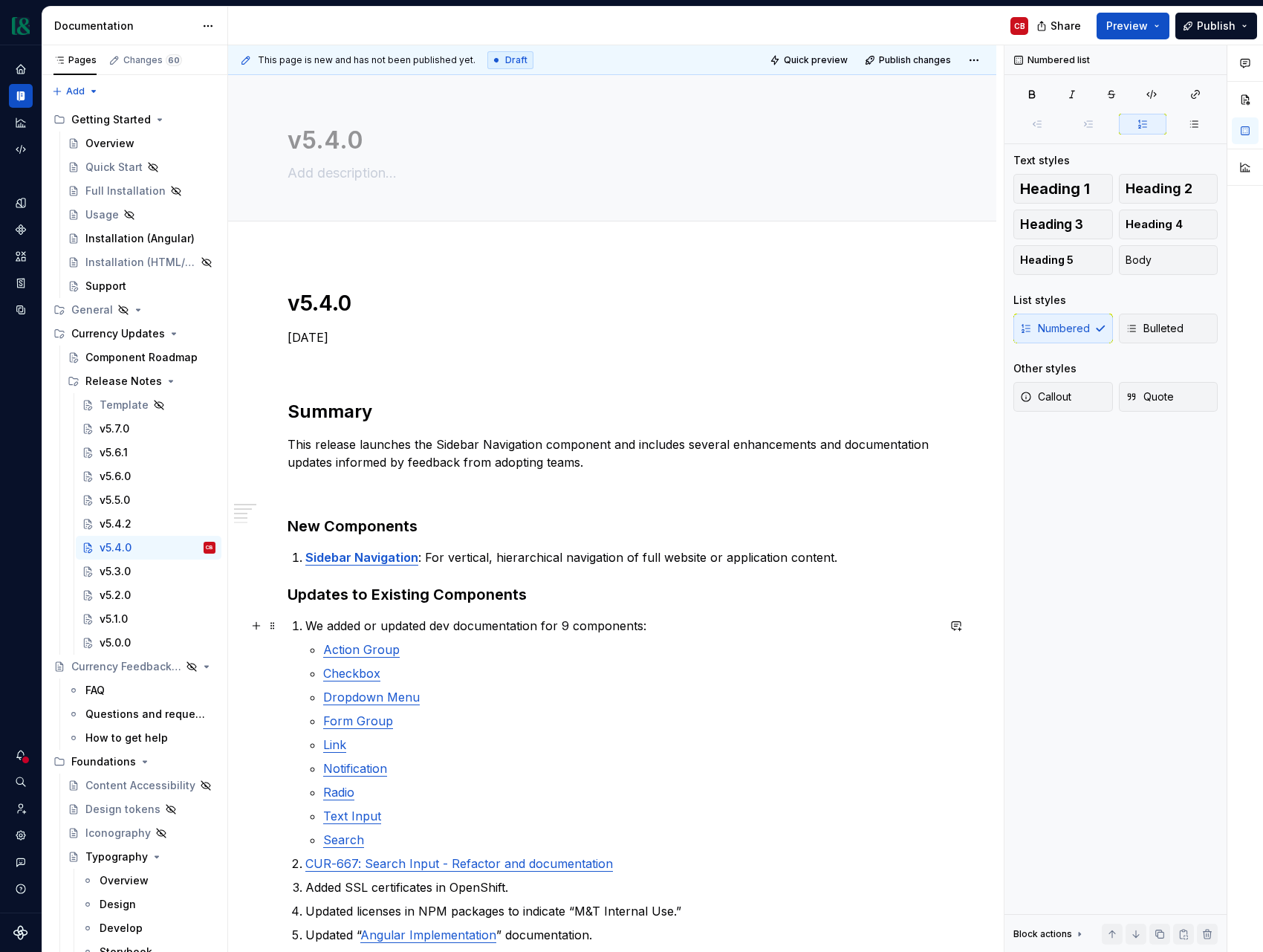
scroll to position [1, 0]
click at [114, 494] on div "v5.5.0" at bounding box center [115, 500] width 31 height 15
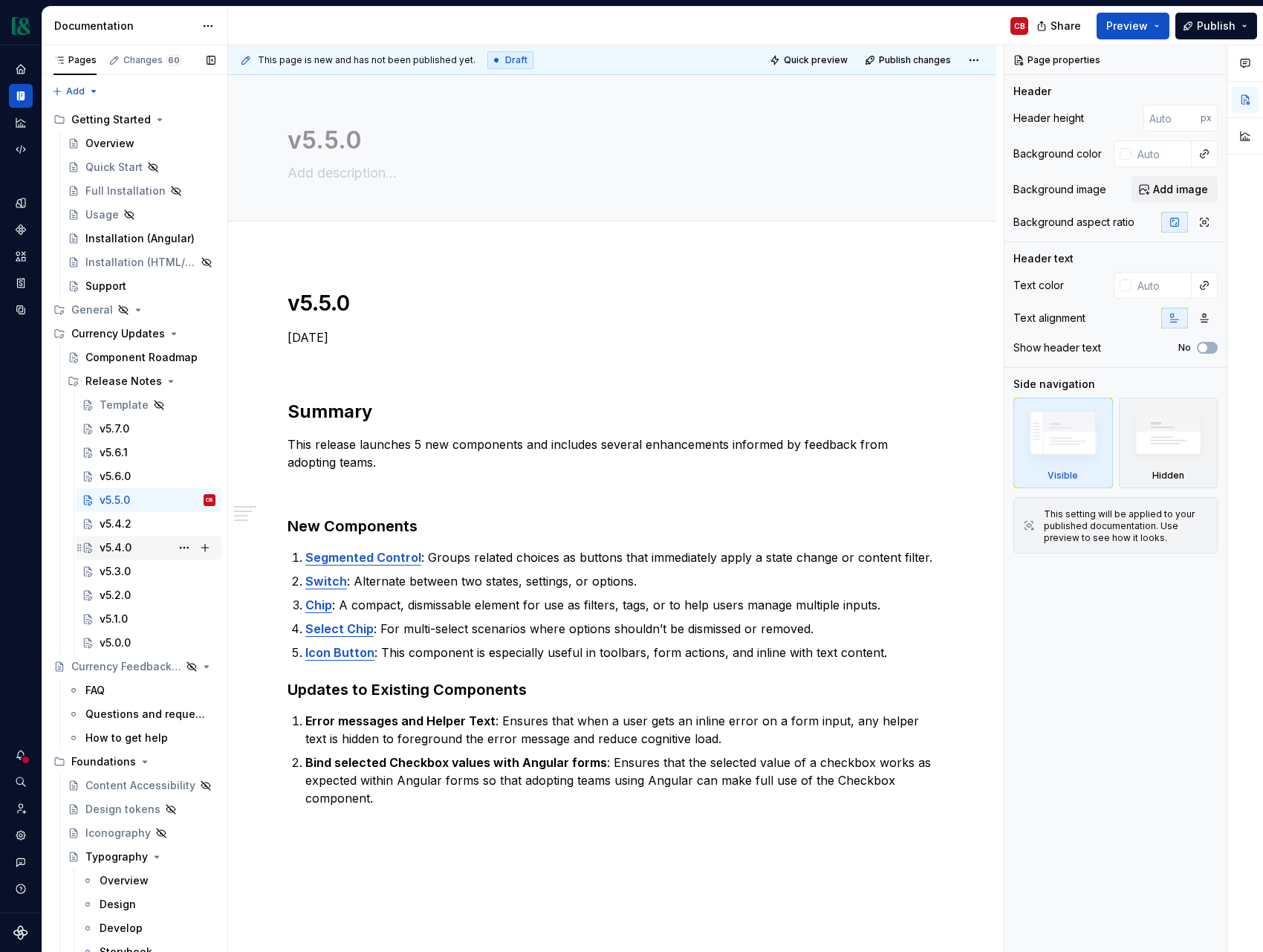
click at [118, 545] on div "v5.4.0" at bounding box center [115, 548] width 32 height 15
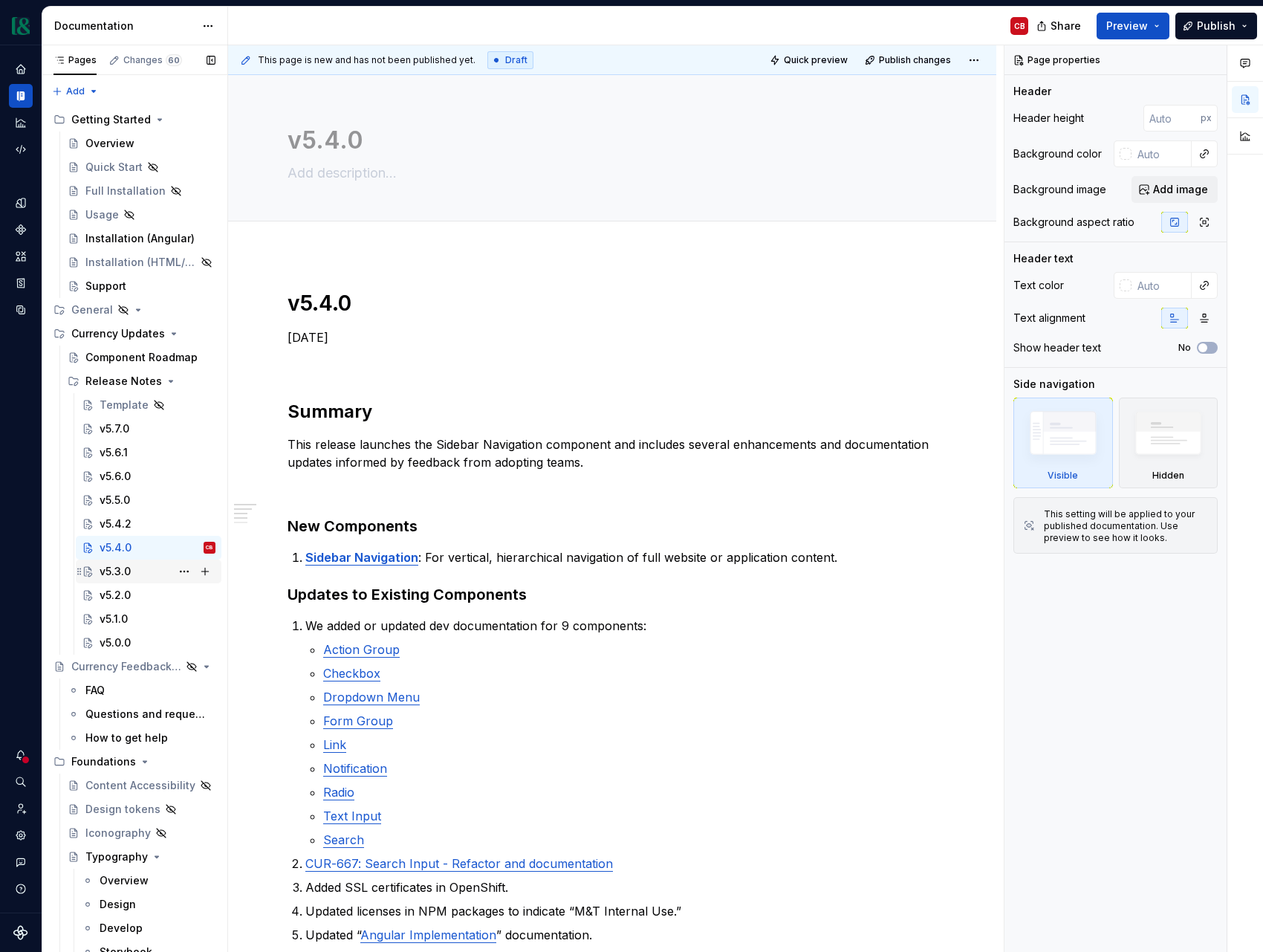
click at [121, 569] on div "v5.3.0" at bounding box center [115, 571] width 31 height 15
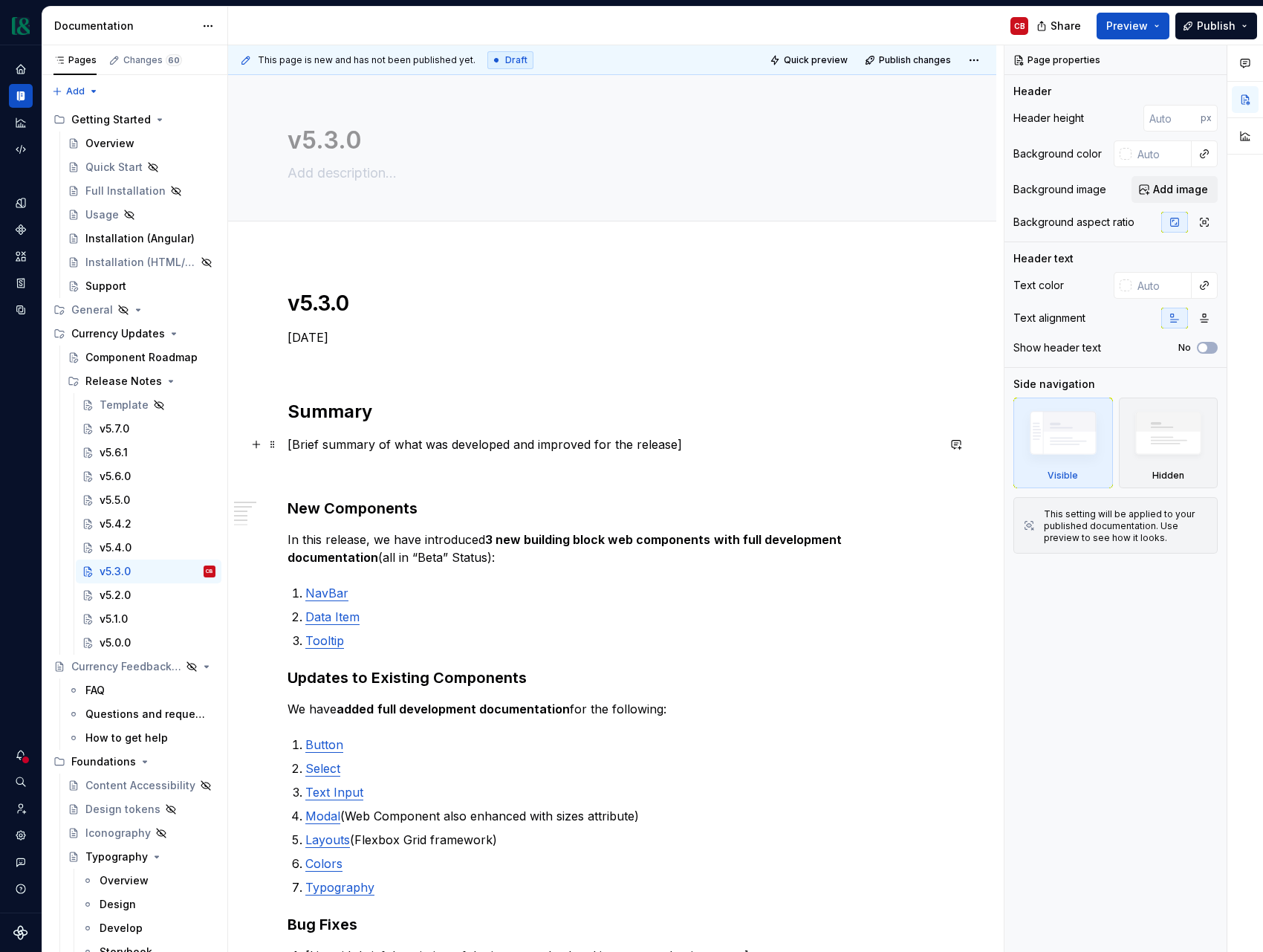
click at [288, 445] on p "[Brief summary of what was developed and improved for the release]" at bounding box center [612, 444] width 650 height 18
type textarea "*"
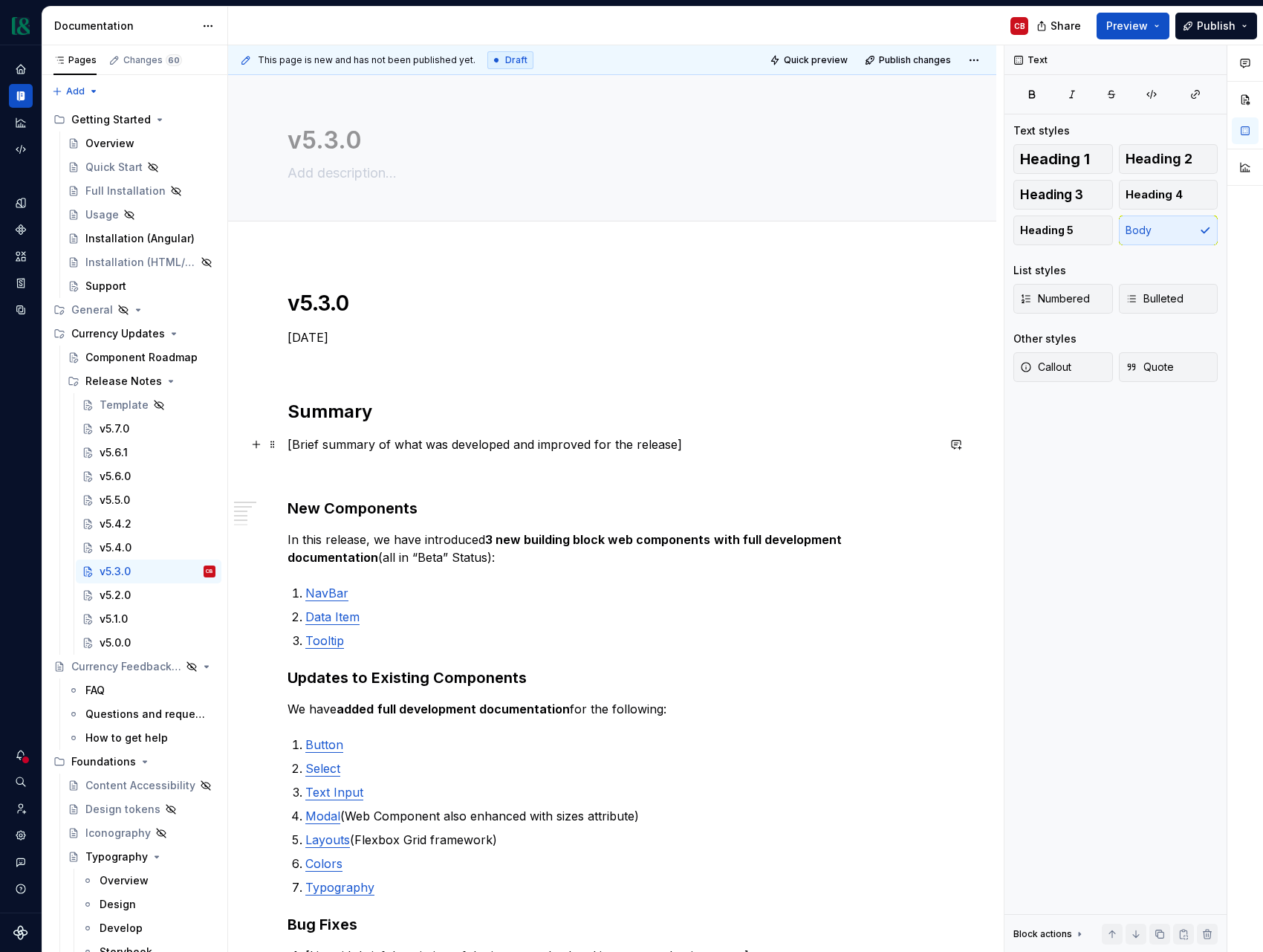
click at [300, 445] on p "[Brief summary of what was developed and improved for the release]" at bounding box center [612, 444] width 650 height 18
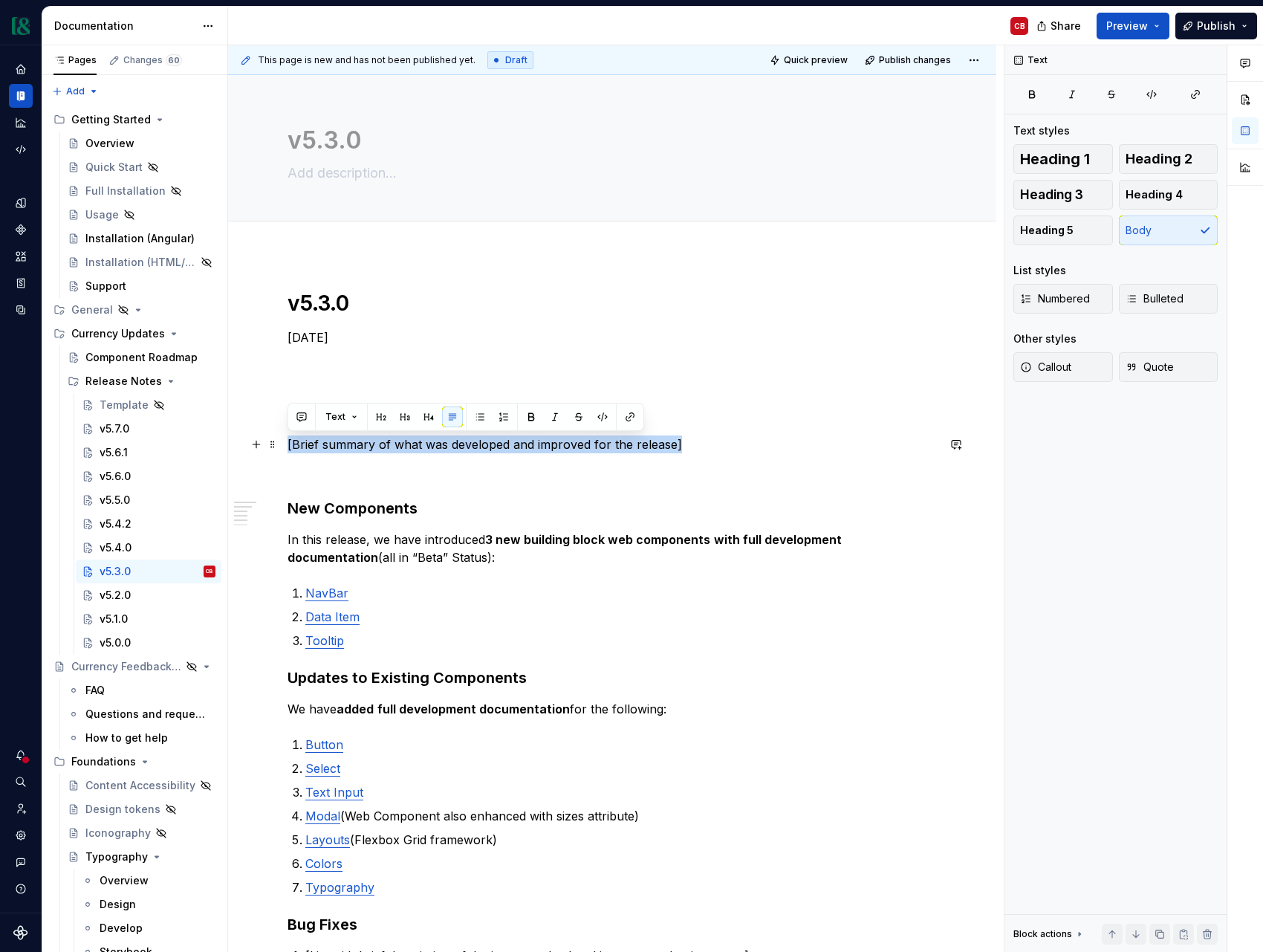
click at [300, 445] on p "[Brief summary of what was developed and improved for the release]" at bounding box center [612, 444] width 650 height 18
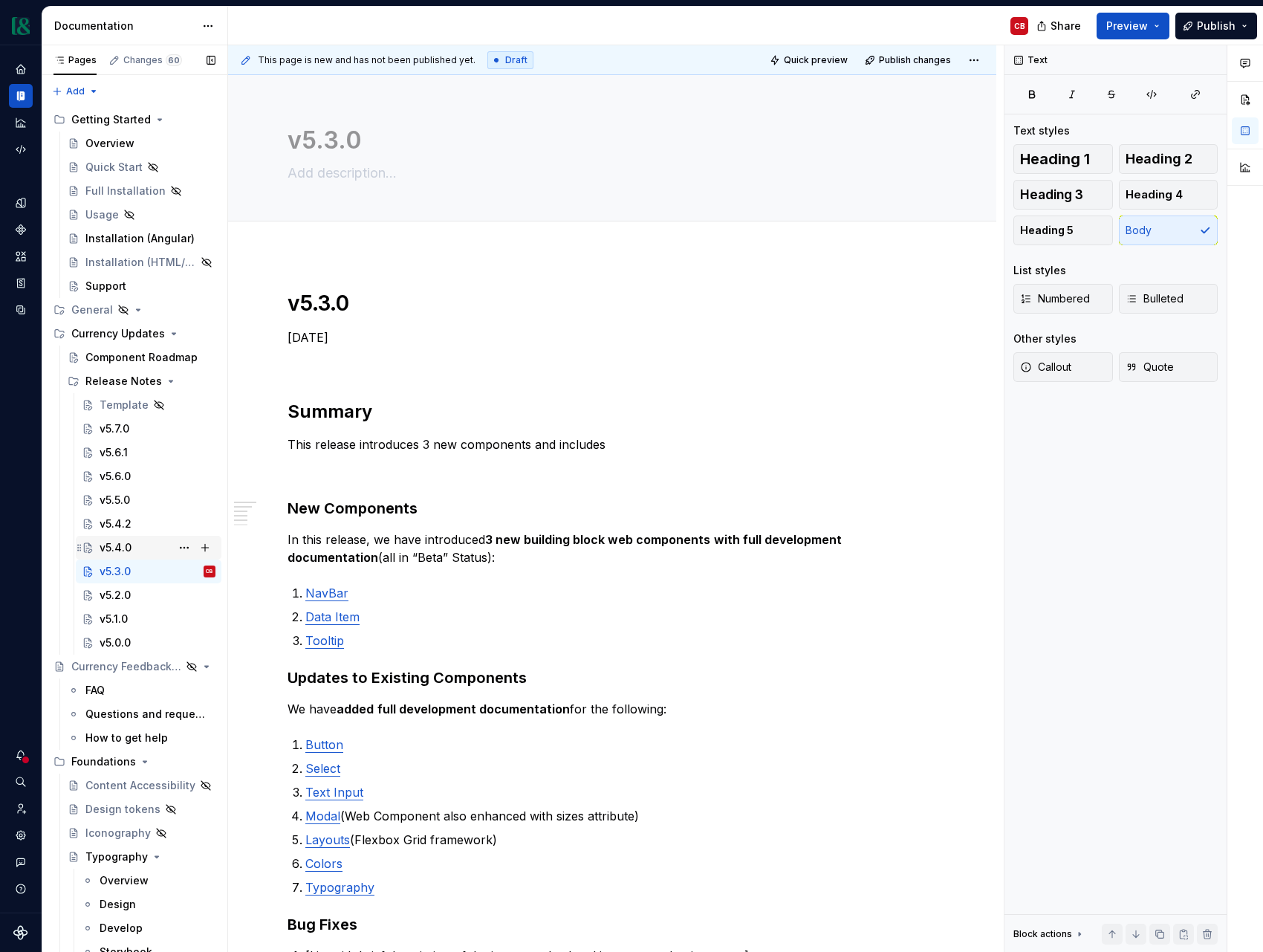
click at [153, 547] on div "v5.4.0" at bounding box center [158, 547] width 116 height 21
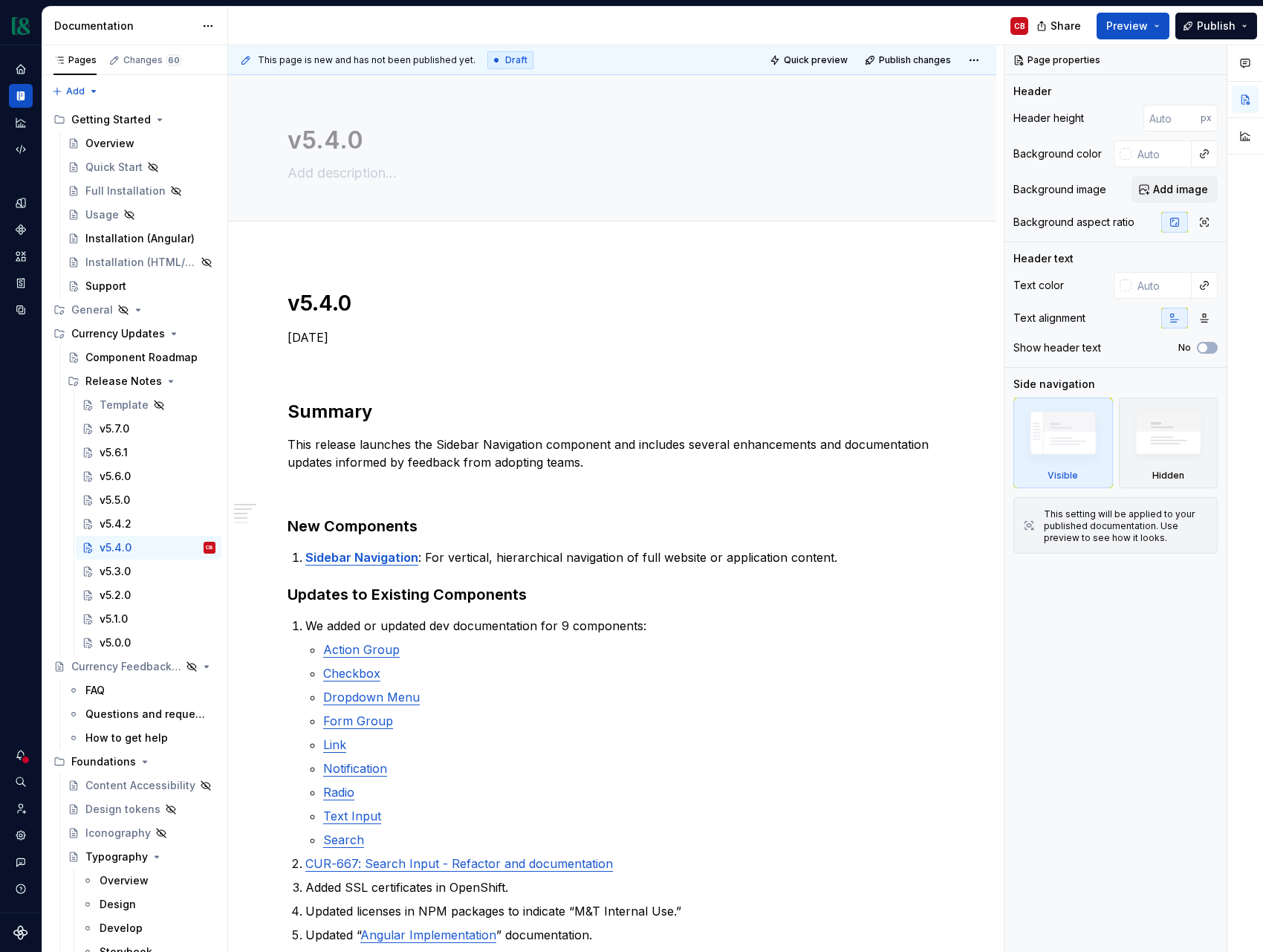
click at [125, 496] on div "v5.5.0" at bounding box center [115, 500] width 31 height 15
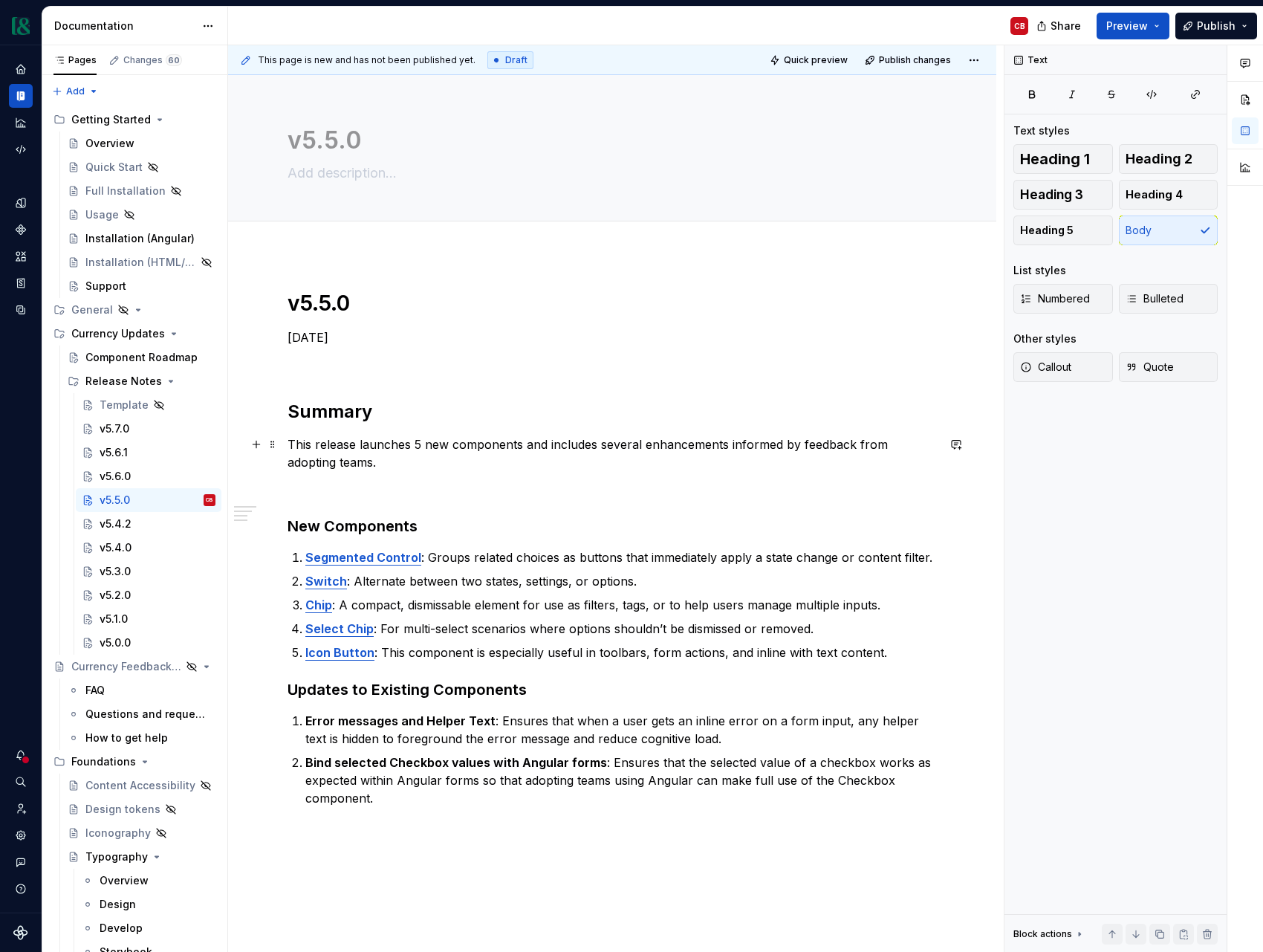
drag, startPoint x: 602, startPoint y: 446, endPoint x: 786, endPoint y: 447, distance: 184.0
click at [786, 447] on p "This release launches 5 new components and includes several enhancements inform…" at bounding box center [612, 452] width 650 height 35
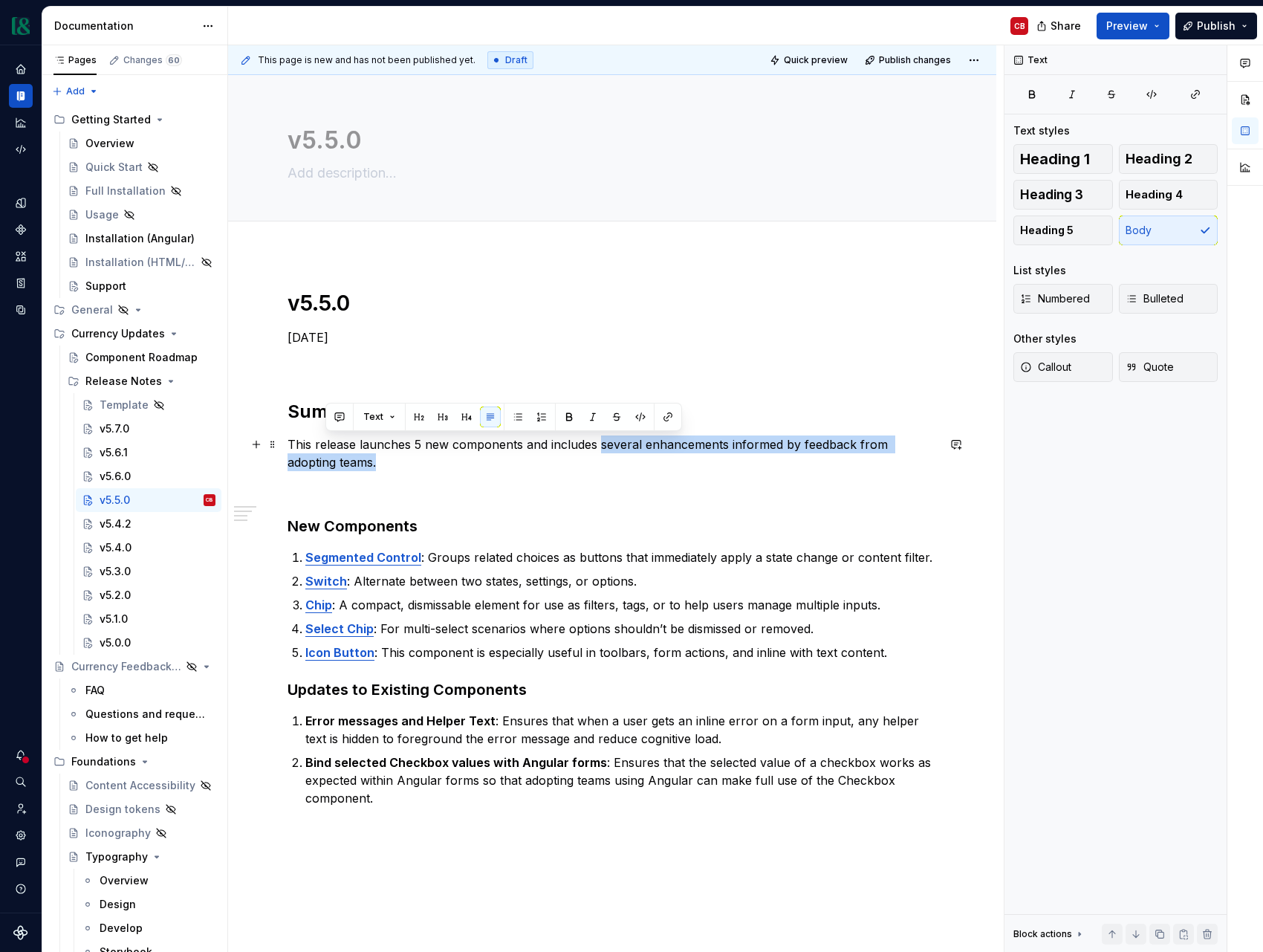
drag, startPoint x: 580, startPoint y: 467, endPoint x: 599, endPoint y: 447, distance: 27.6
click at [599, 447] on p "This release launches 5 new components and includes several enhancements inform…" at bounding box center [612, 452] width 650 height 35
copy p "several enhancements informed by feedback from adopting teams."
click at [138, 545] on div "v5.4.0" at bounding box center [158, 547] width 116 height 21
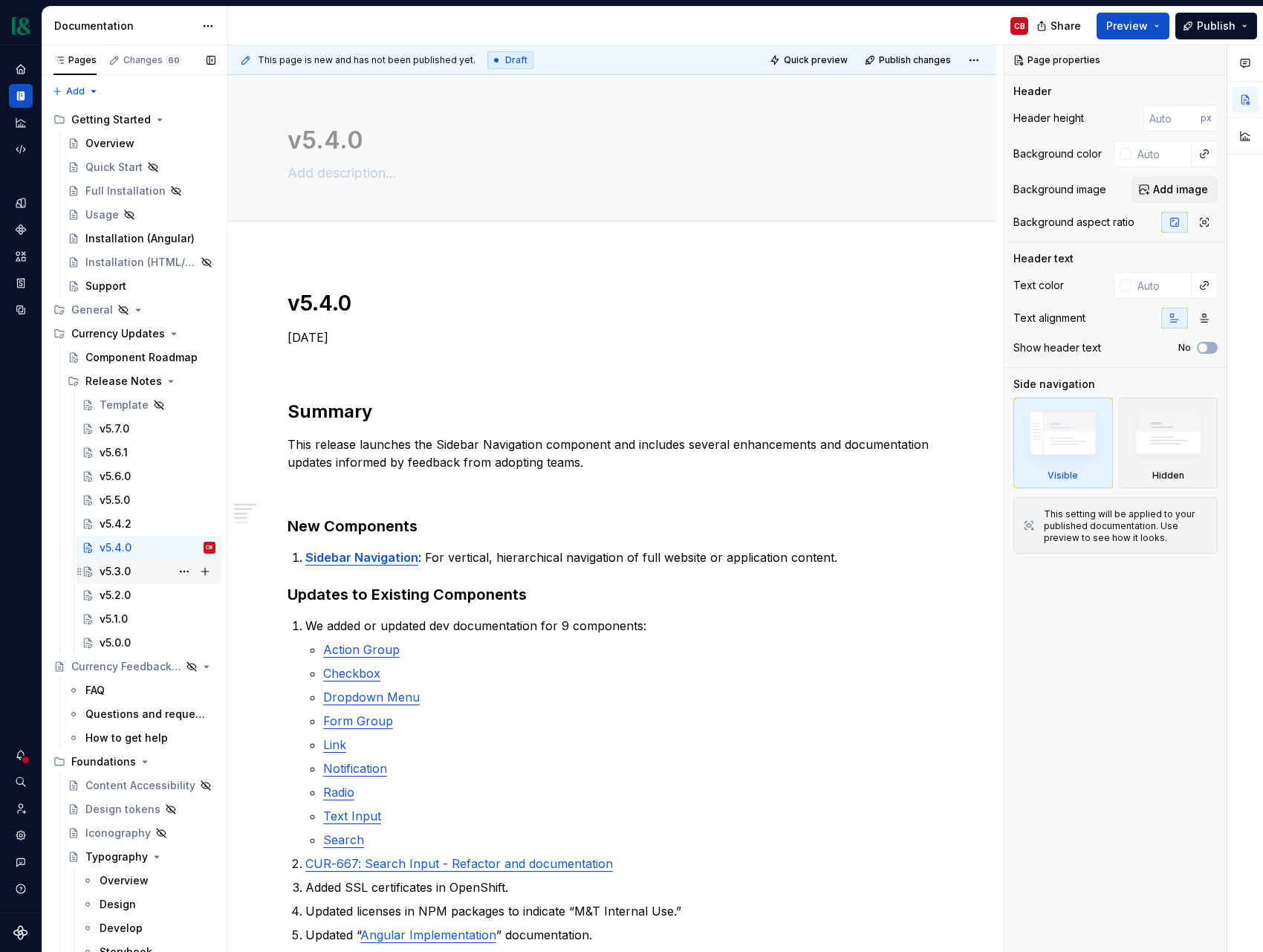
click at [134, 571] on div "v5.3.0" at bounding box center [158, 571] width 116 height 21
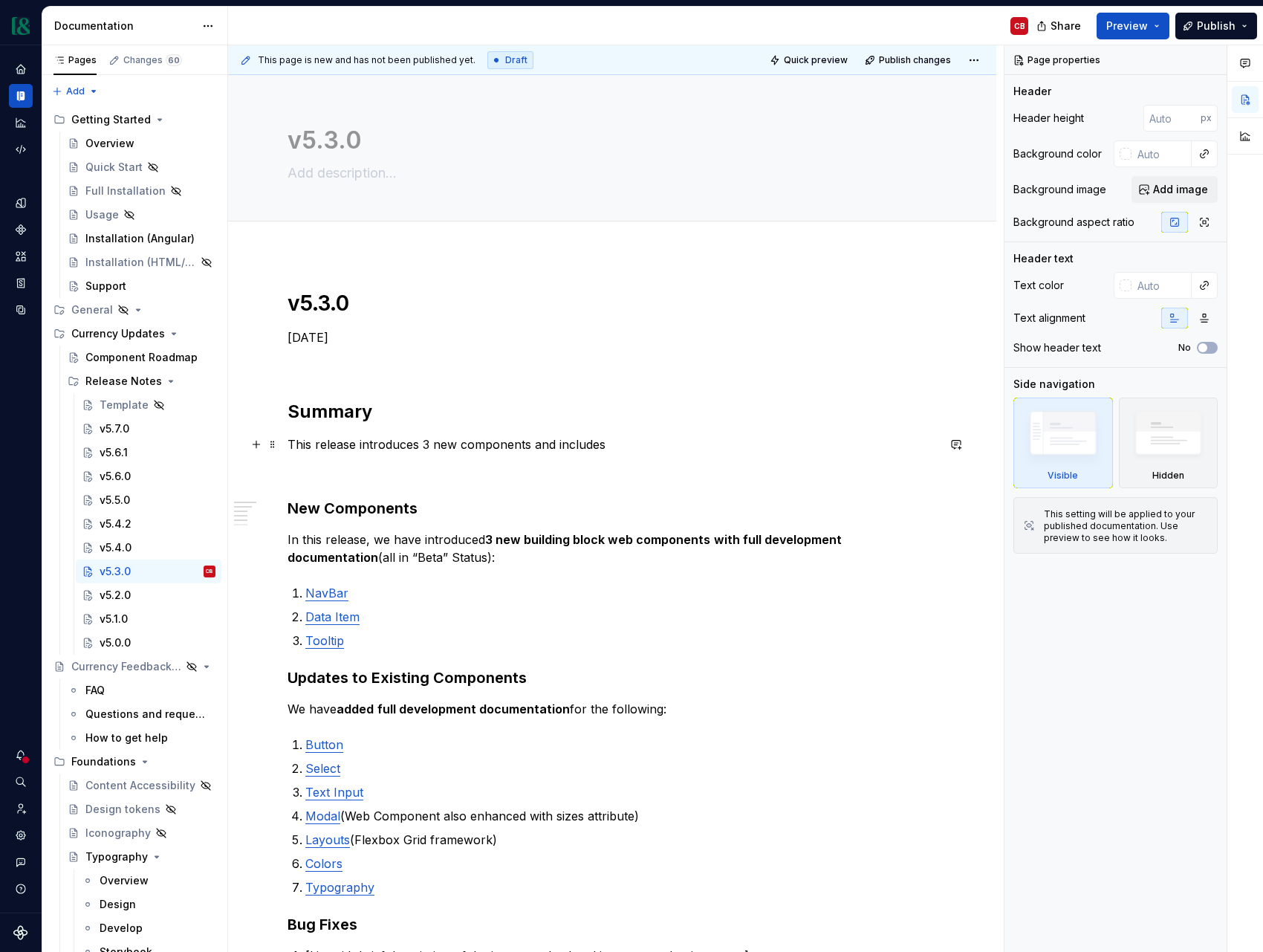
click at [630, 448] on p "This release introduces 3 new components and includes" at bounding box center [612, 444] width 650 height 18
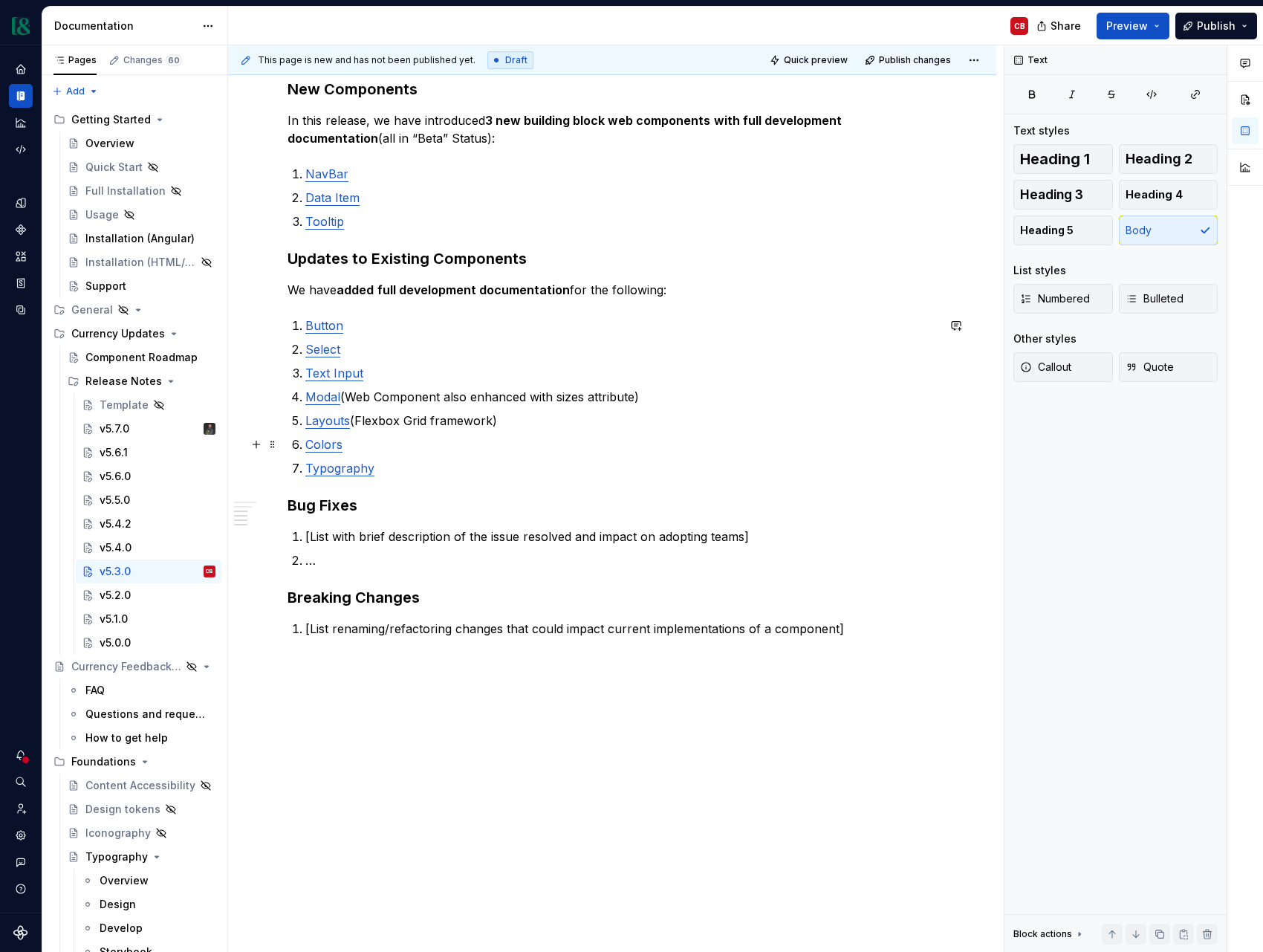
scroll to position [440, 0]
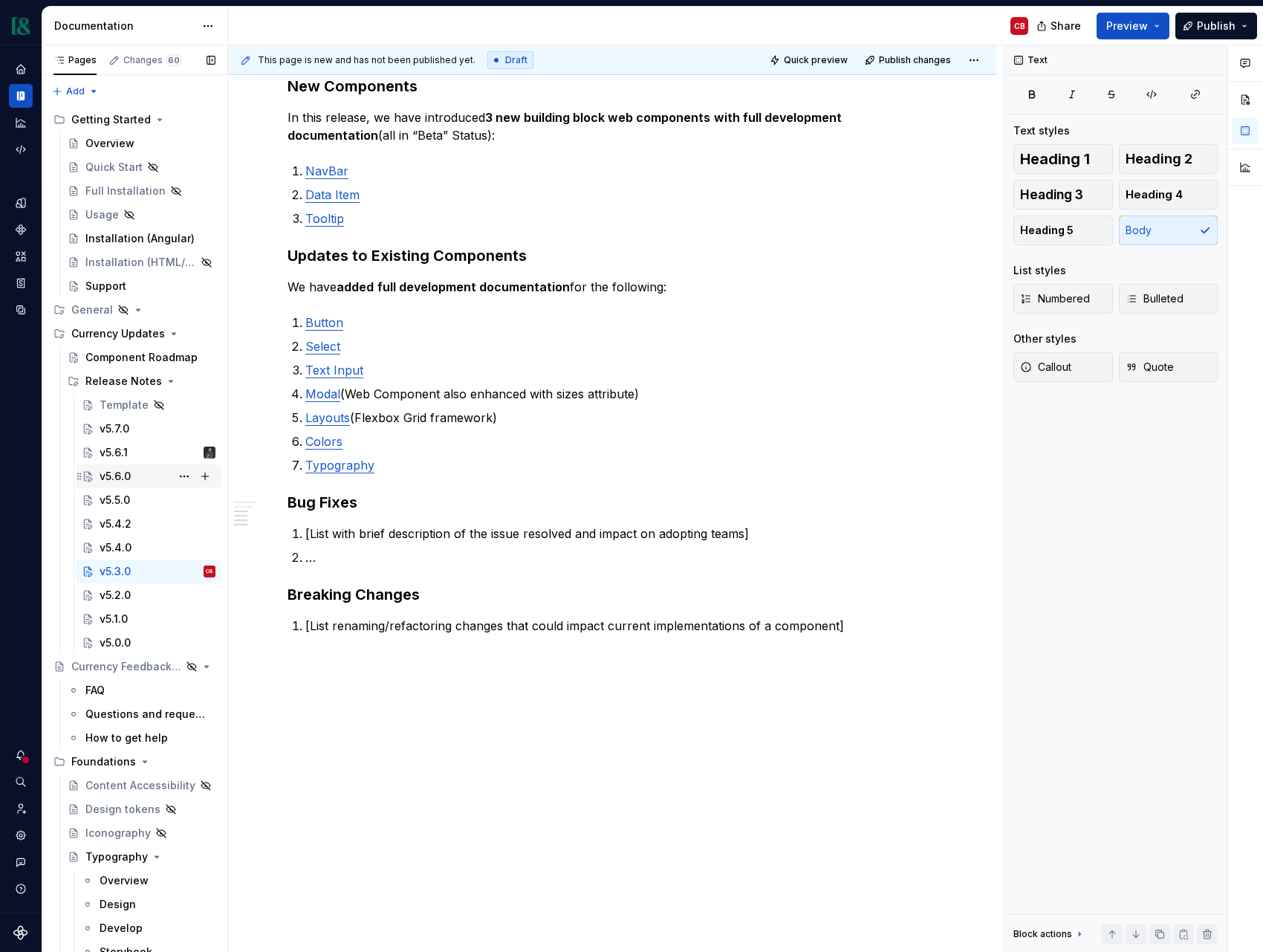
click at [137, 470] on div "v5.6.0" at bounding box center [158, 476] width 116 height 21
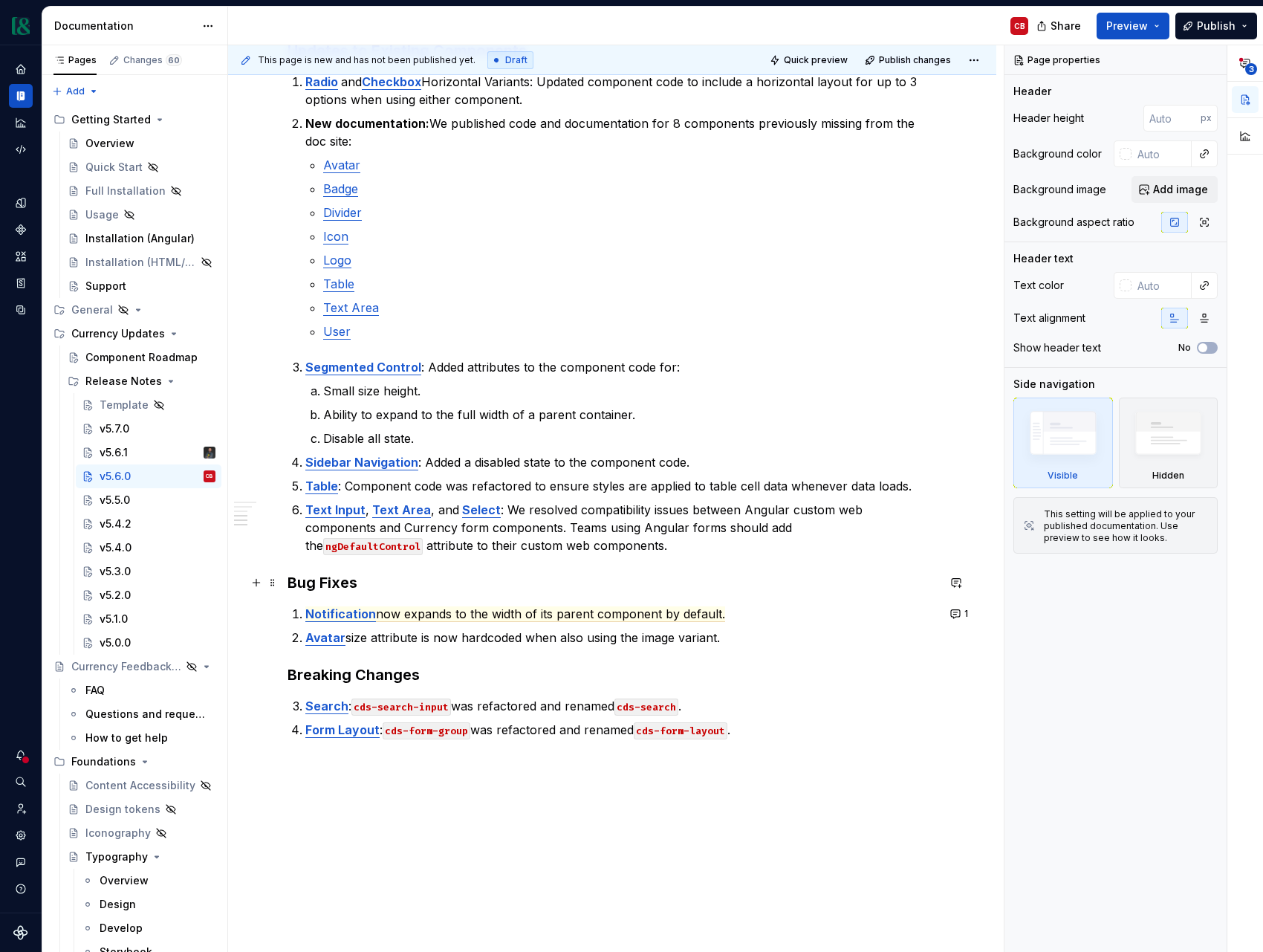
scroll to position [743, 0]
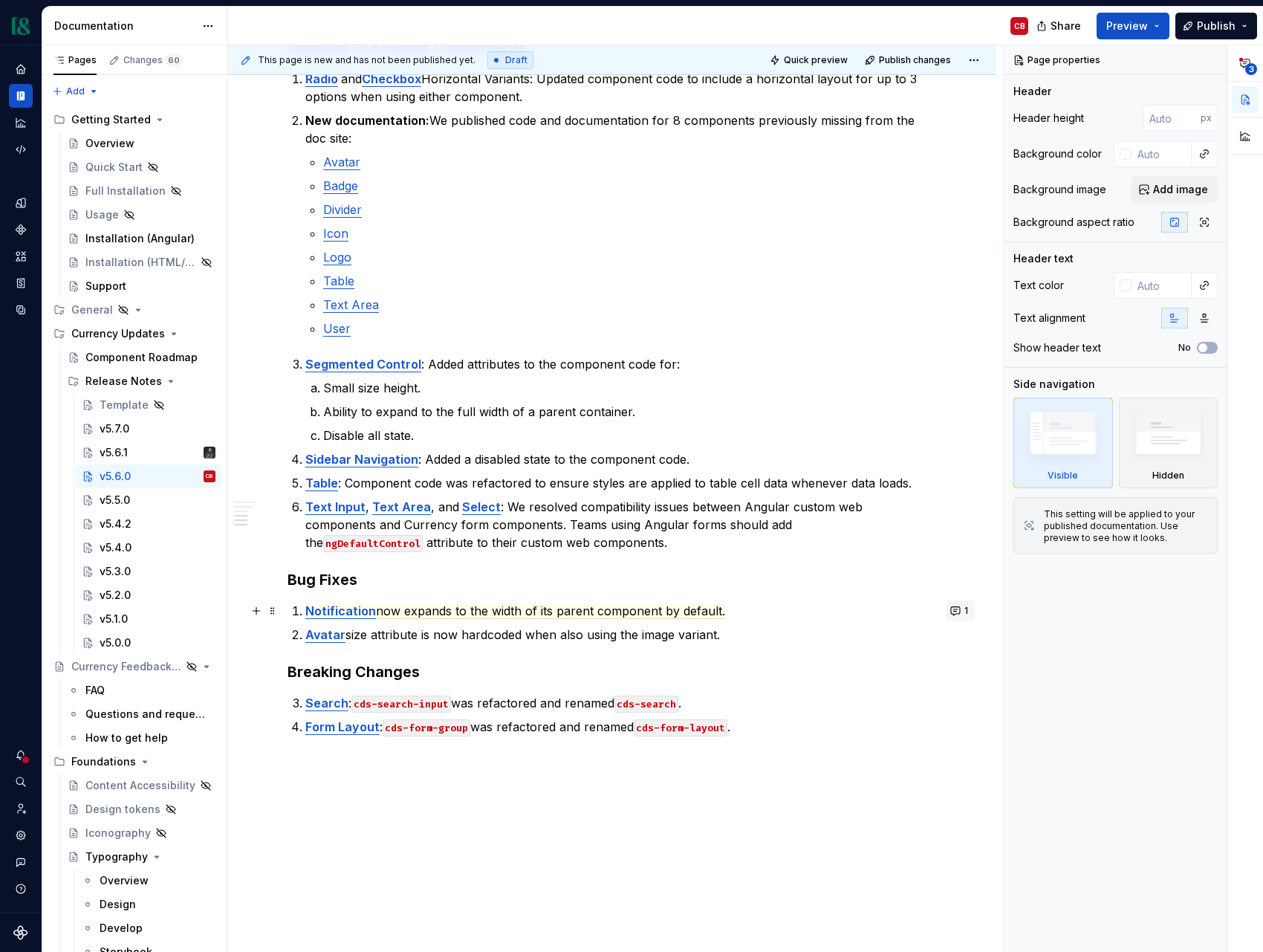
click at [968, 612] on button "1" at bounding box center [960, 610] width 29 height 21
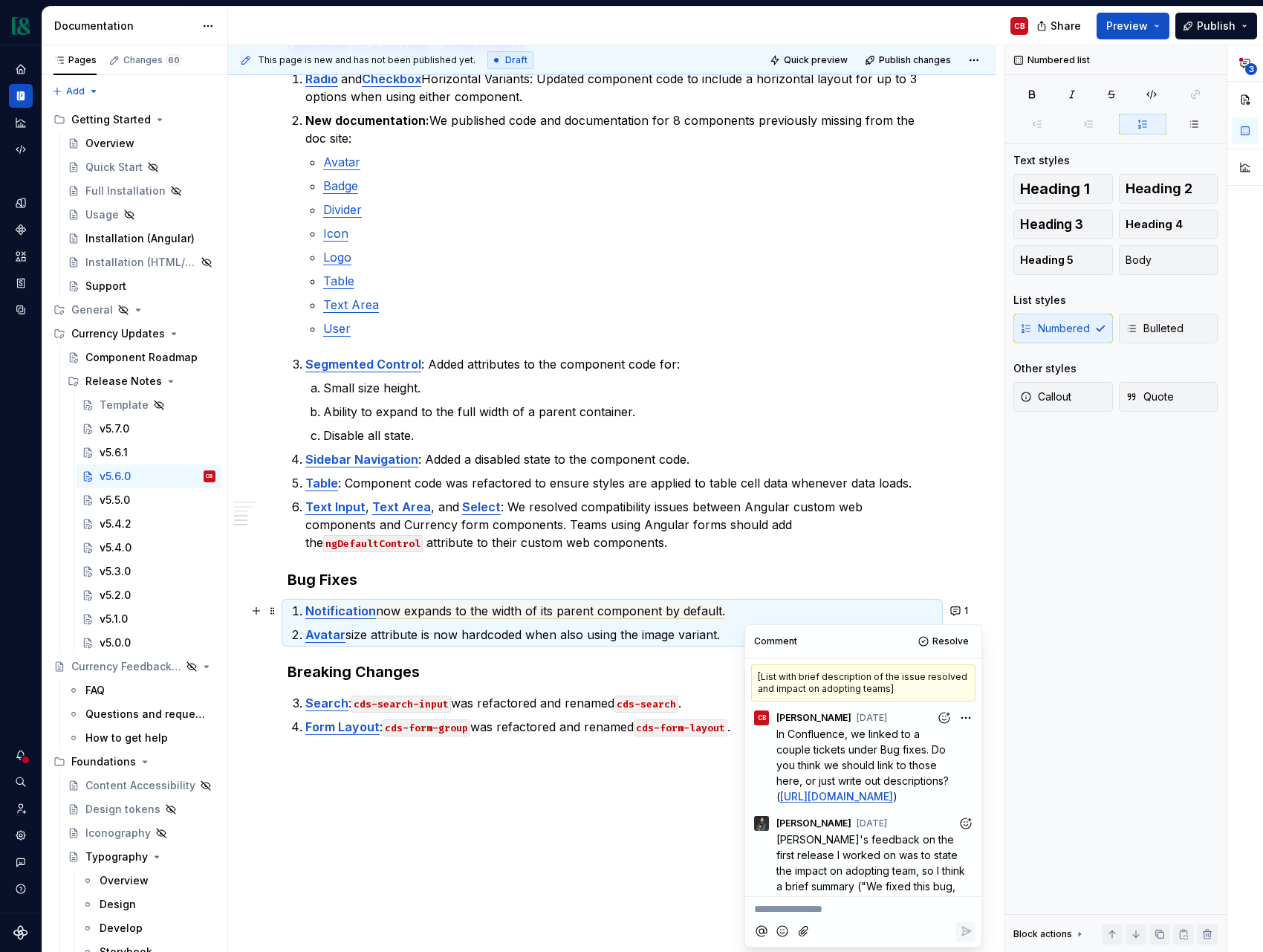
scroll to position [99, 0]
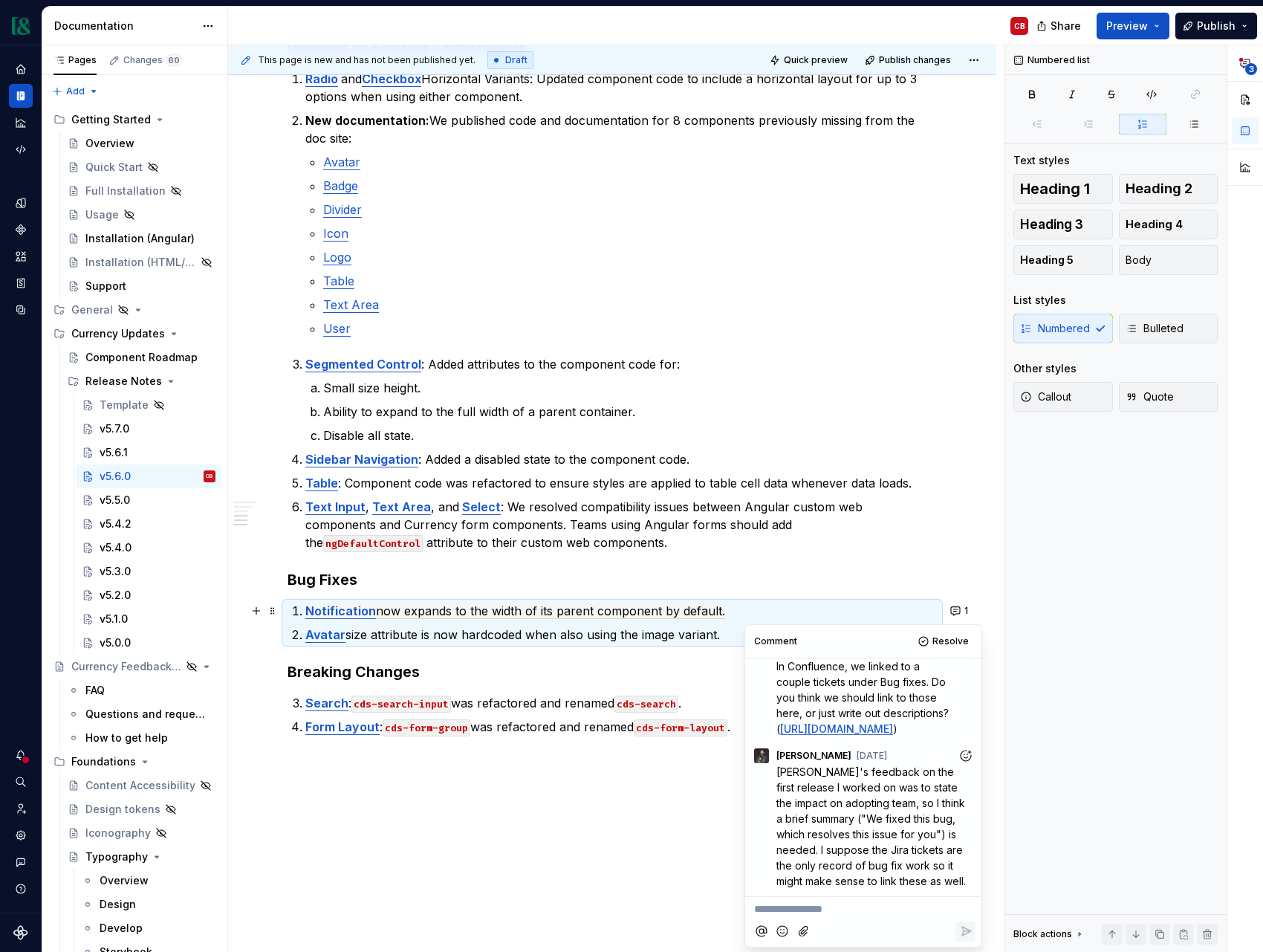
click at [580, 644] on div "v5.6.0 [DATE] Summary This release introduces 7 new components to improve suppo…" at bounding box center [612, 185] width 650 height 1278
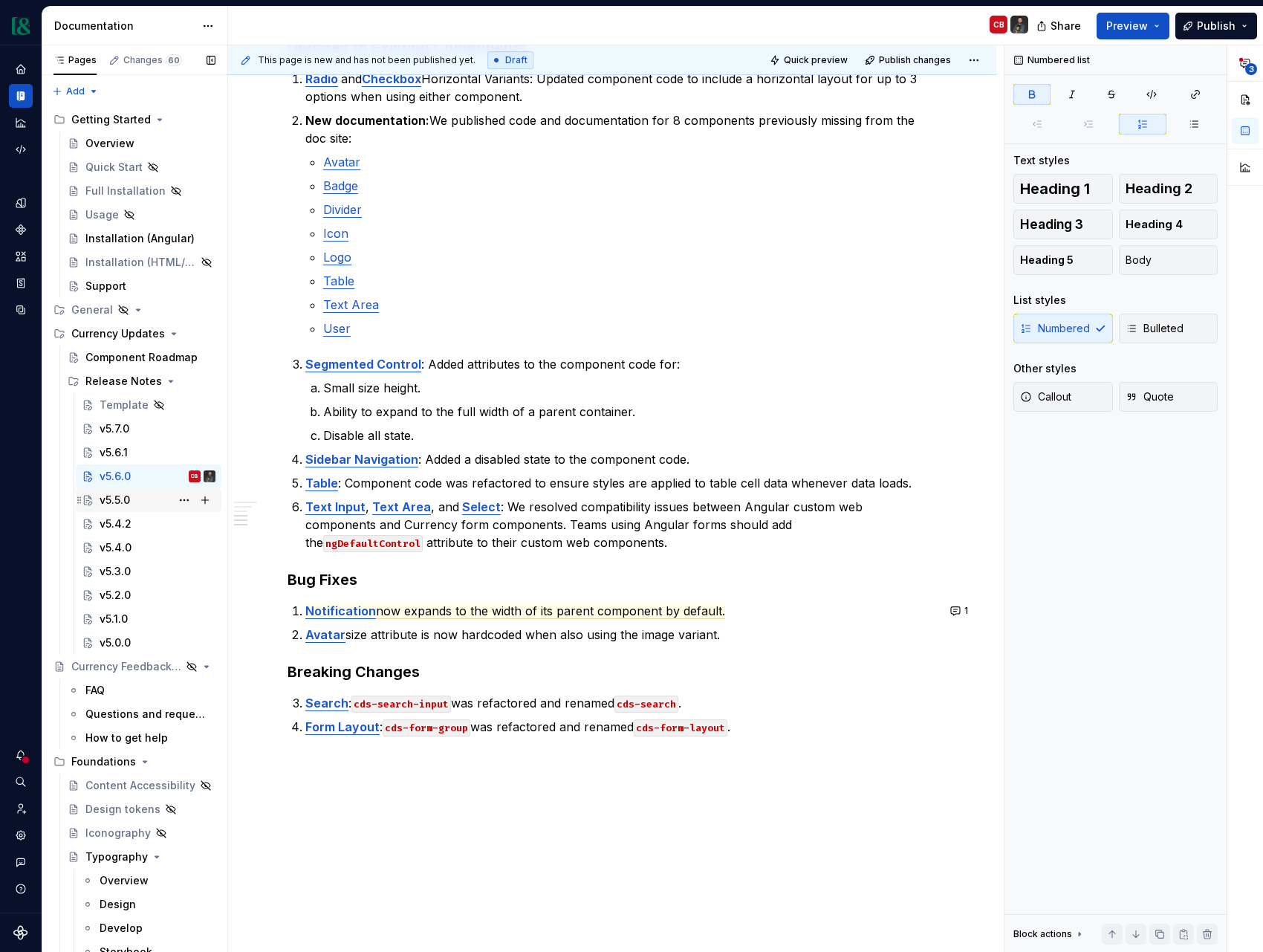
click at [133, 500] on div "v5.5.0" at bounding box center [158, 500] width 116 height 21
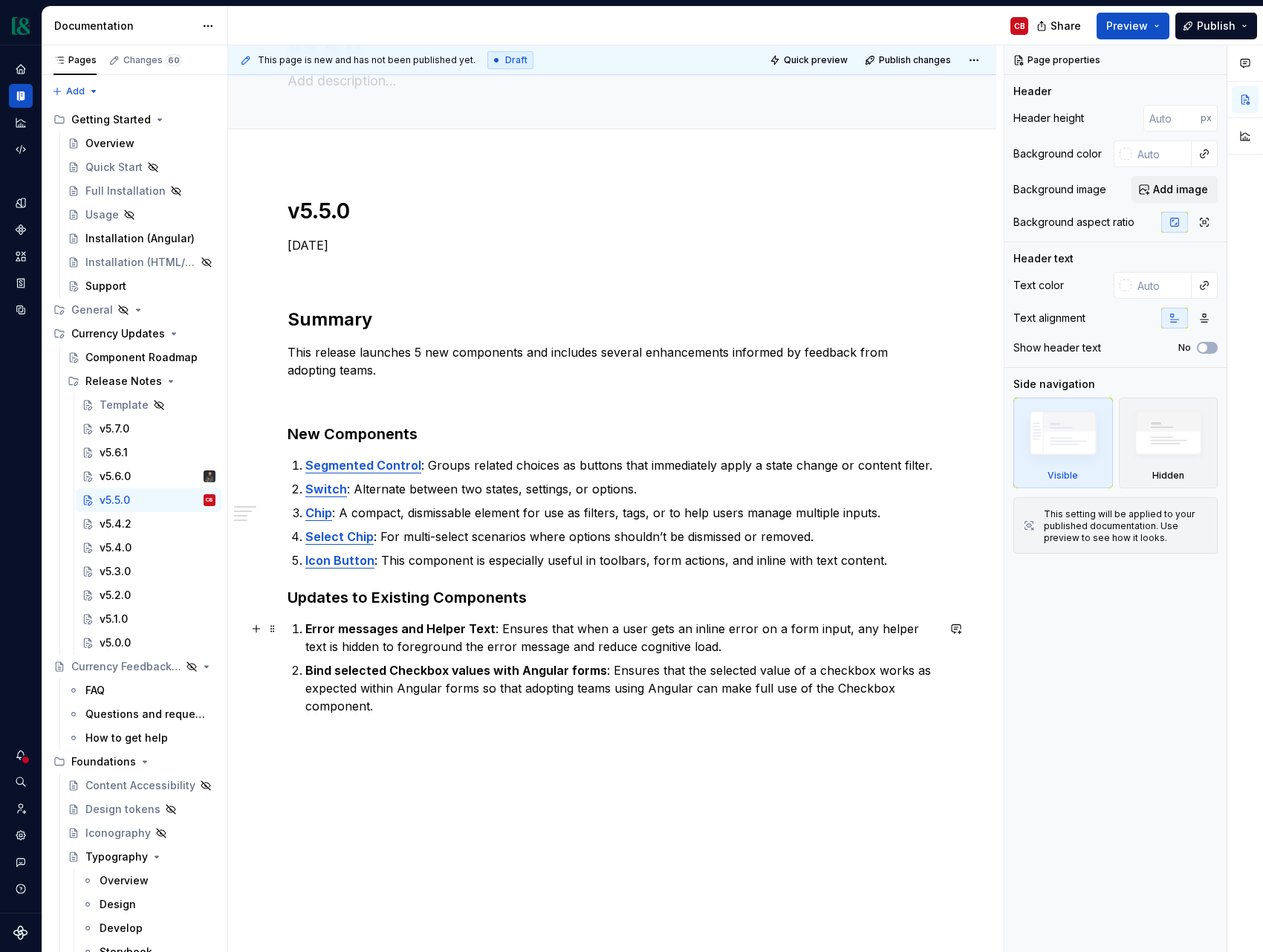
scroll to position [96, 0]
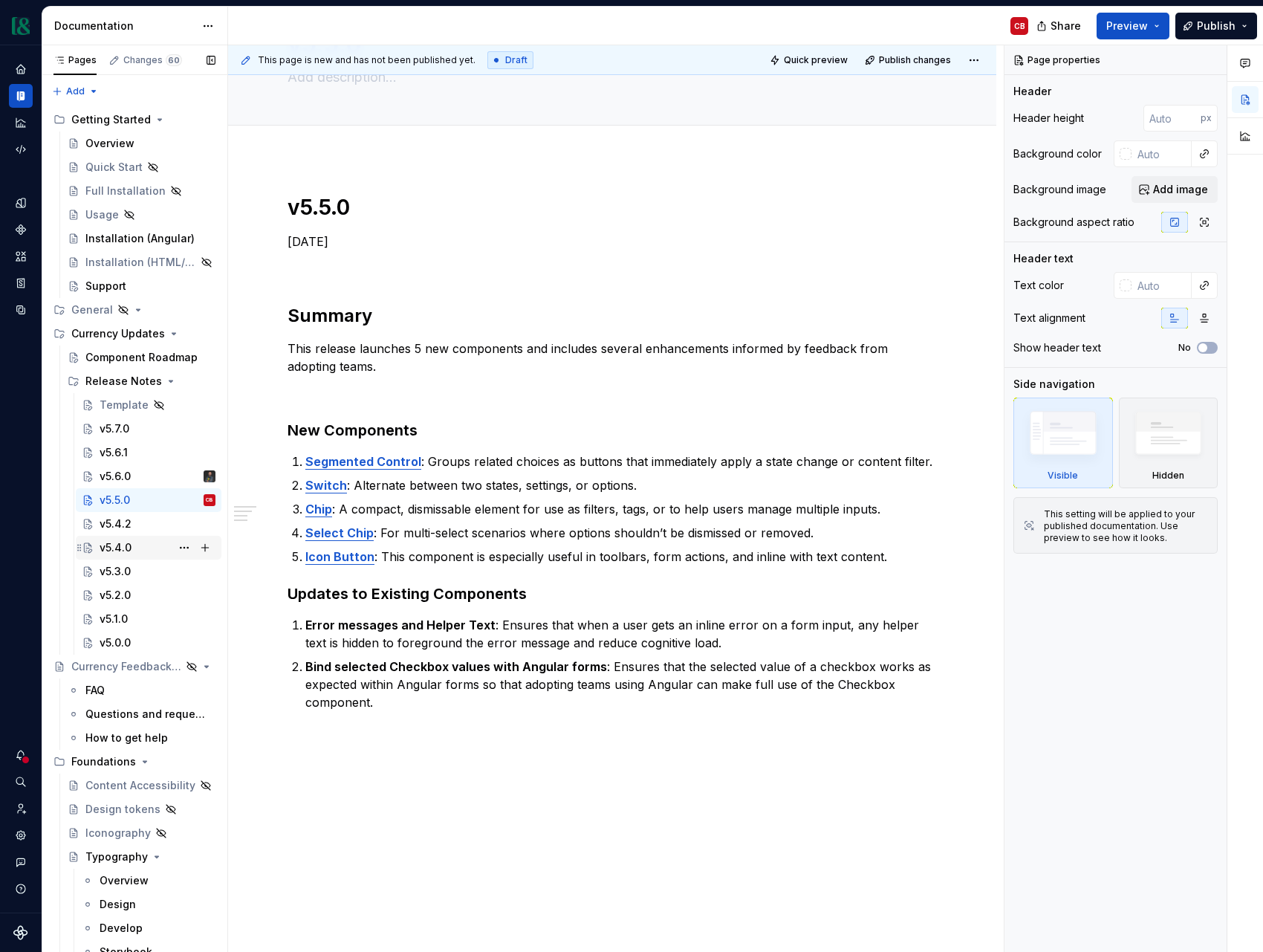
click at [146, 543] on div "v5.4.0" at bounding box center [158, 547] width 116 height 21
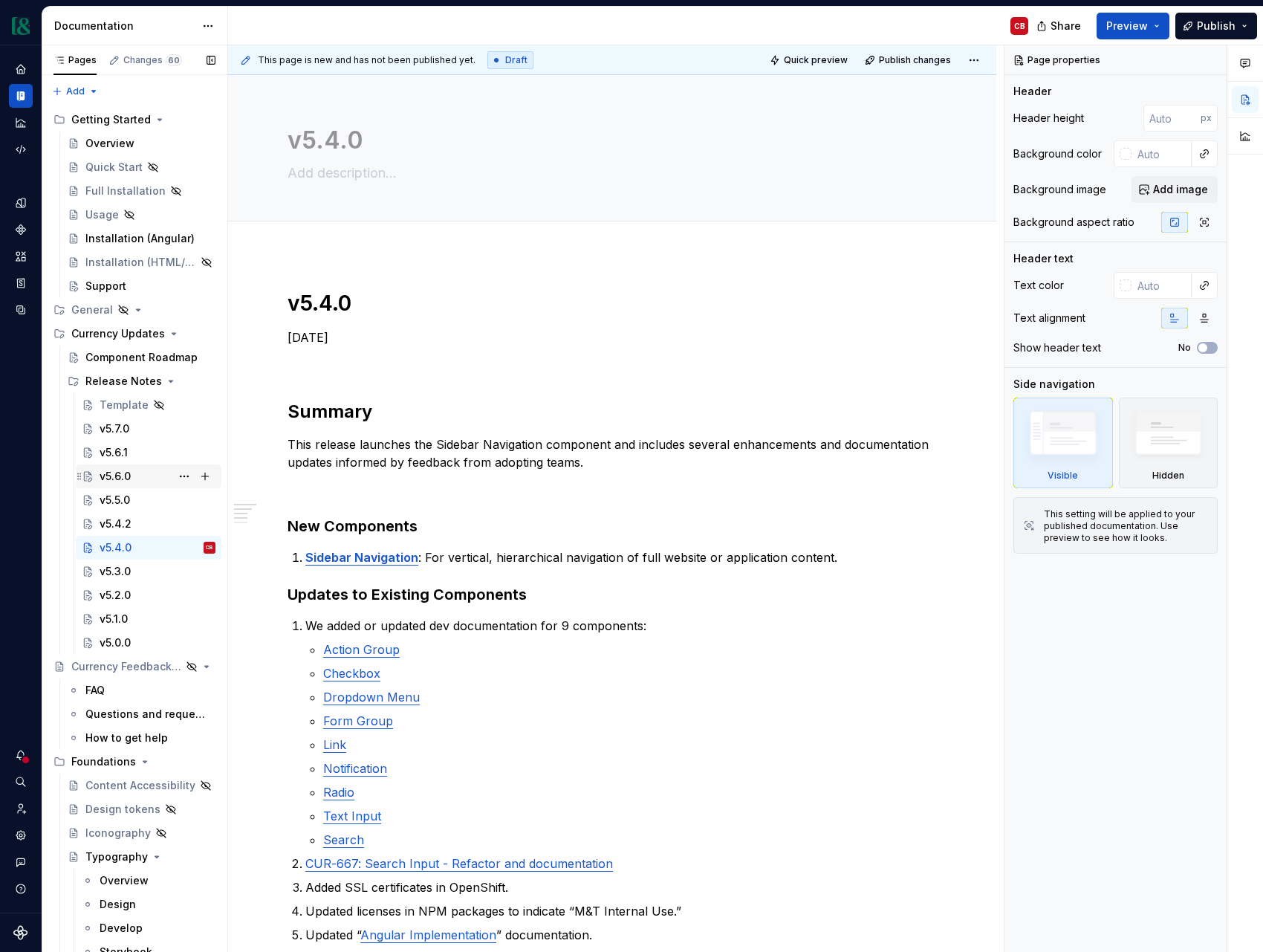
click at [144, 471] on div "v5.6.0" at bounding box center [158, 476] width 116 height 21
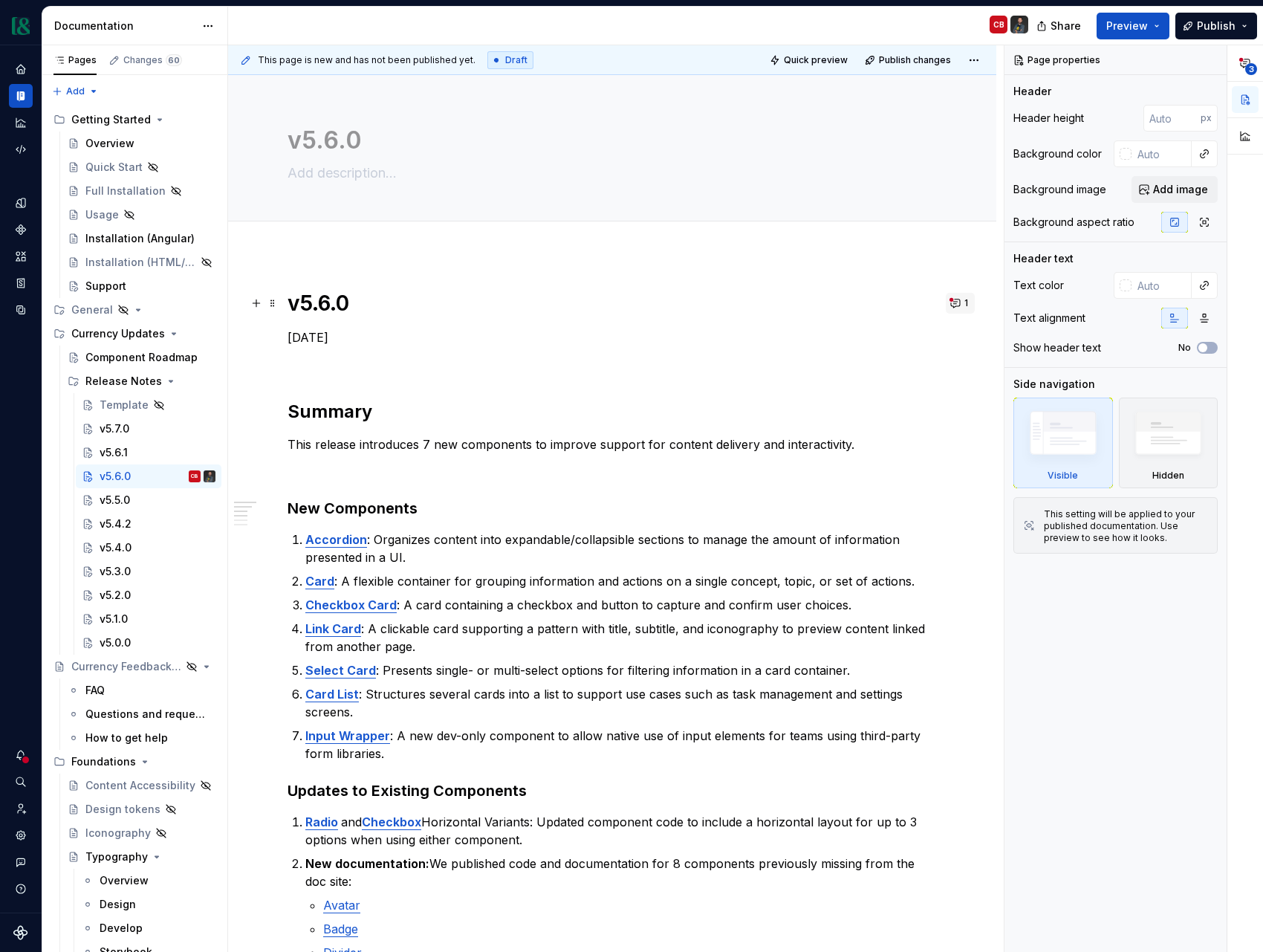
click at [970, 302] on button "1" at bounding box center [960, 302] width 29 height 21
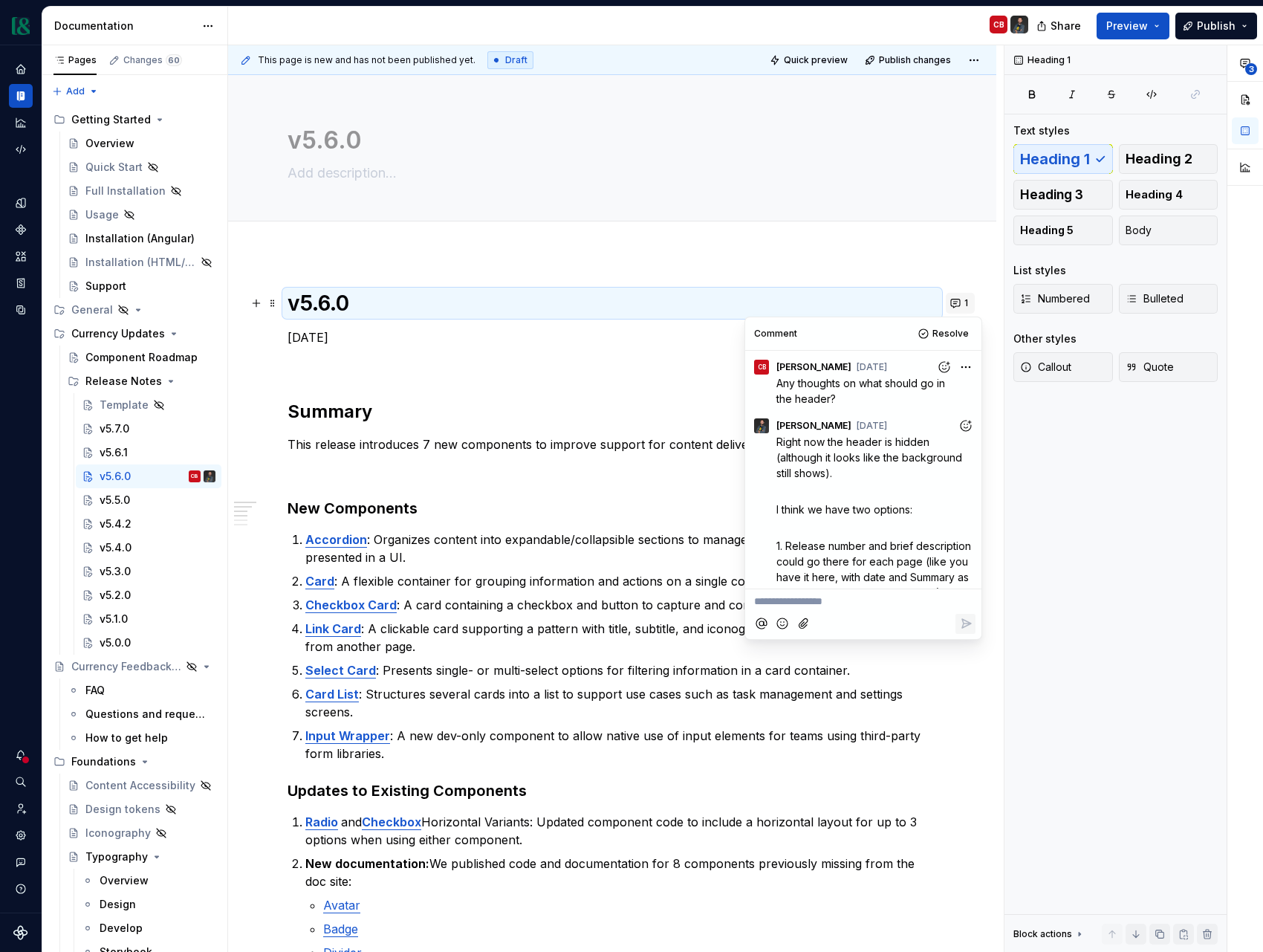
scroll to position [605, 0]
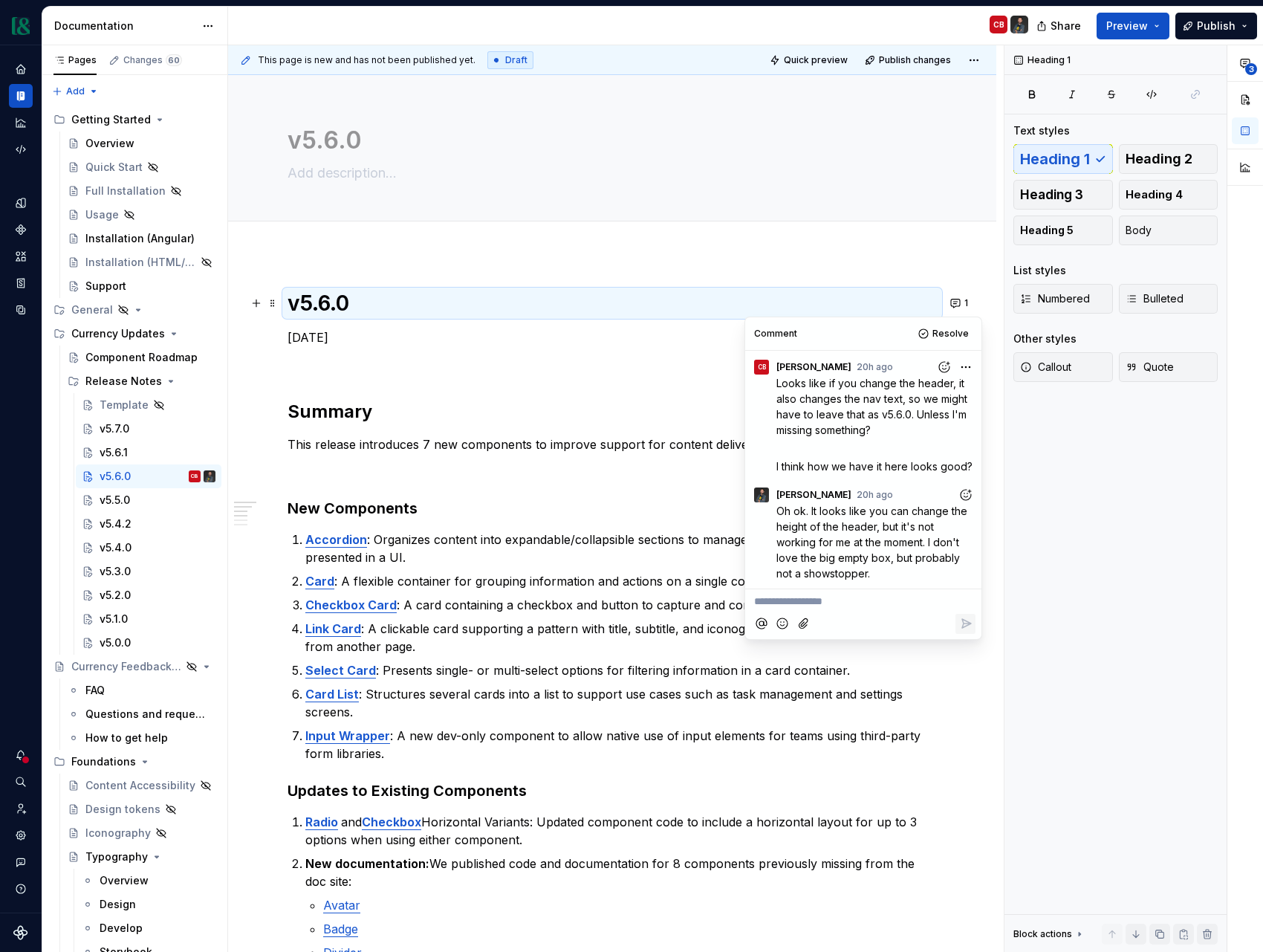
click at [462, 382] on div "v5.6.0 [DATE] Summary This release introduces 7 new components to improve suppo…" at bounding box center [612, 928] width 650 height 1278
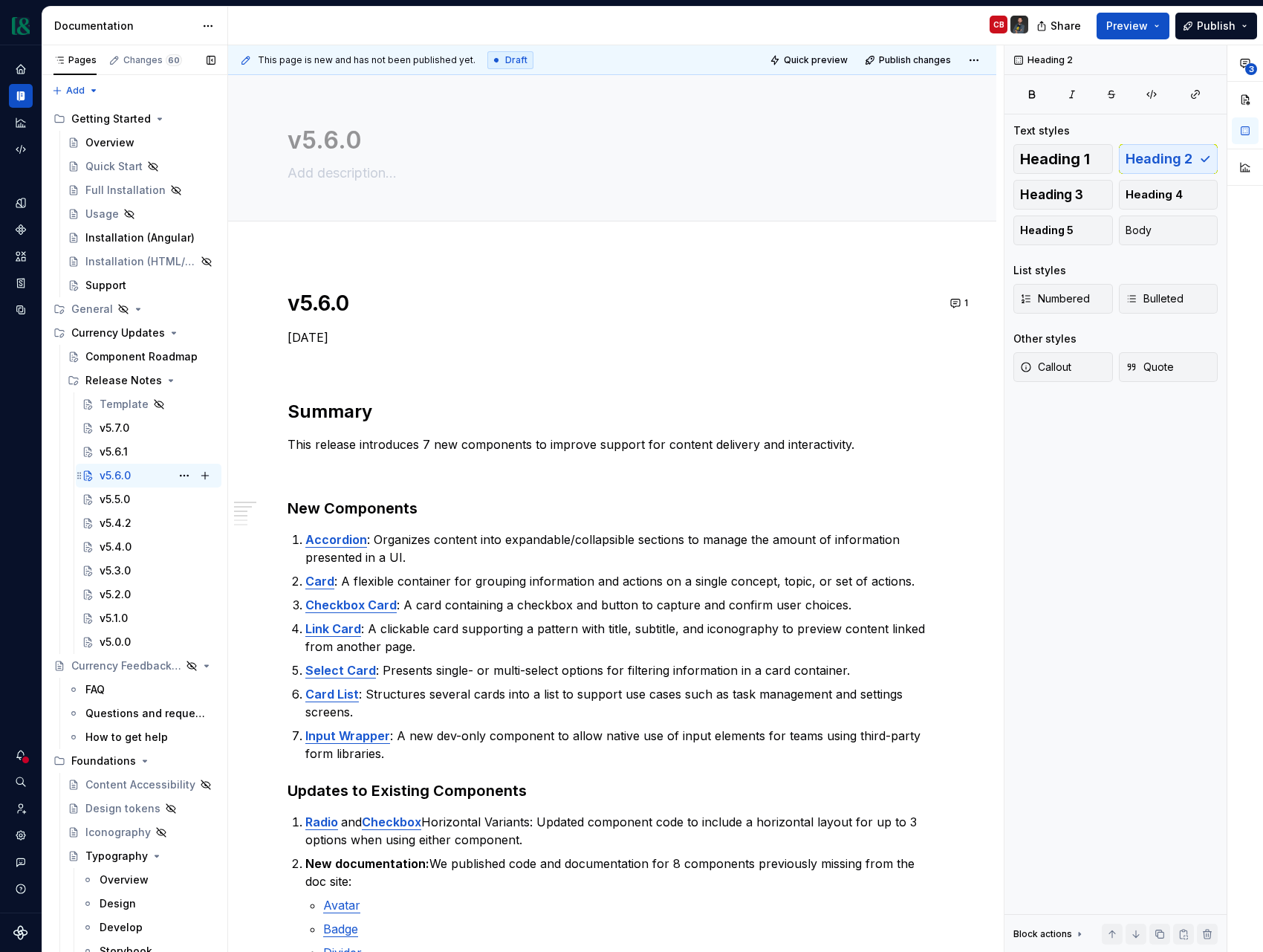
scroll to position [0, 0]
click at [943, 105] on span "Edit header" at bounding box center [945, 100] width 59 height 15
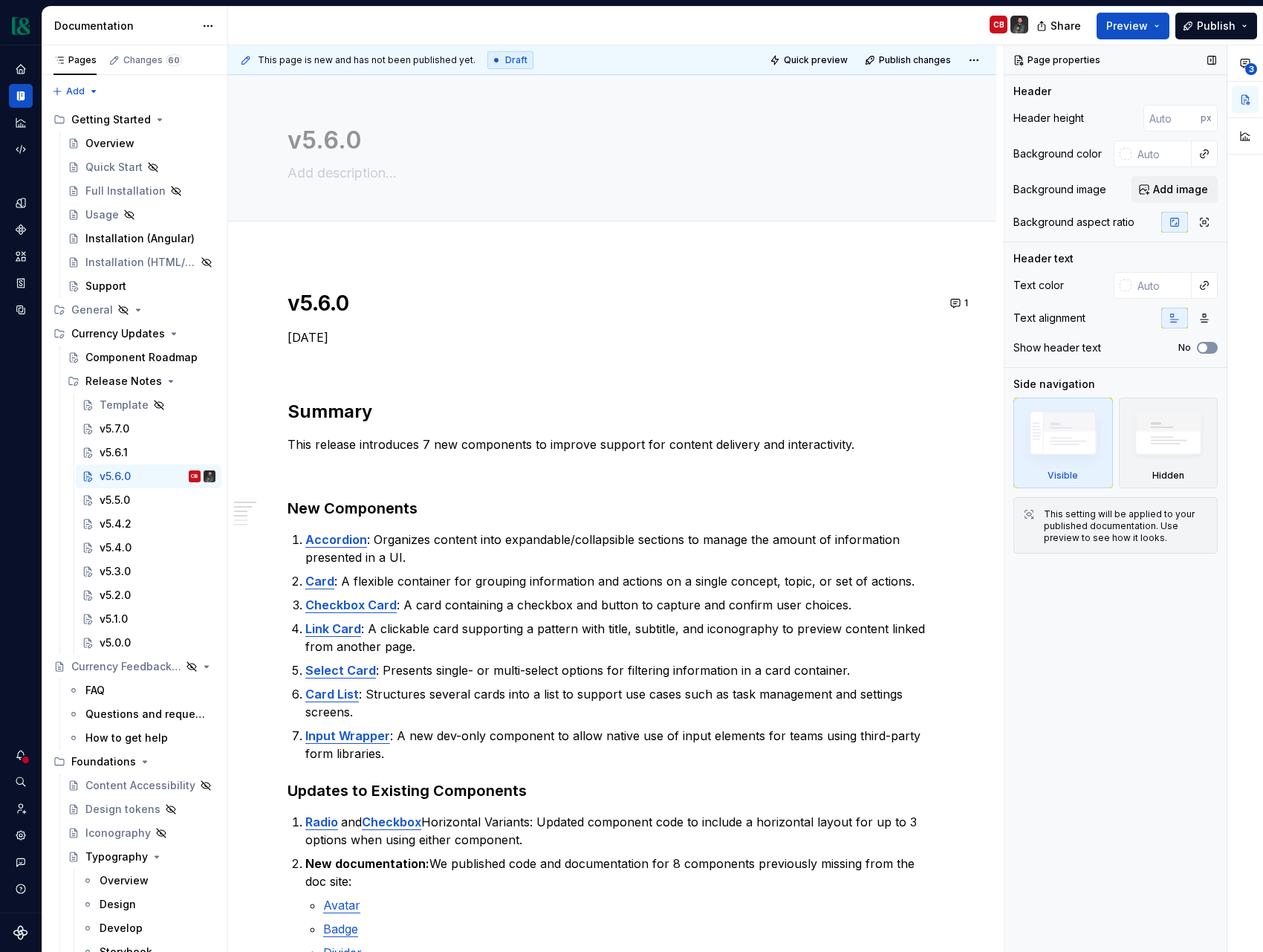
click at [1207, 346] on span "button" at bounding box center [1203, 348] width 9 height 9
click at [322, 336] on commenthighlight "[DATE]" at bounding box center [308, 337] width 41 height 15
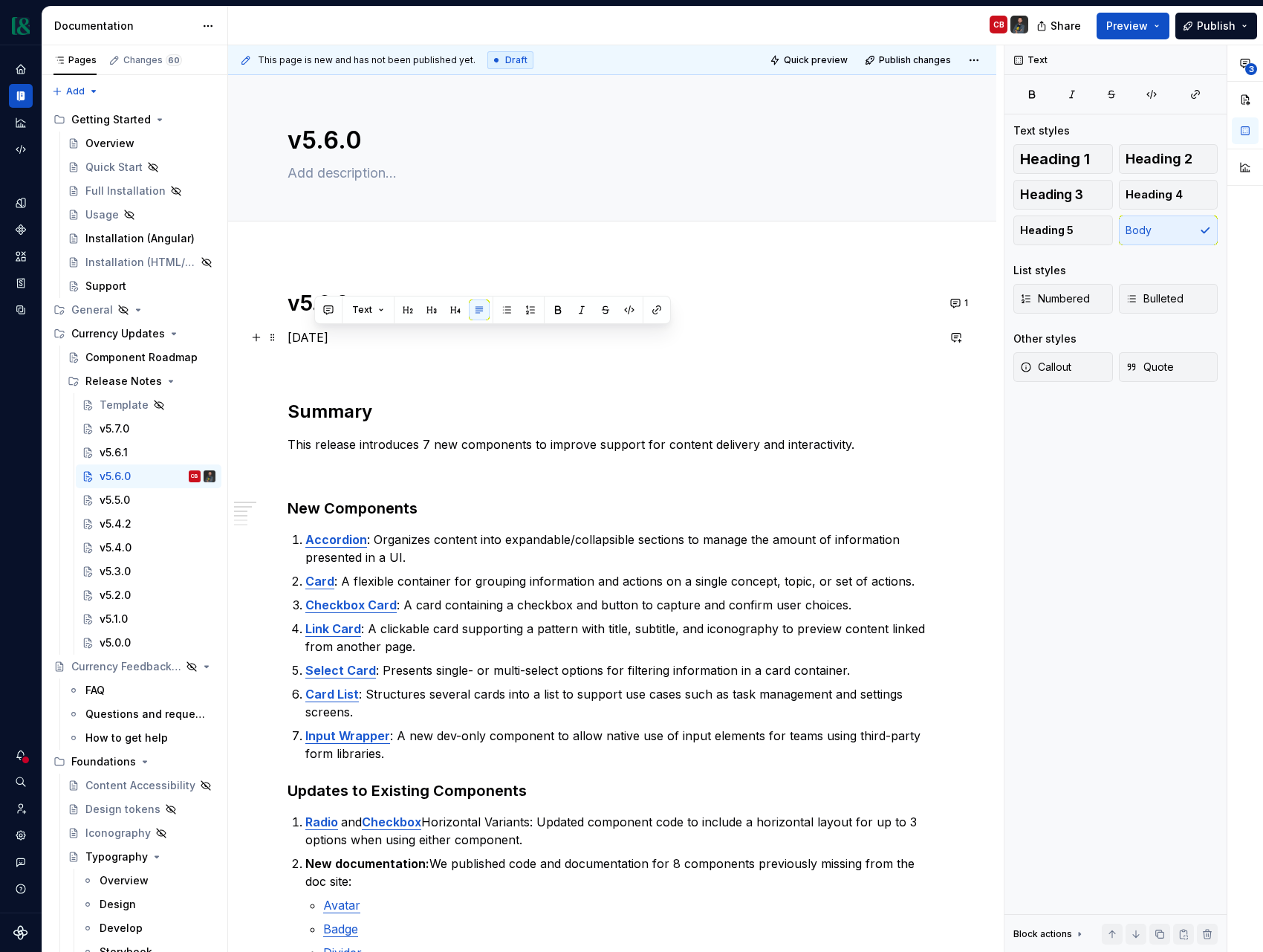
click at [322, 336] on commenthighlight "[DATE]" at bounding box center [308, 337] width 41 height 15
click at [336, 164] on textarea at bounding box center [609, 173] width 650 height 24
paste textarea "[DATE]"
type textarea "*"
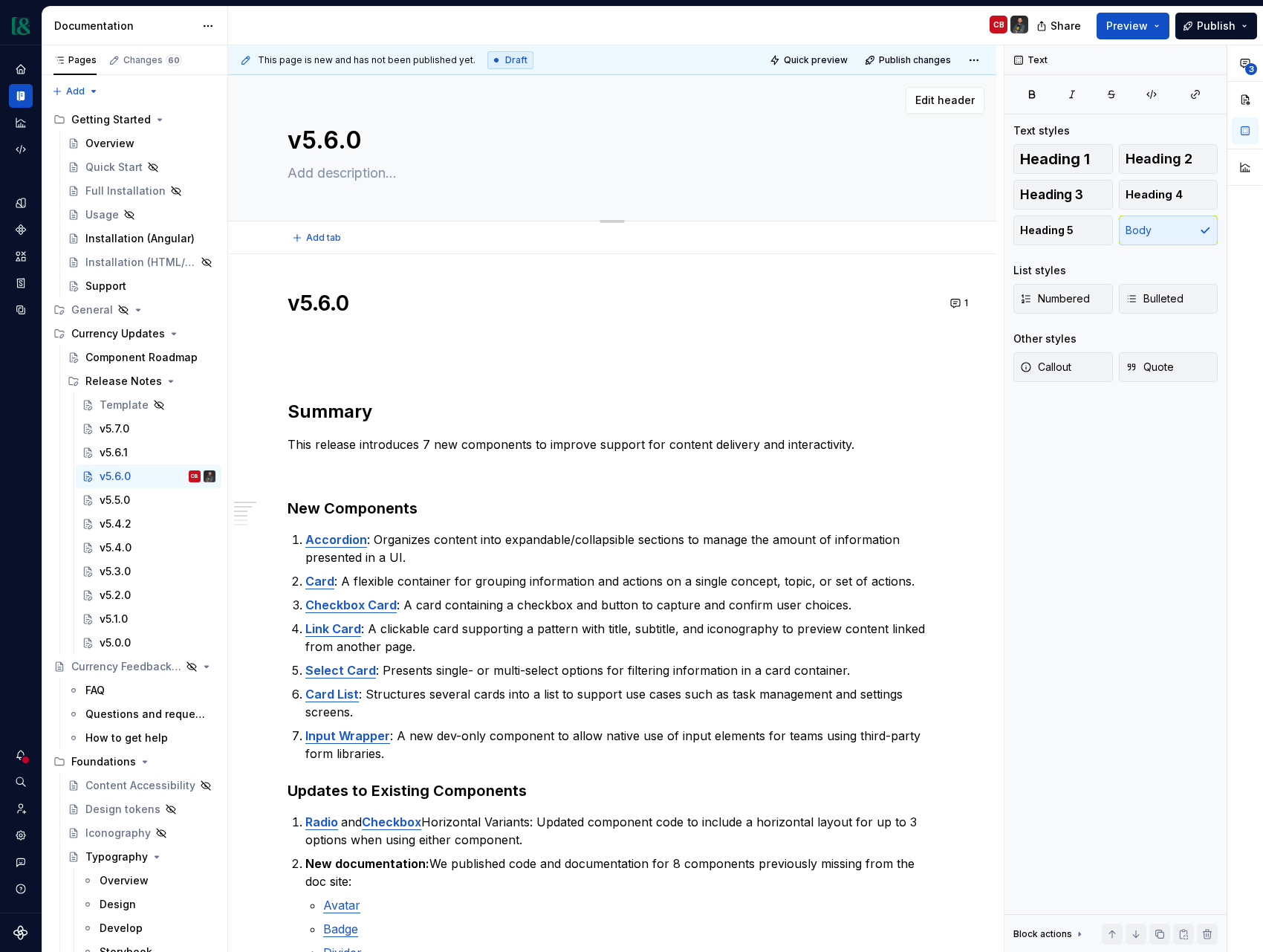
type textarea "[DATE]"
type textarea "*"
type textarea "[DATE]"
click at [330, 304] on h1 "v5.6.0" at bounding box center [612, 302] width 650 height 26
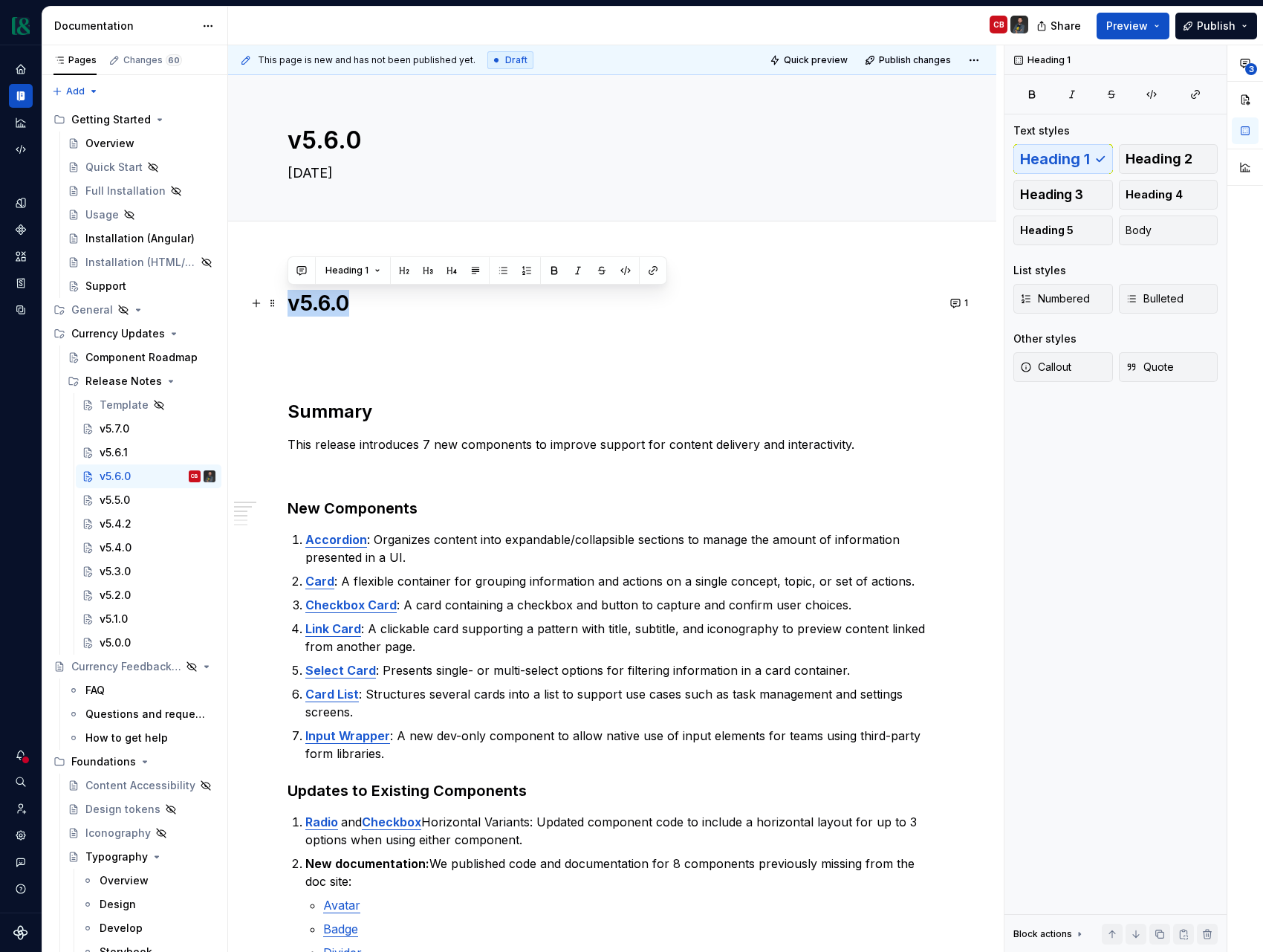
click at [330, 304] on h1 "v5.6.0" at bounding box center [612, 302] width 650 height 26
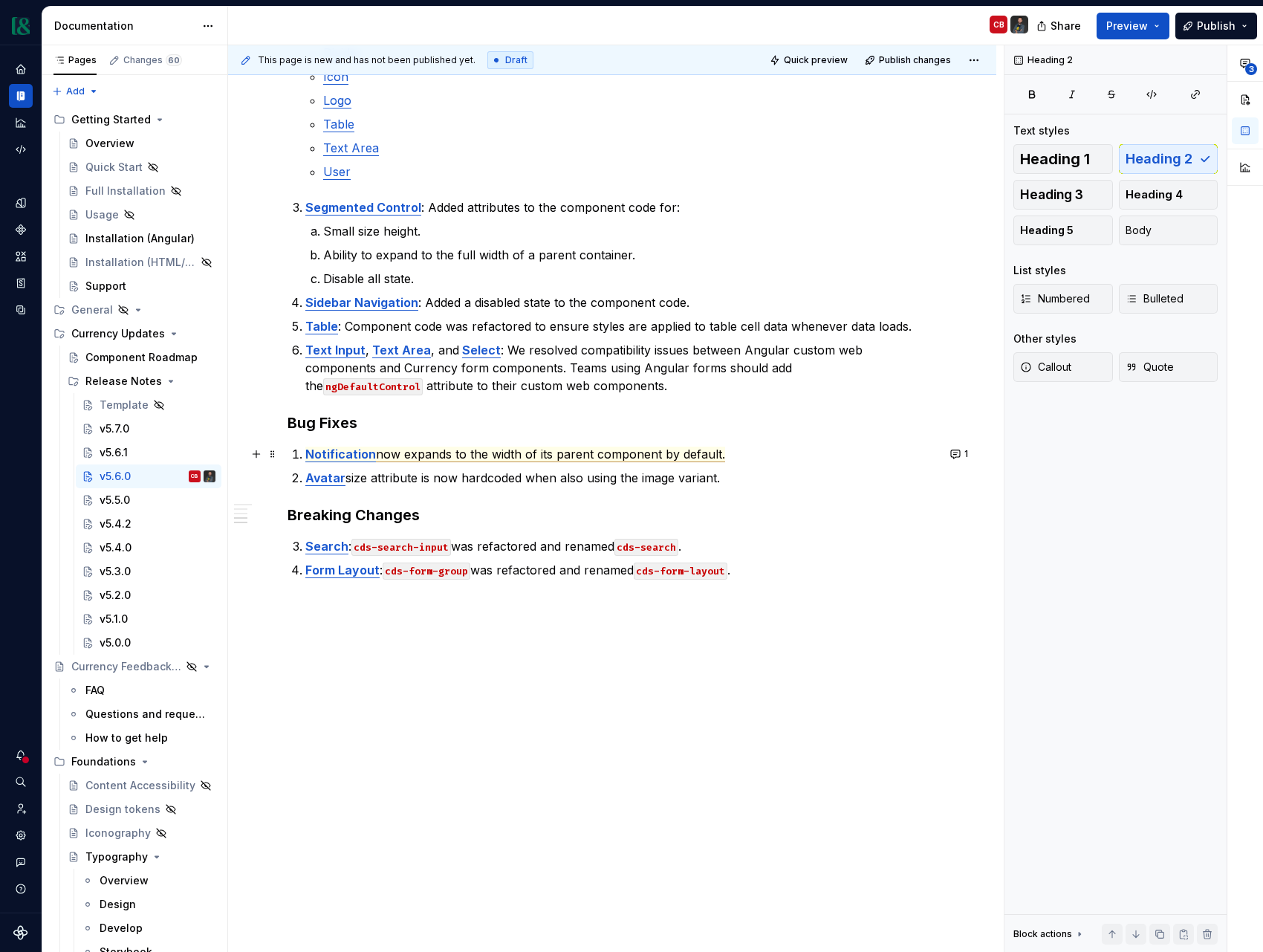
scroll to position [808, 0]
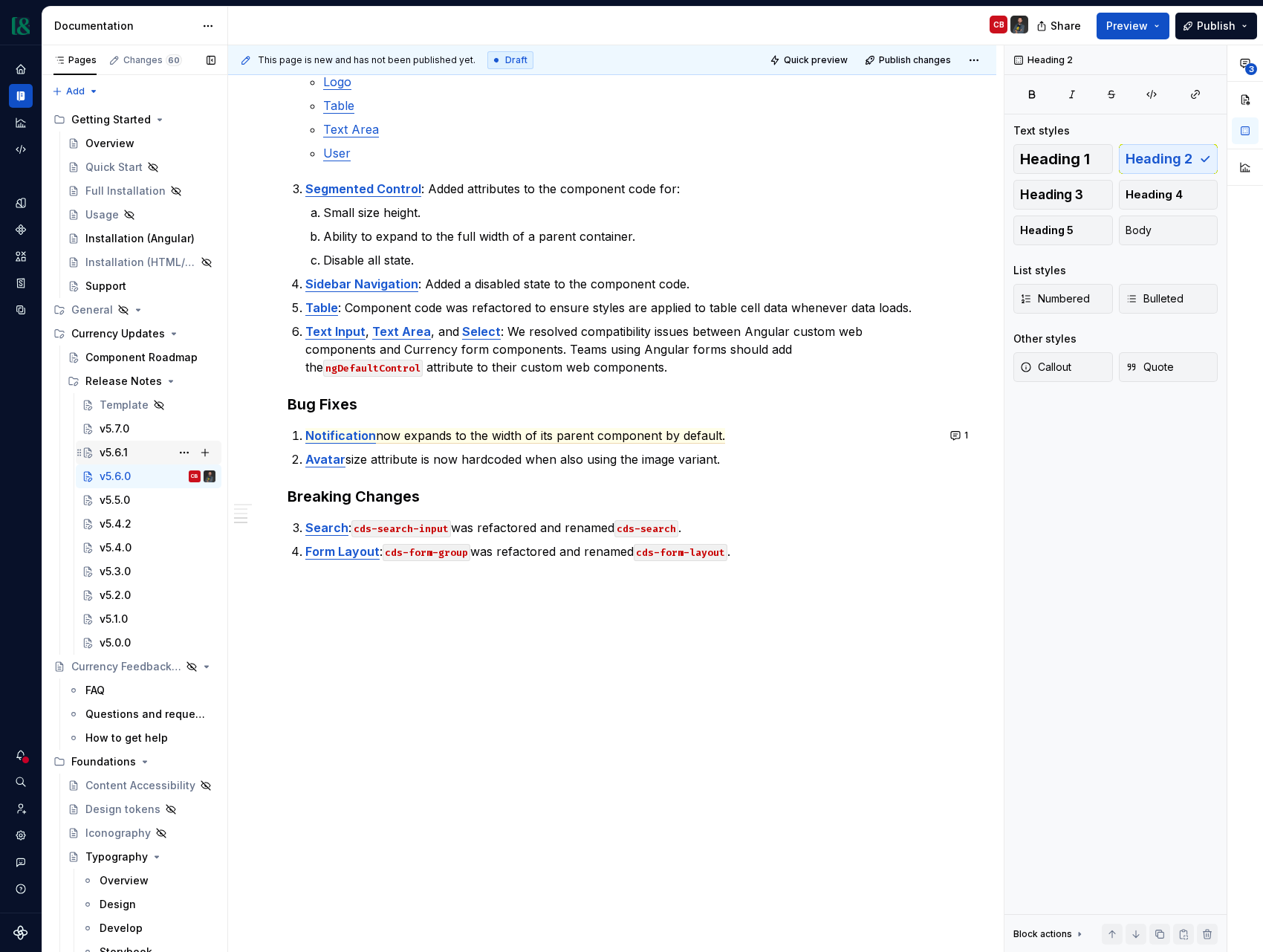
click at [131, 451] on div "v5.6.1" at bounding box center [158, 452] width 116 height 21
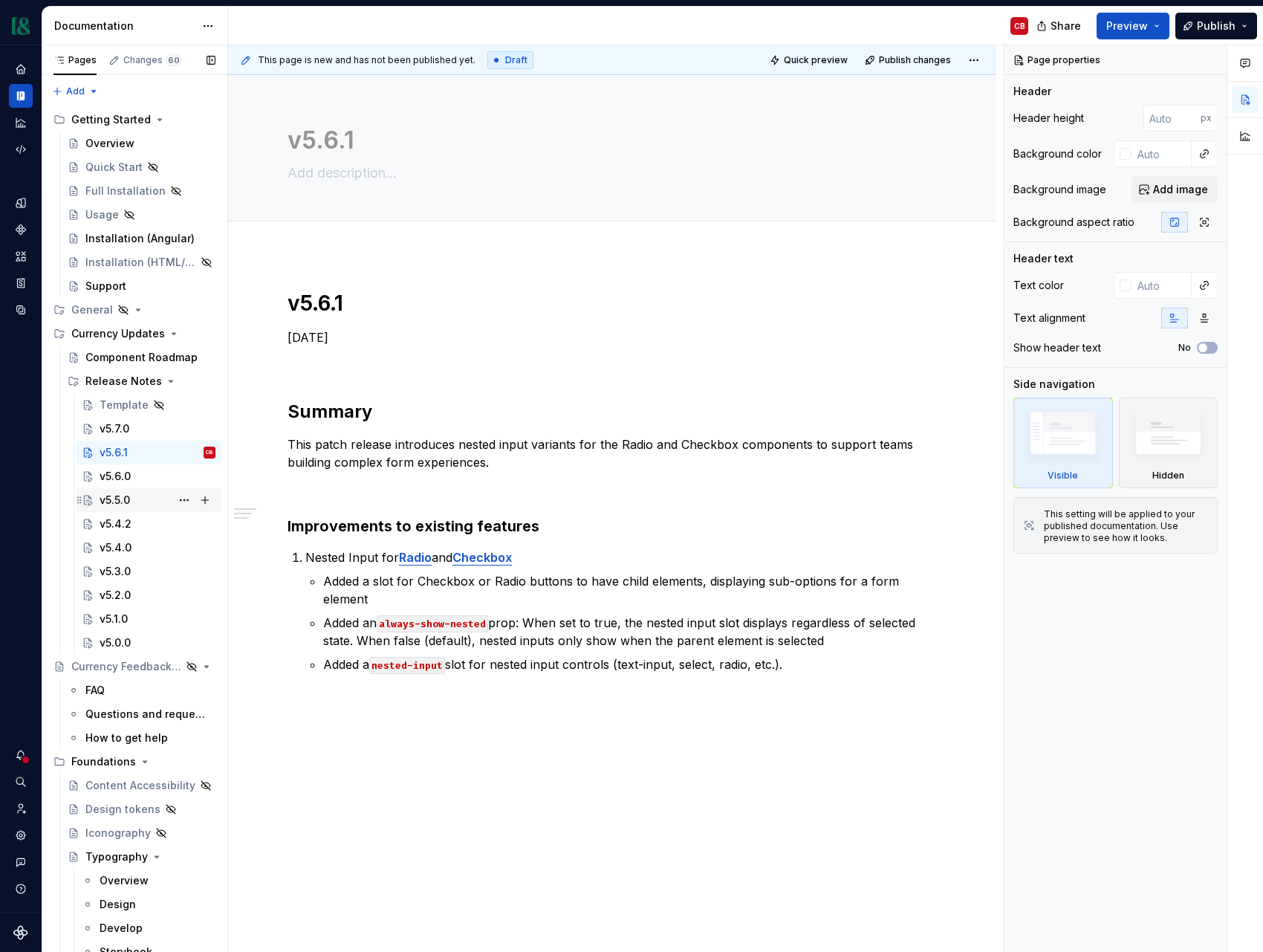
click at [141, 504] on div "v5.5.0" at bounding box center [158, 500] width 116 height 21
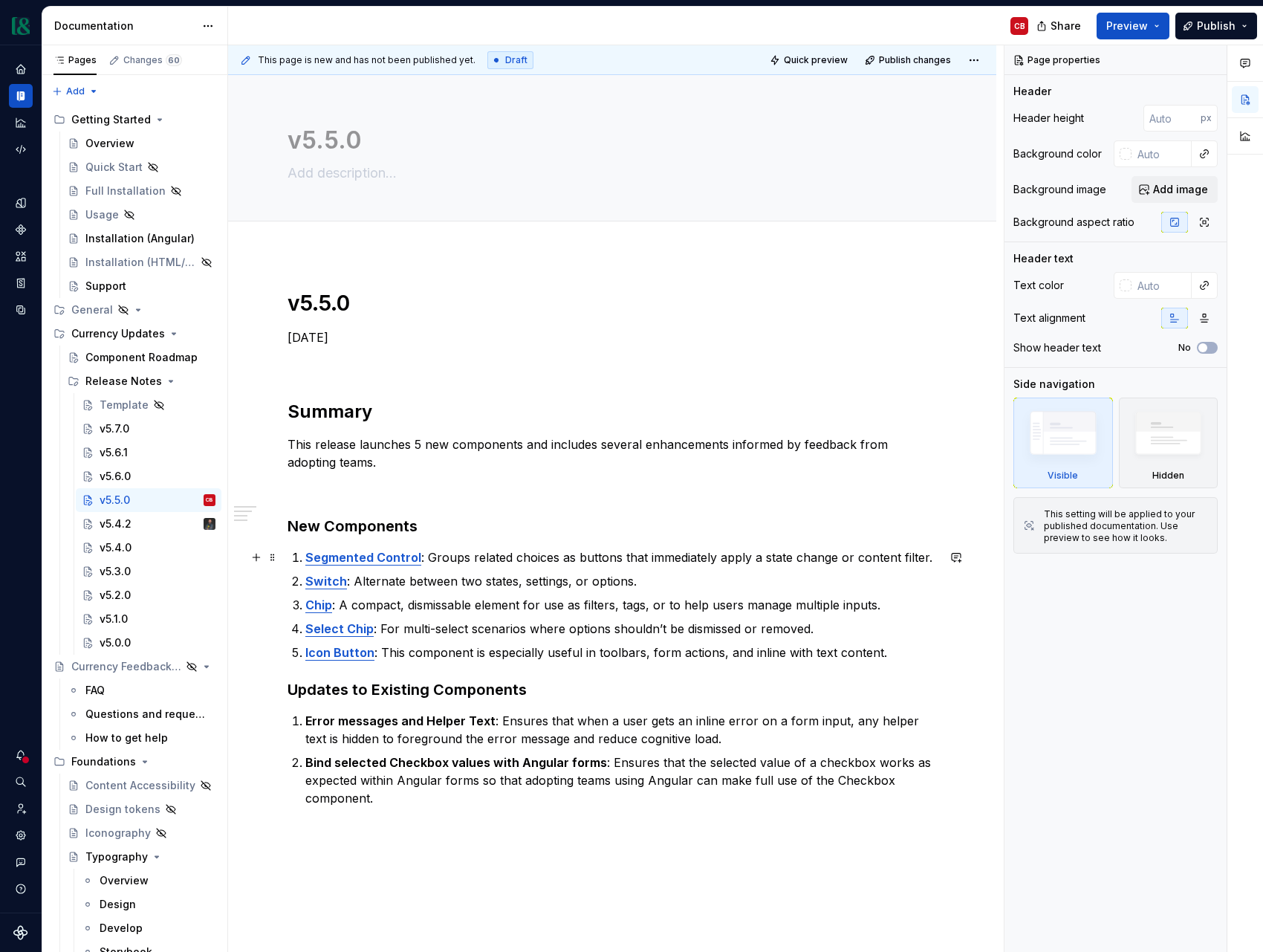
scroll to position [157, 0]
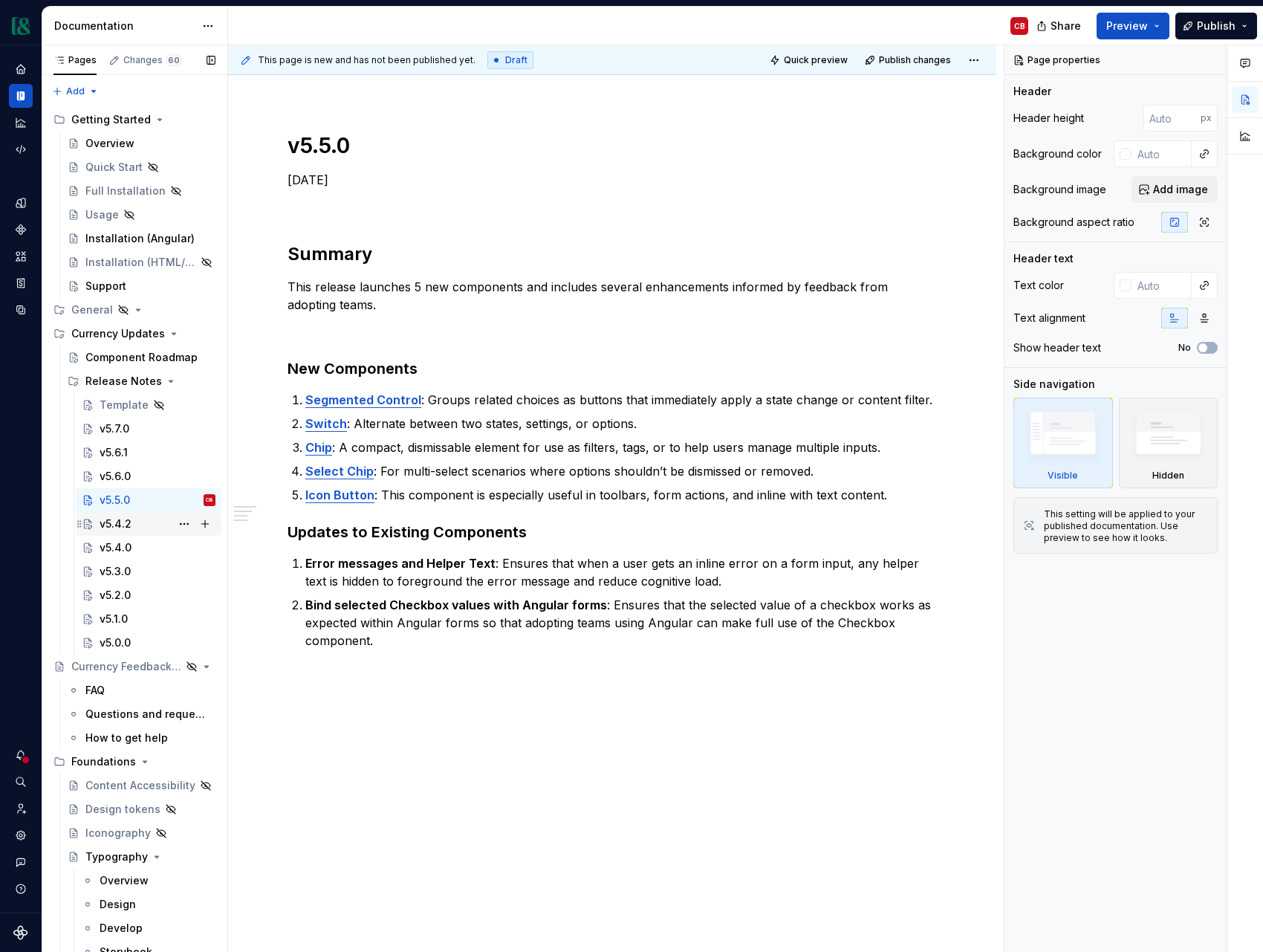
click at [159, 524] on div "v5.4.2" at bounding box center [158, 523] width 116 height 21
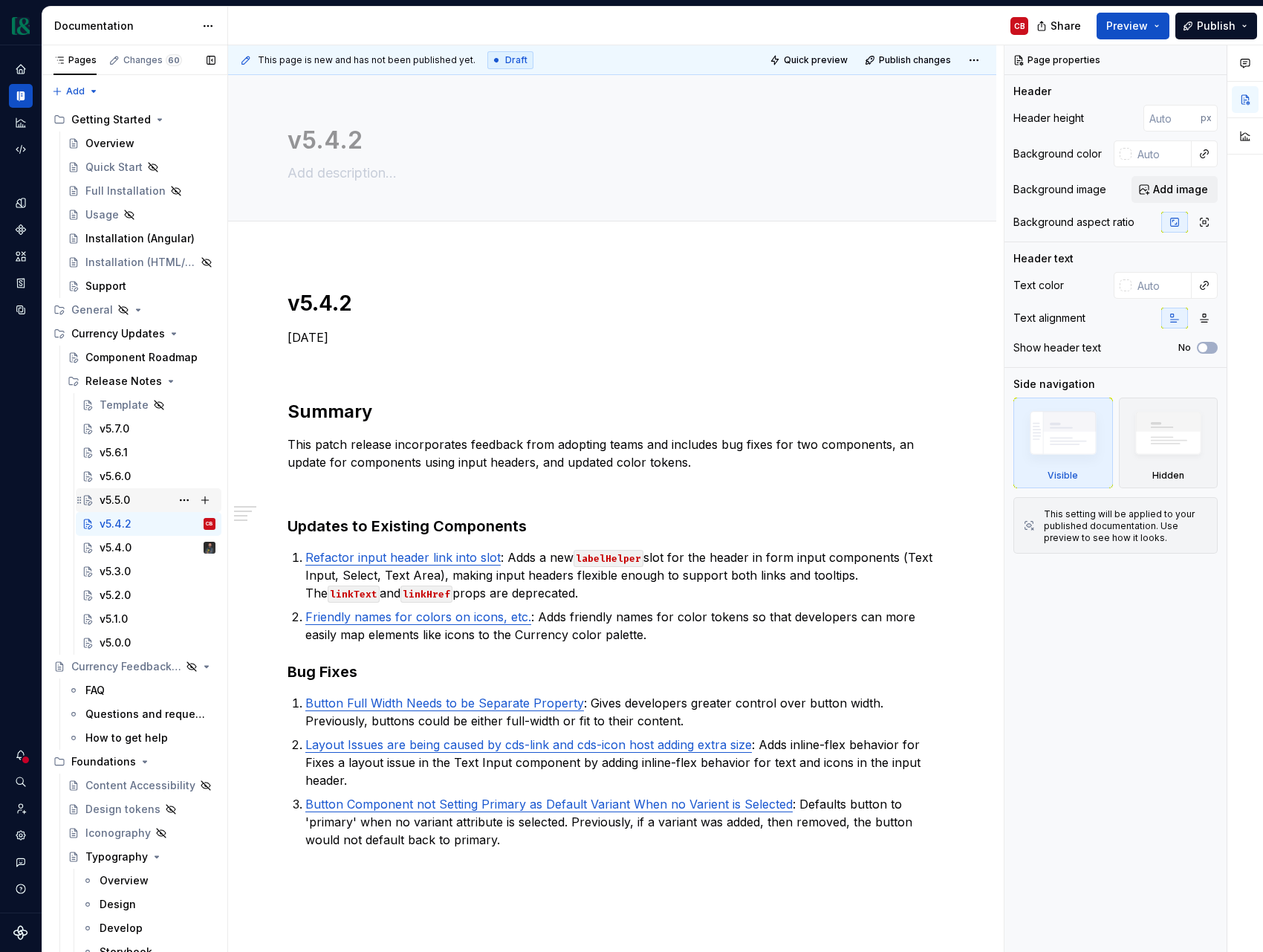
click at [124, 505] on div "v5.5.0" at bounding box center [115, 500] width 31 height 15
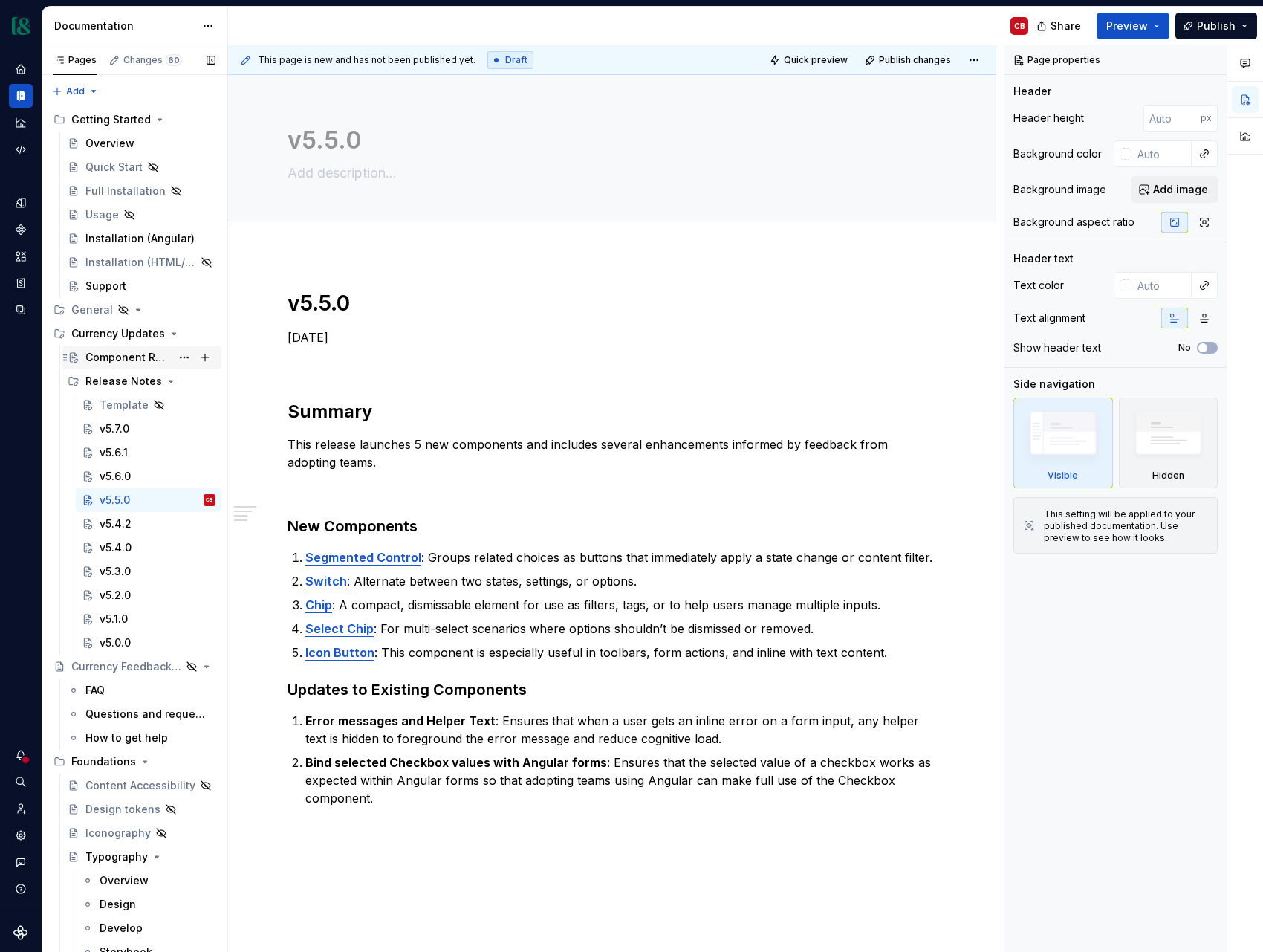
click at [124, 357] on div "Component Roadmap" at bounding box center [128, 357] width 85 height 15
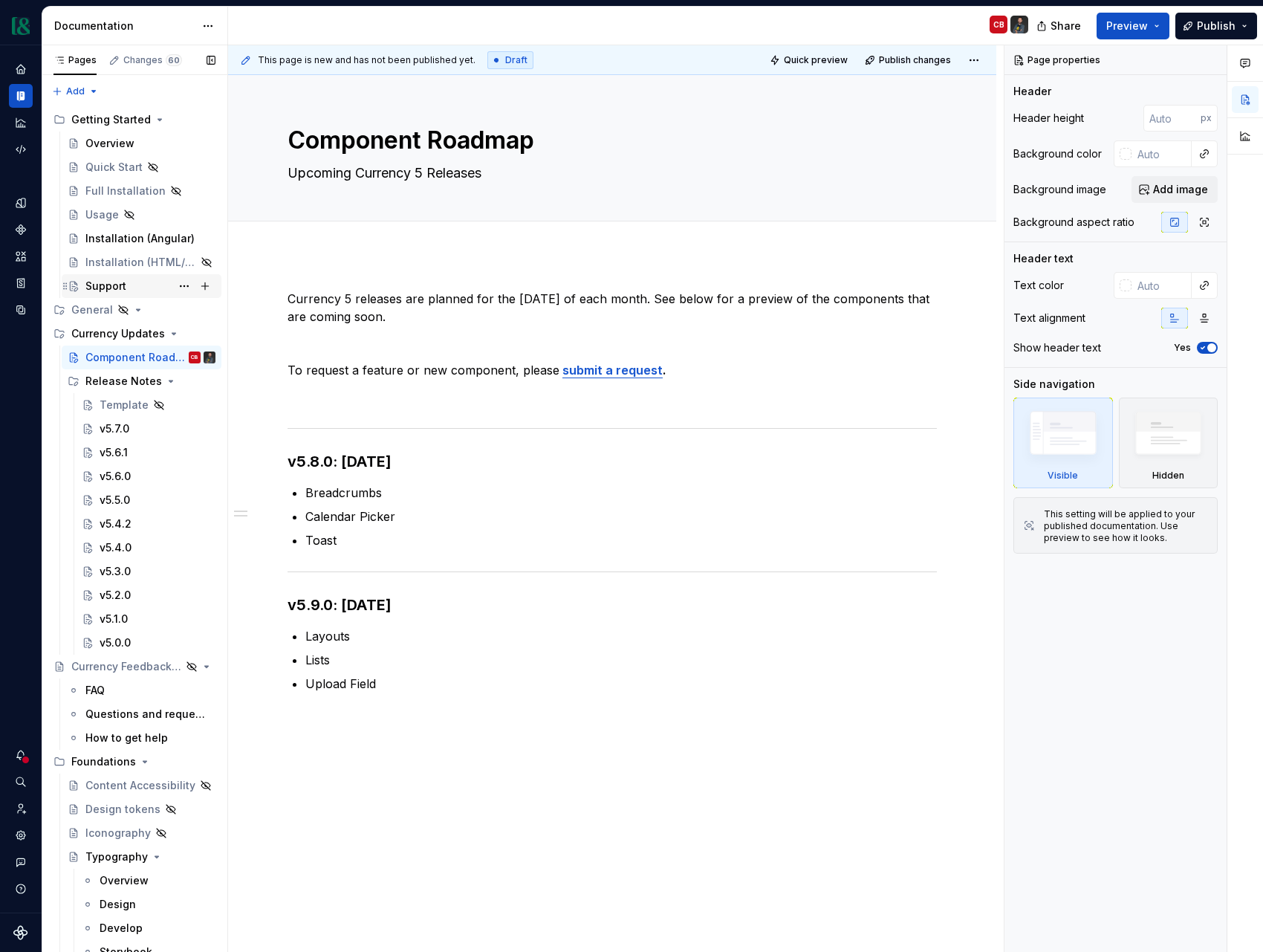
click at [99, 288] on div "Support" at bounding box center [105, 286] width 41 height 15
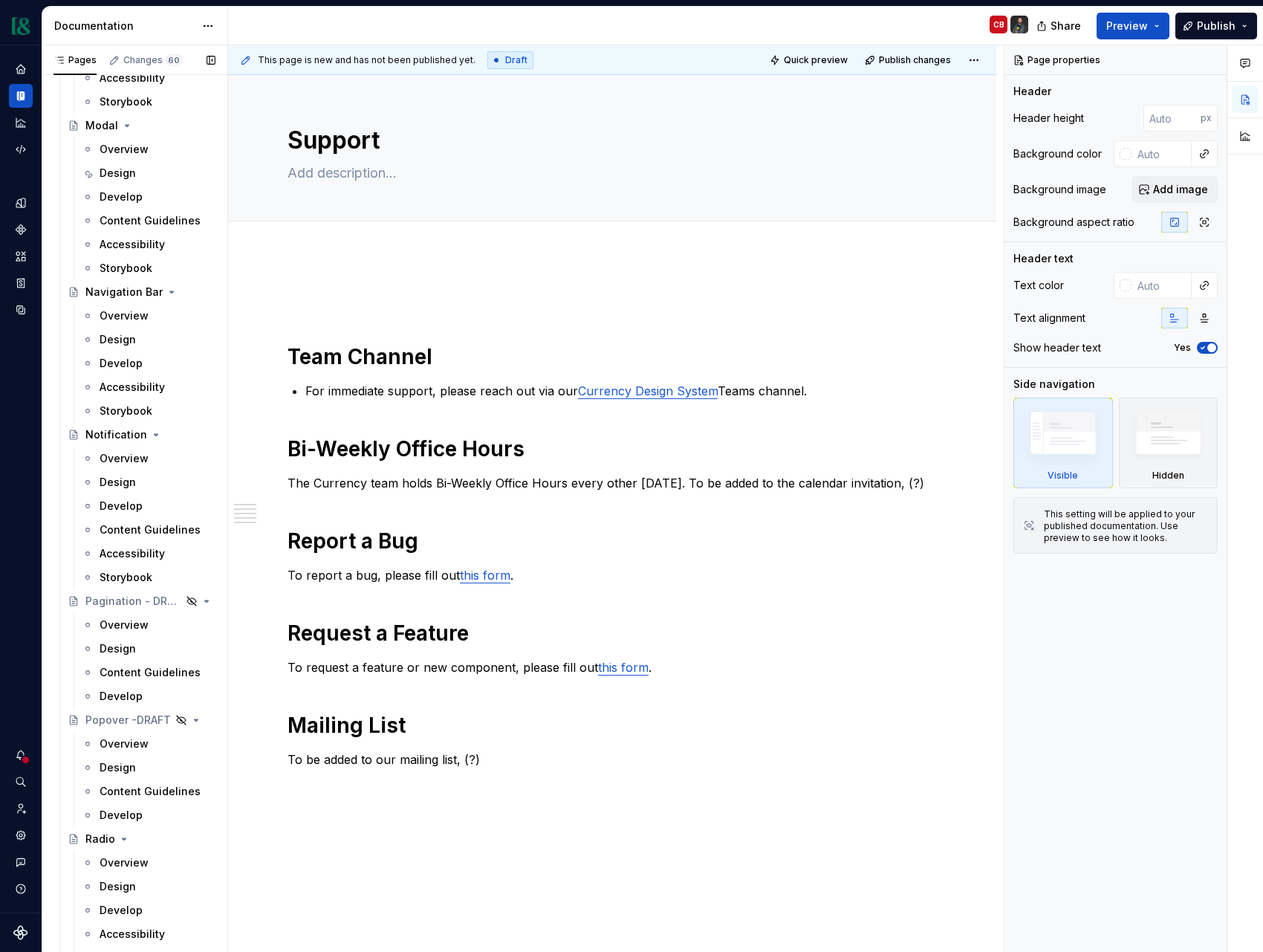
scroll to position [4472, 0]
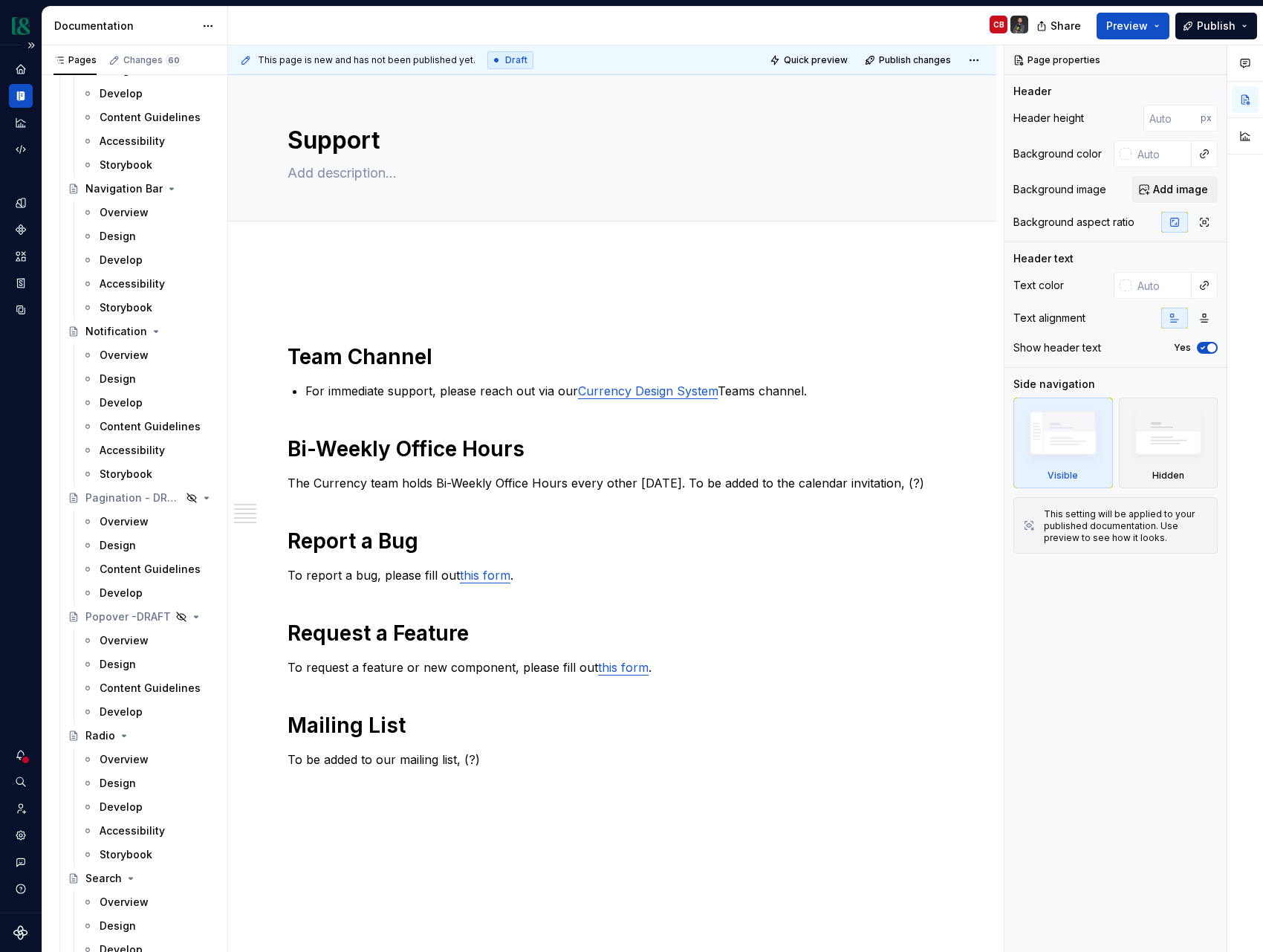
click at [22, 759] on div at bounding box center [25, 759] width 10 height 10
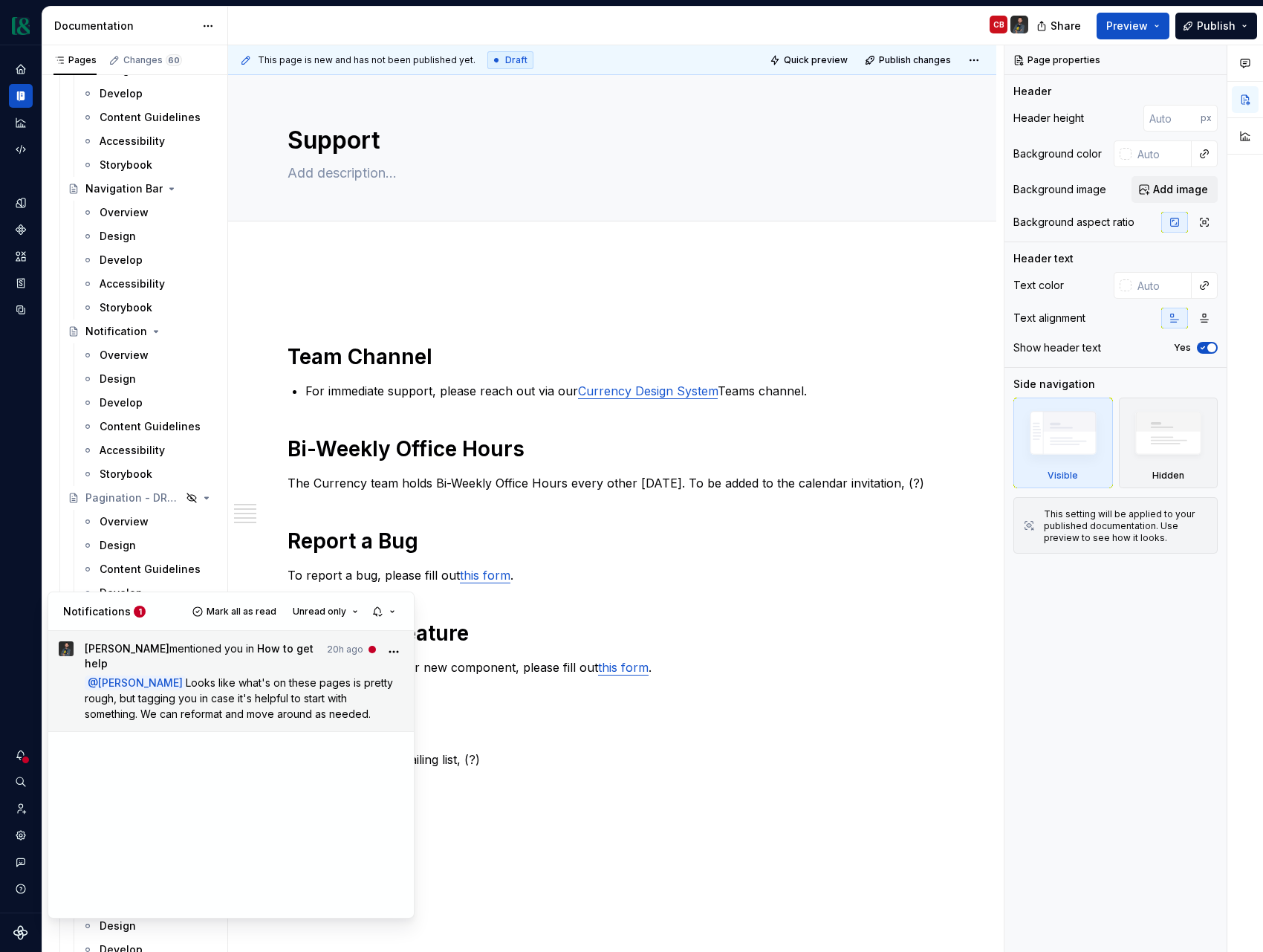
click at [225, 703] on span "Looks like what's on these pages is pretty rough, but tagging you in case it's …" at bounding box center [240, 698] width 312 height 44
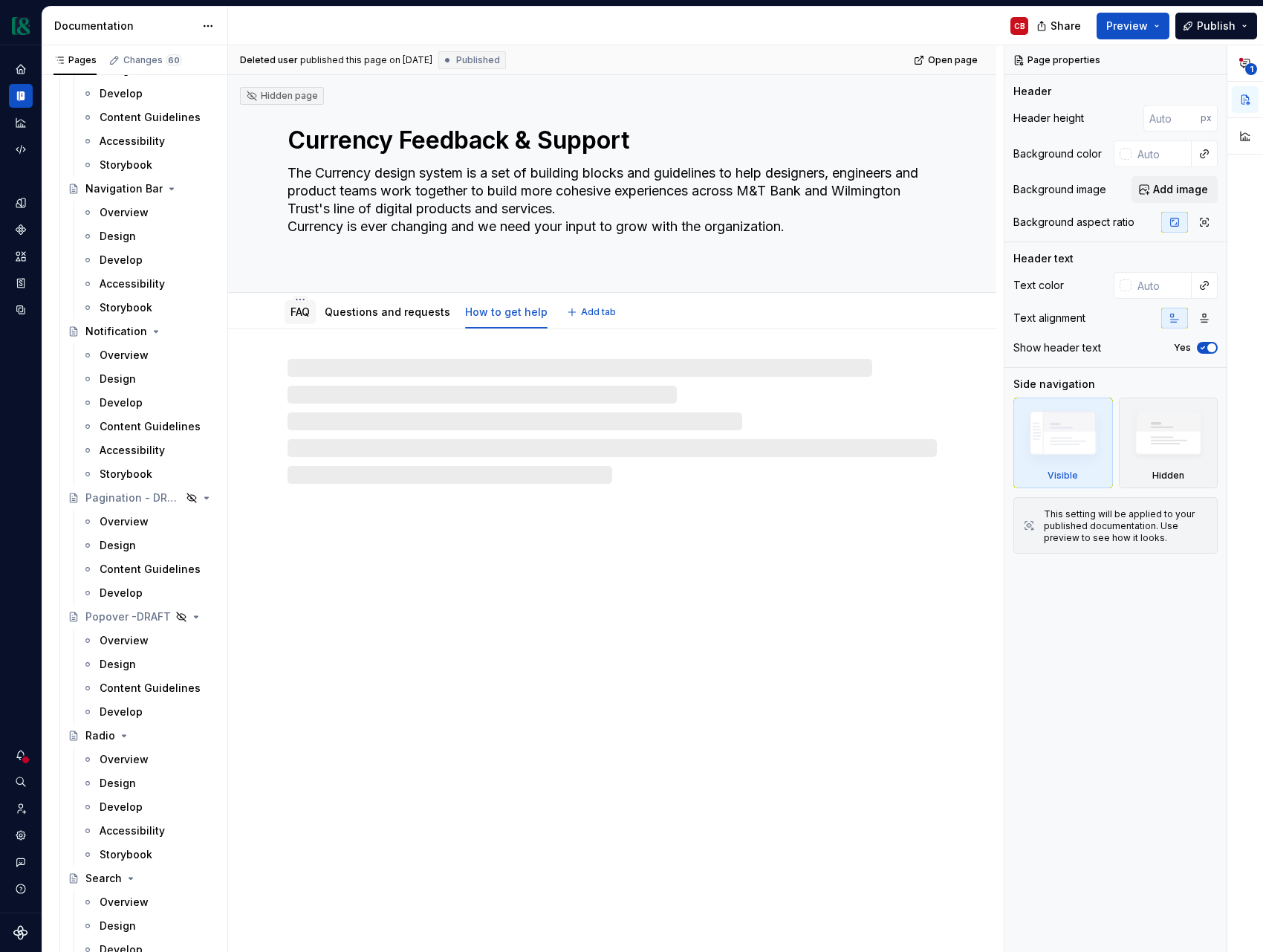
click at [306, 315] on link "FAQ" at bounding box center [300, 312] width 19 height 13
click at [491, 312] on link "How to get help" at bounding box center [506, 312] width 83 height 13
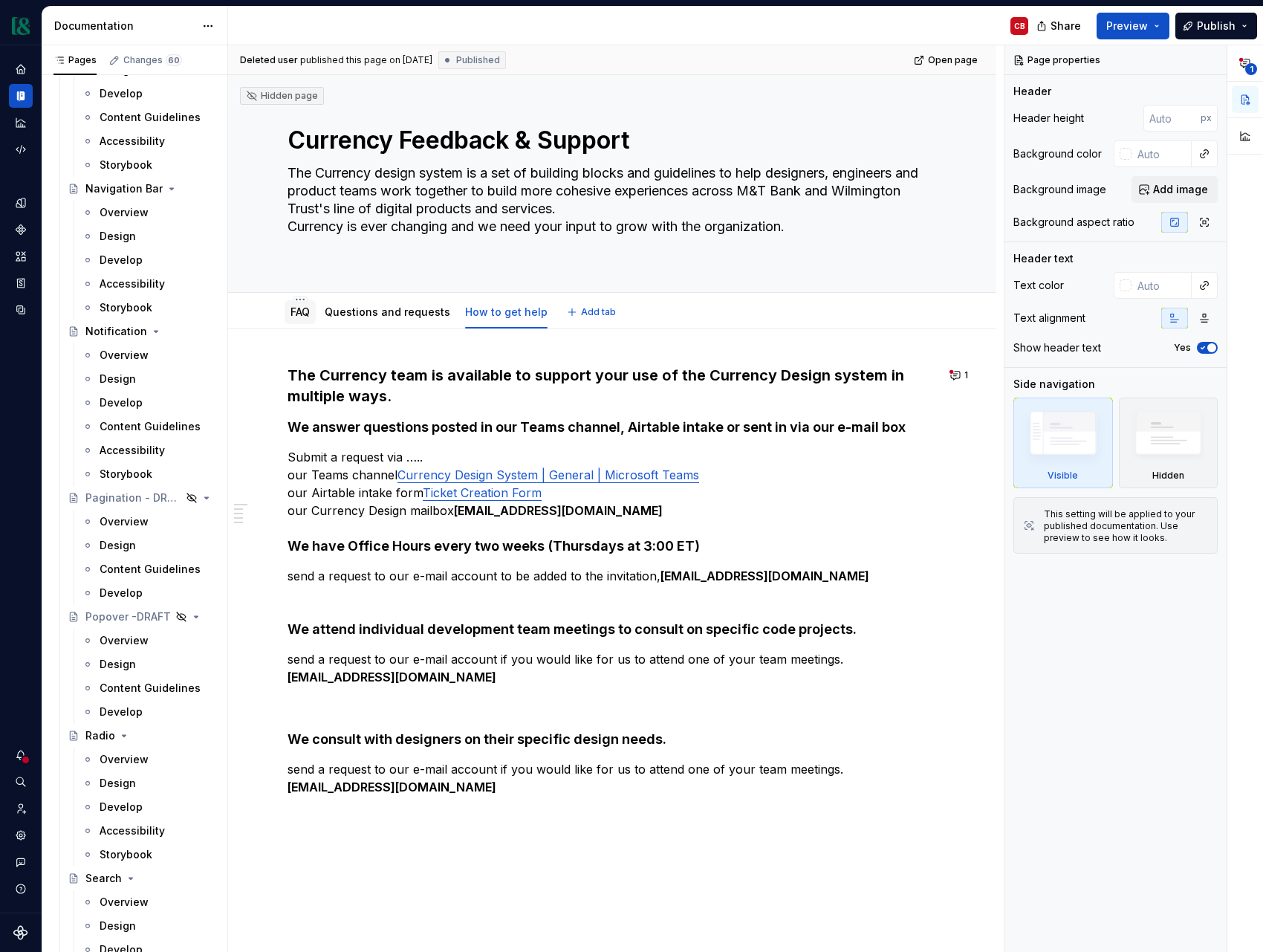
click at [311, 320] on div "FAQ" at bounding box center [300, 312] width 31 height 24
click at [303, 316] on link "FAQ" at bounding box center [300, 312] width 19 height 13
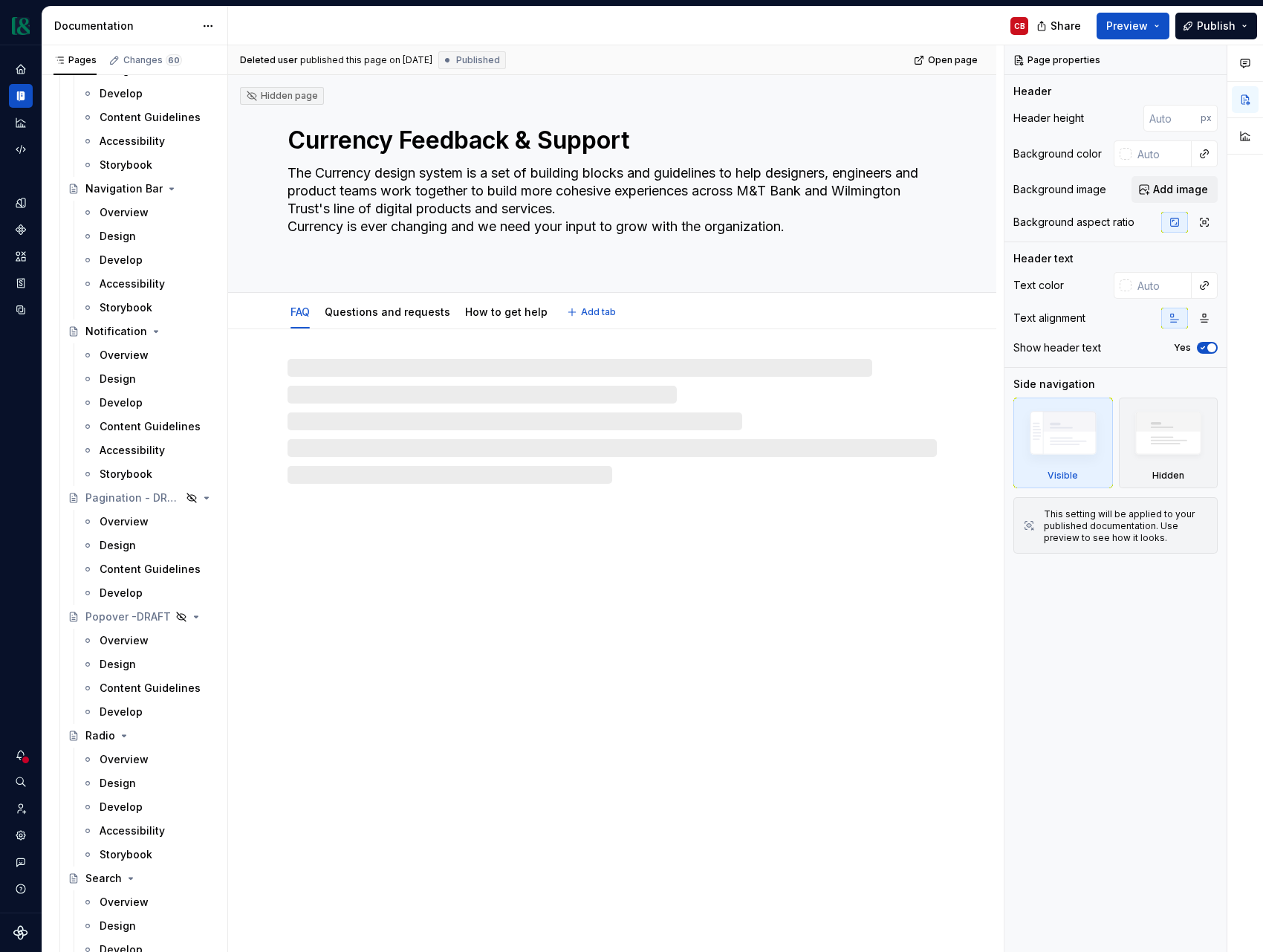
click at [350, 314] on link "Questions and requests" at bounding box center [387, 312] width 125 height 13
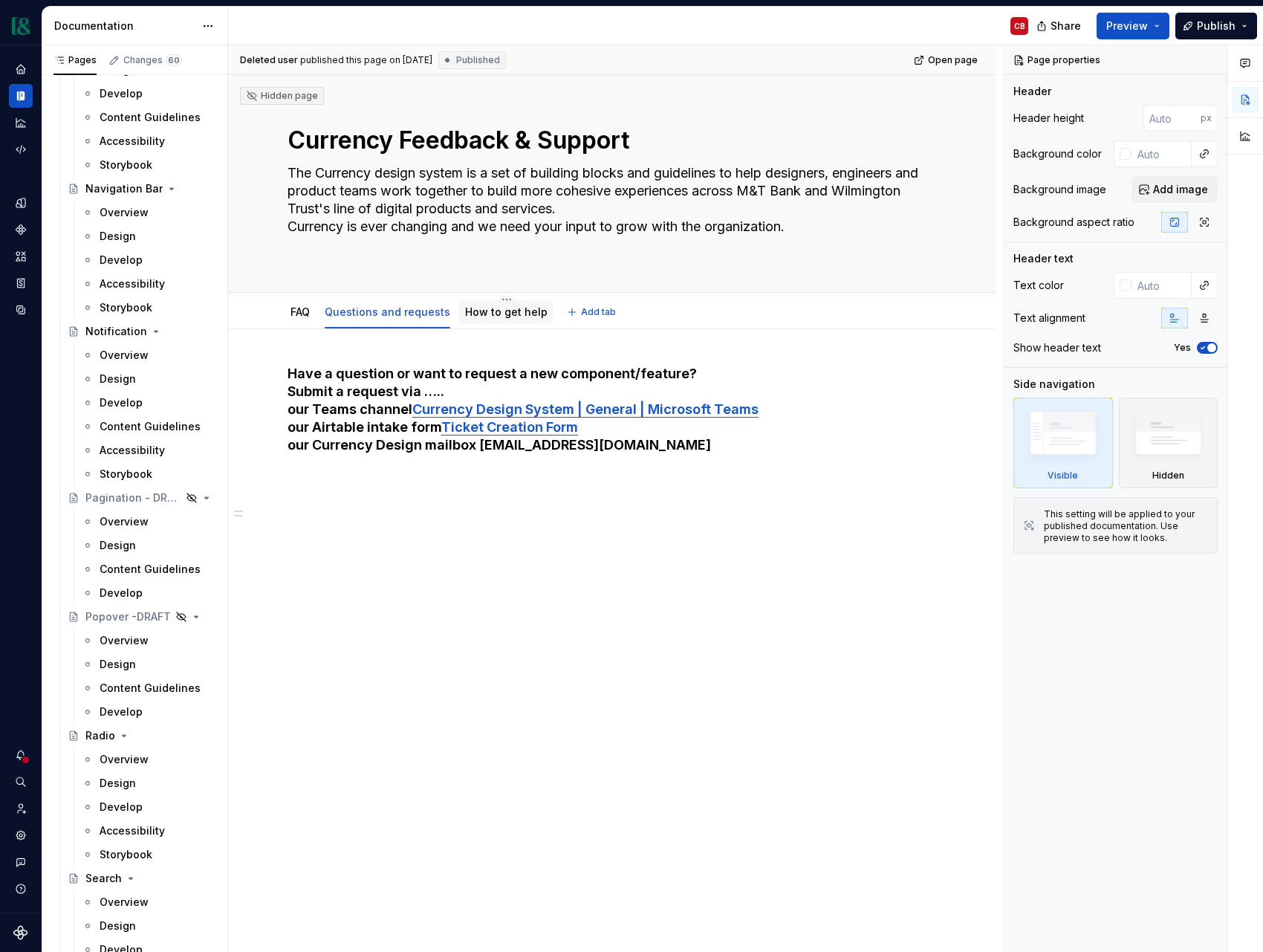
click at [480, 312] on link "How to get help" at bounding box center [506, 312] width 83 height 13
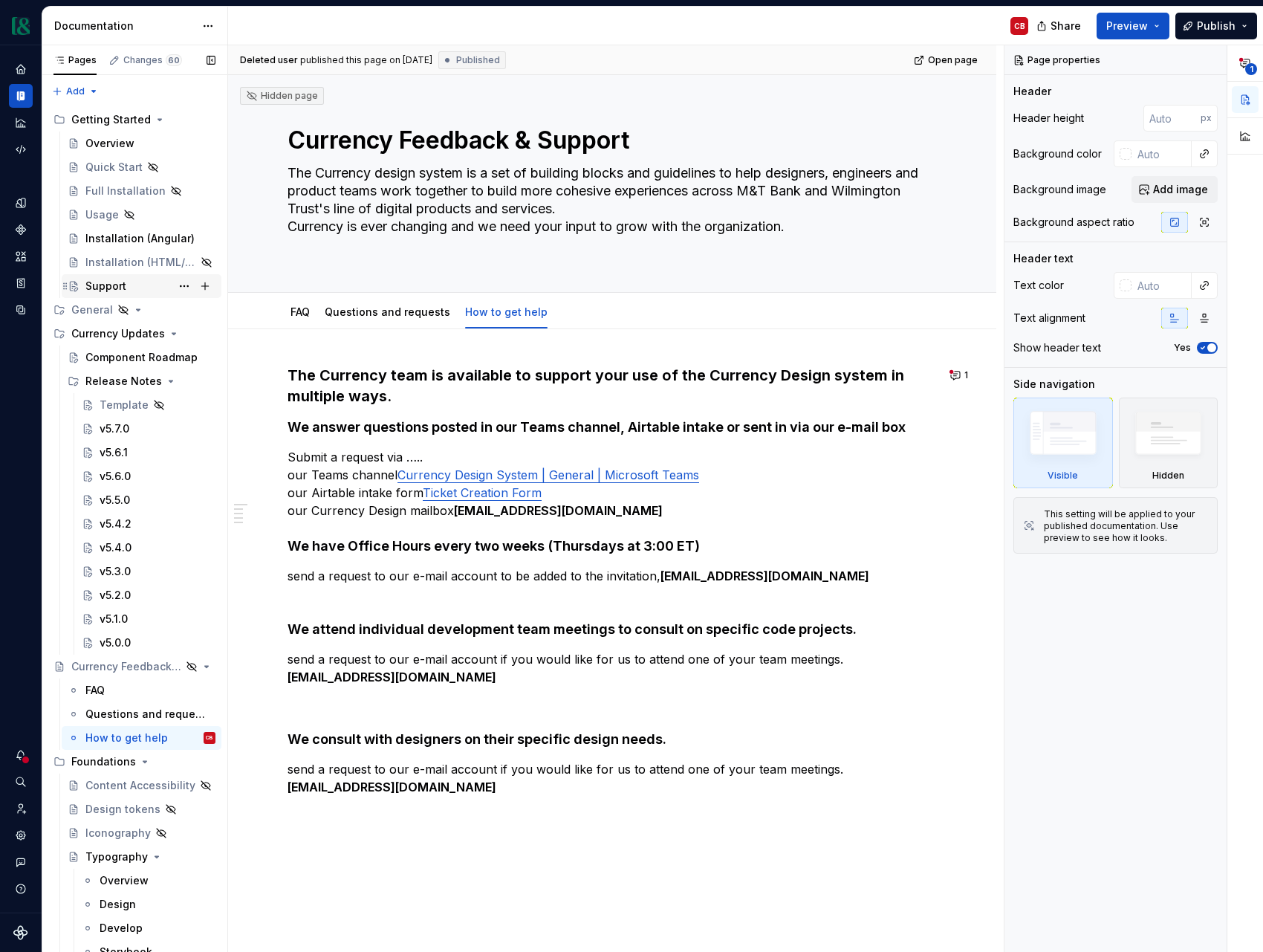
click at [96, 283] on div "Support" at bounding box center [105, 286] width 41 height 15
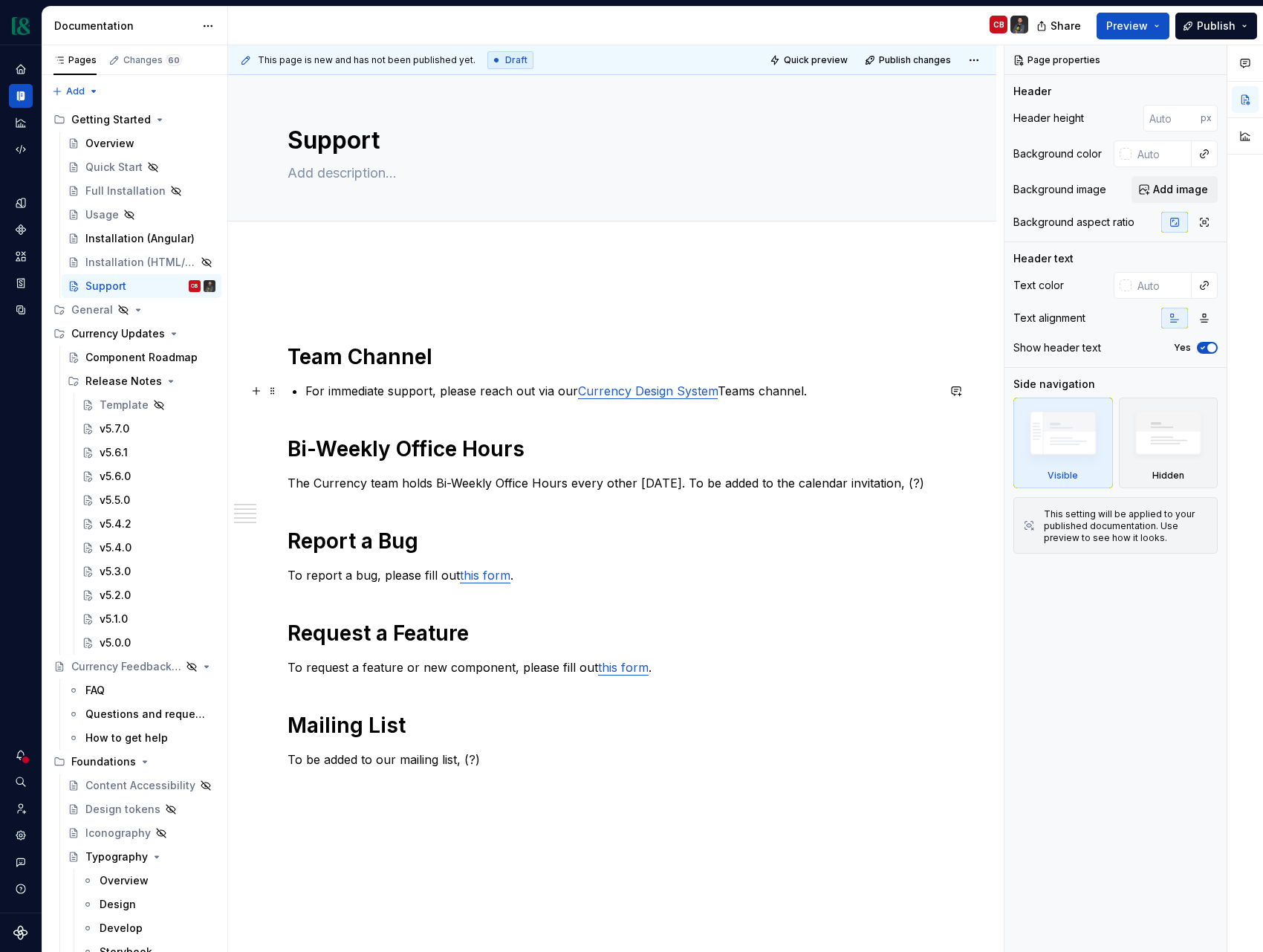
click at [305, 391] on p "For immediate support, please reach out via our Currency Design System Teams ch…" at bounding box center [621, 391] width 632 height 18
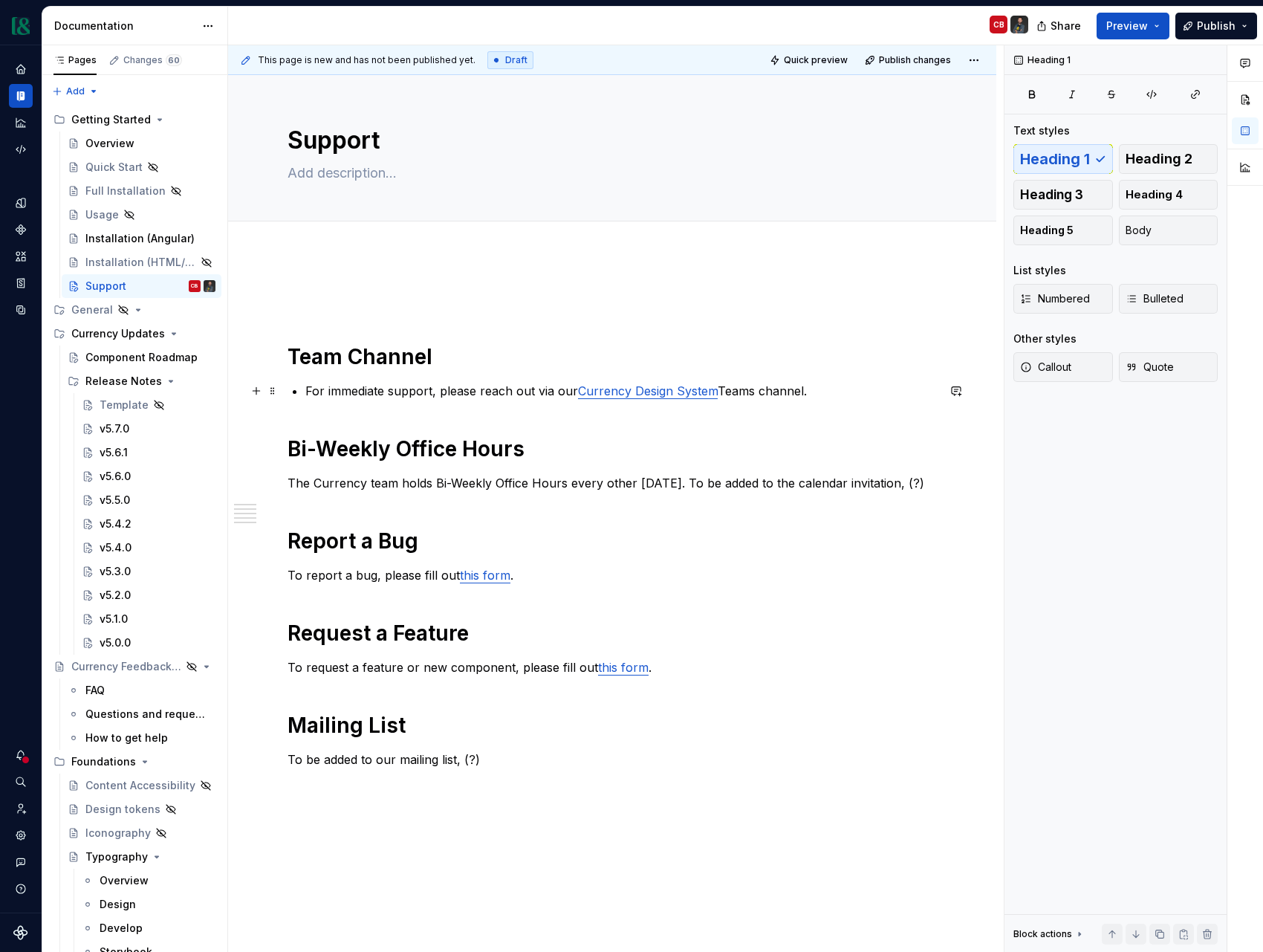
click at [349, 392] on p "For immediate support, please reach out via our Currency Design System Teams ch…" at bounding box center [621, 391] width 632 height 18
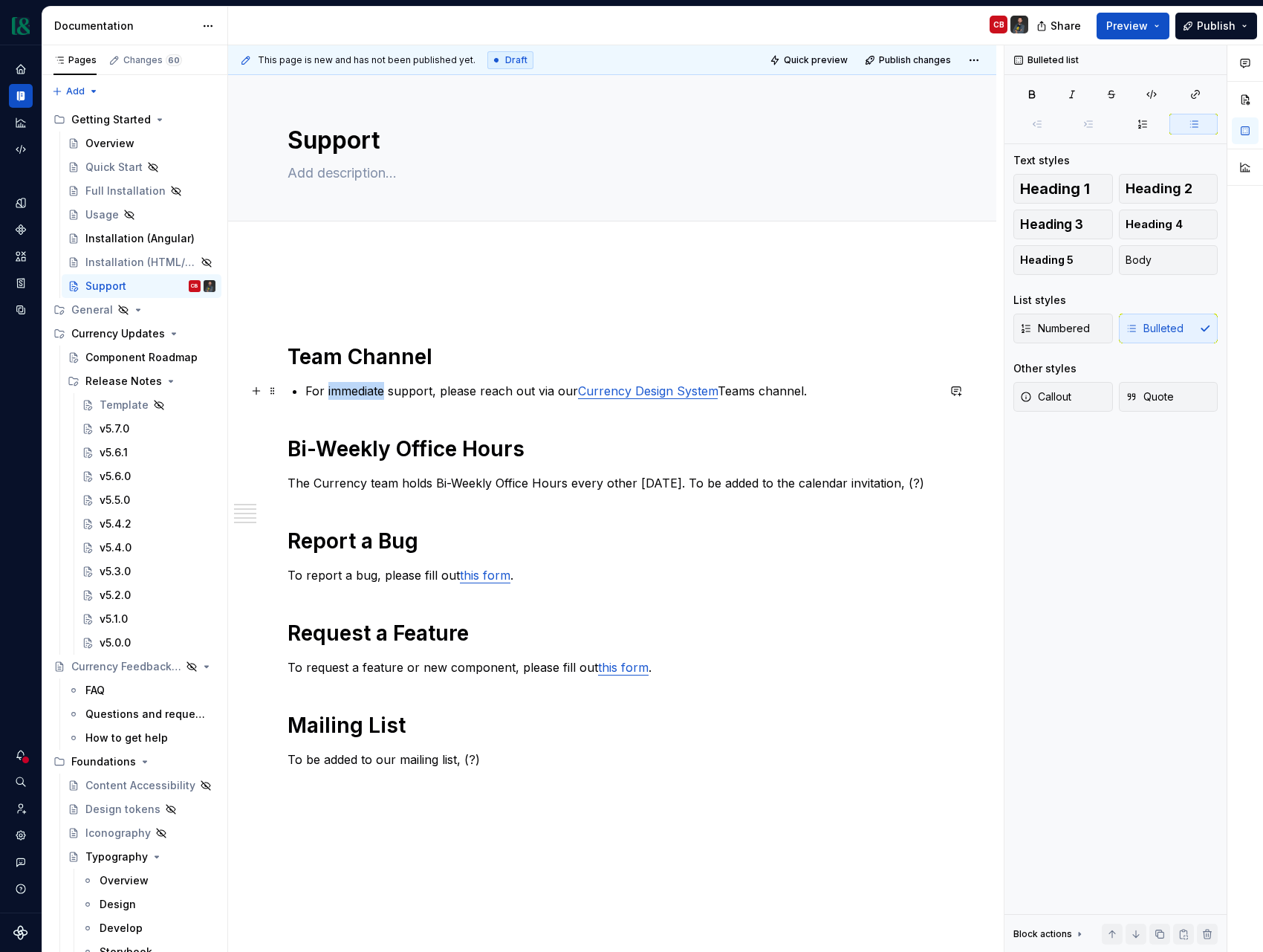
click at [349, 392] on p "For immediate support, please reach out via our Currency Design System Teams ch…" at bounding box center [621, 391] width 632 height 18
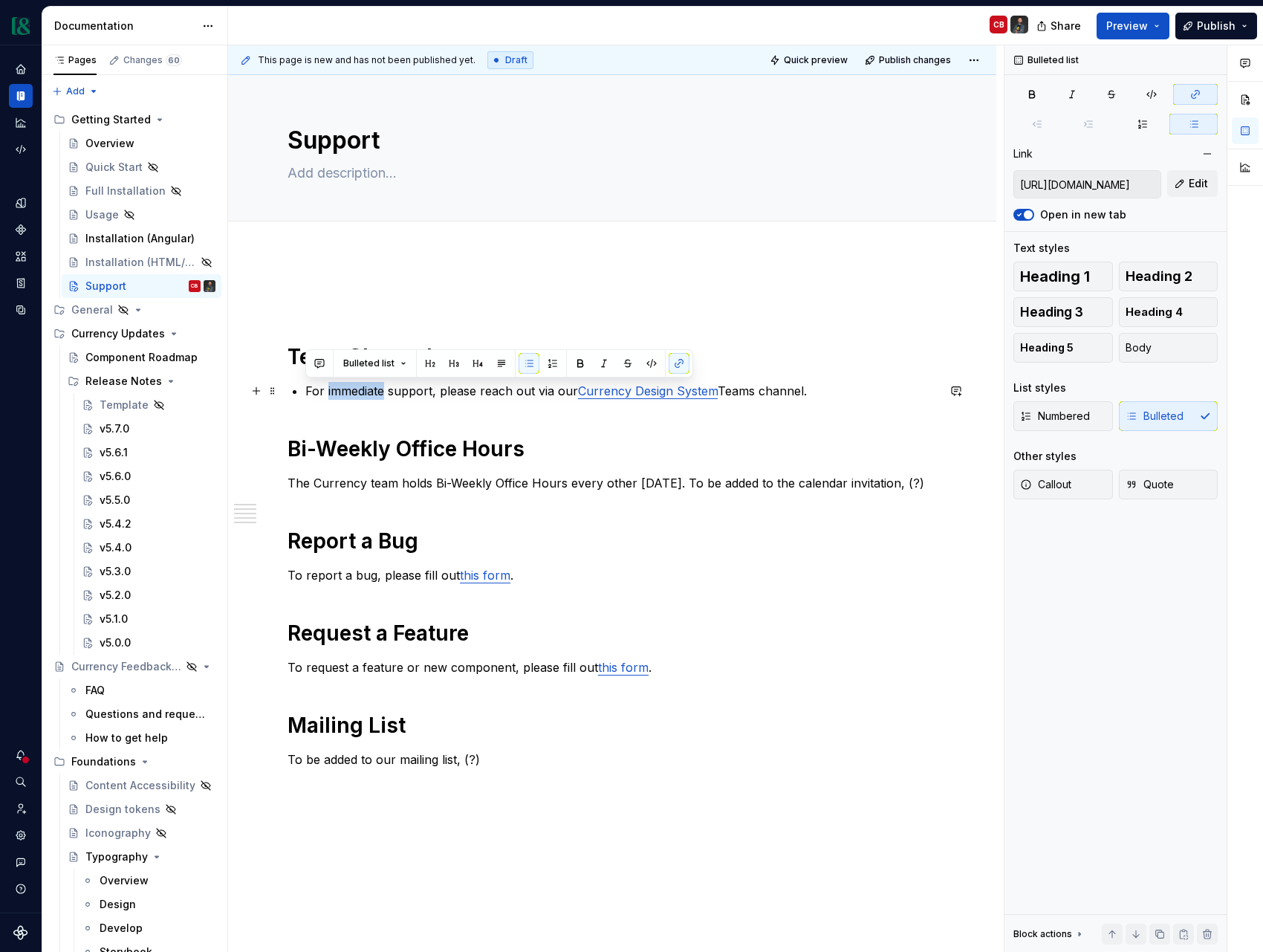
click at [349, 392] on p "For immediate support, please reach out via our Currency Design System Teams ch…" at bounding box center [621, 391] width 632 height 18
click at [1147, 418] on div "Numbered Bulleted" at bounding box center [1116, 416] width 204 height 30
click at [1156, 349] on button "Body" at bounding box center [1169, 347] width 100 height 30
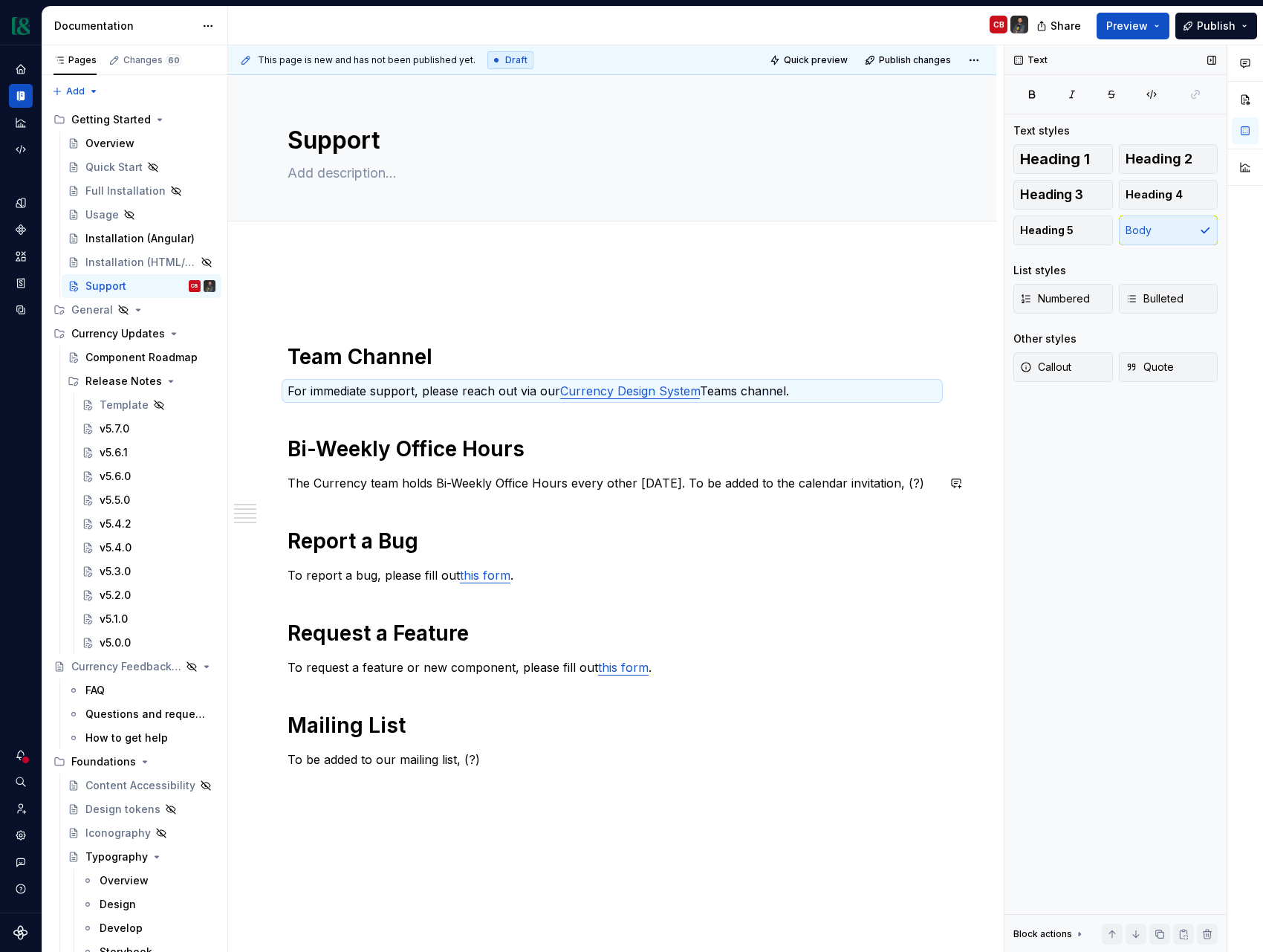
click at [637, 469] on div "Team Channel For immediate support, please reach out via our Currency Design Sy…" at bounding box center [612, 542] width 650 height 505
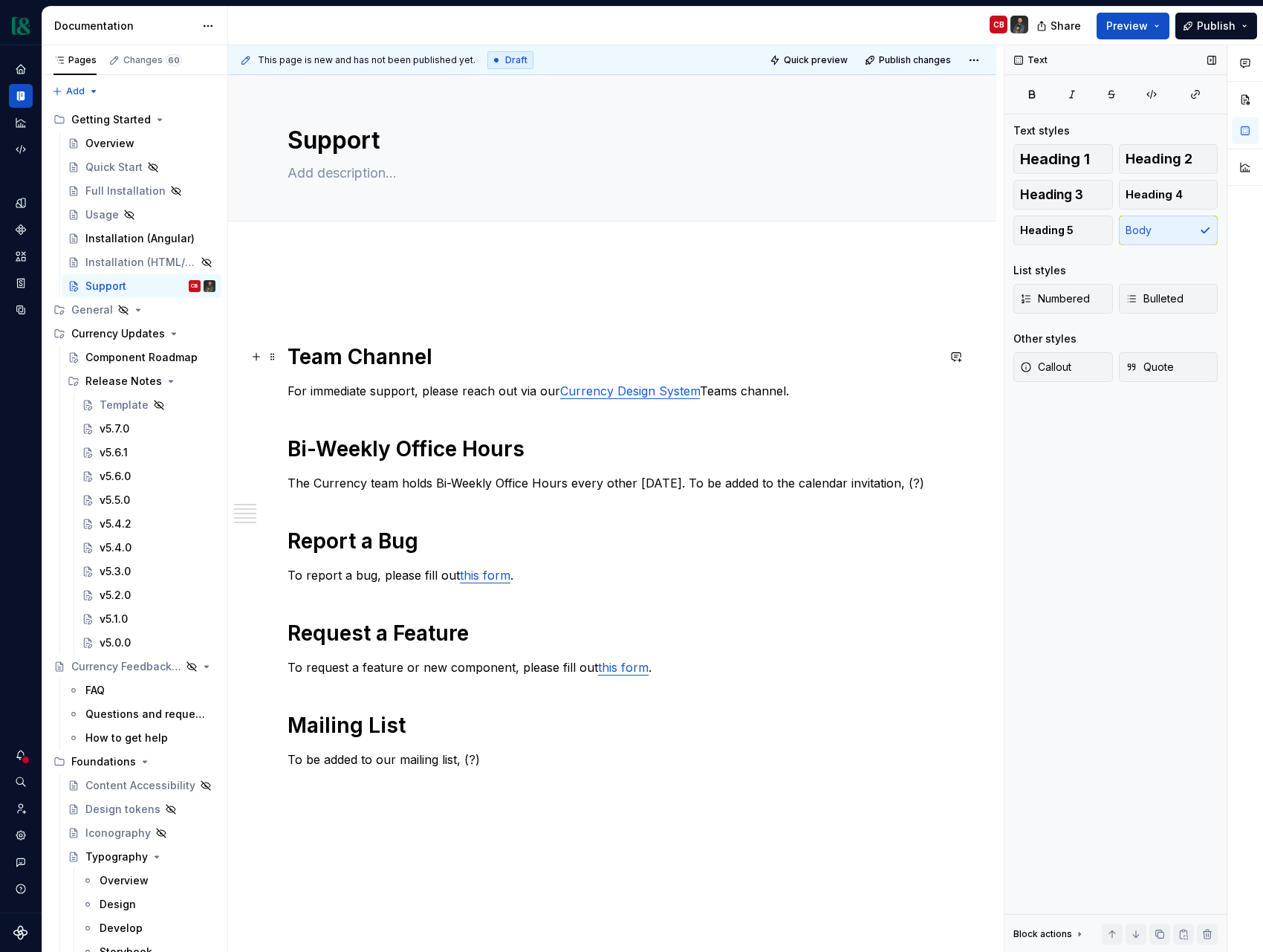
click at [288, 357] on h1 "Team Channel" at bounding box center [612, 356] width 650 height 26
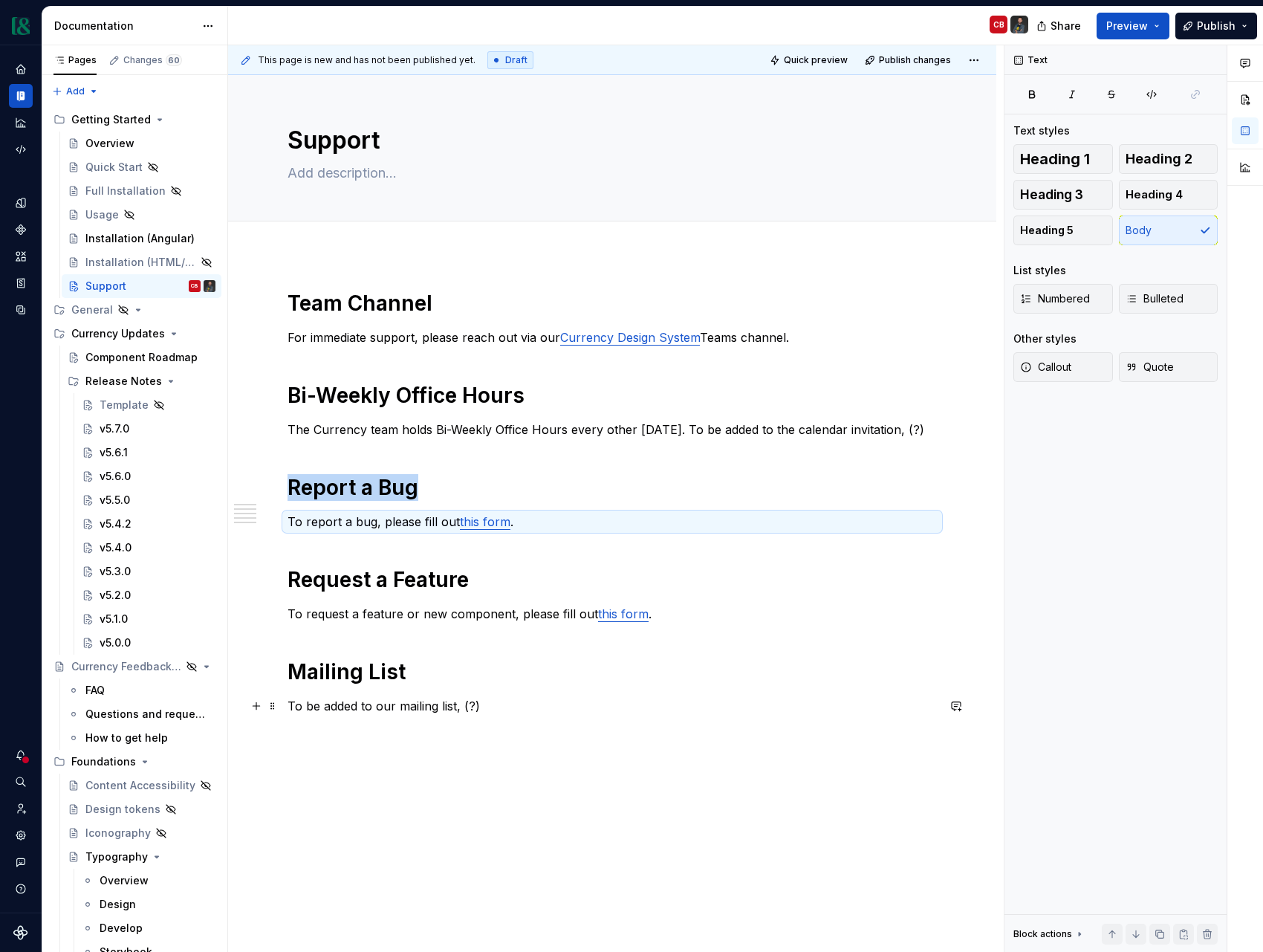
click at [558, 699] on p "To be added to our mailing list, (?)" at bounding box center [612, 706] width 650 height 18
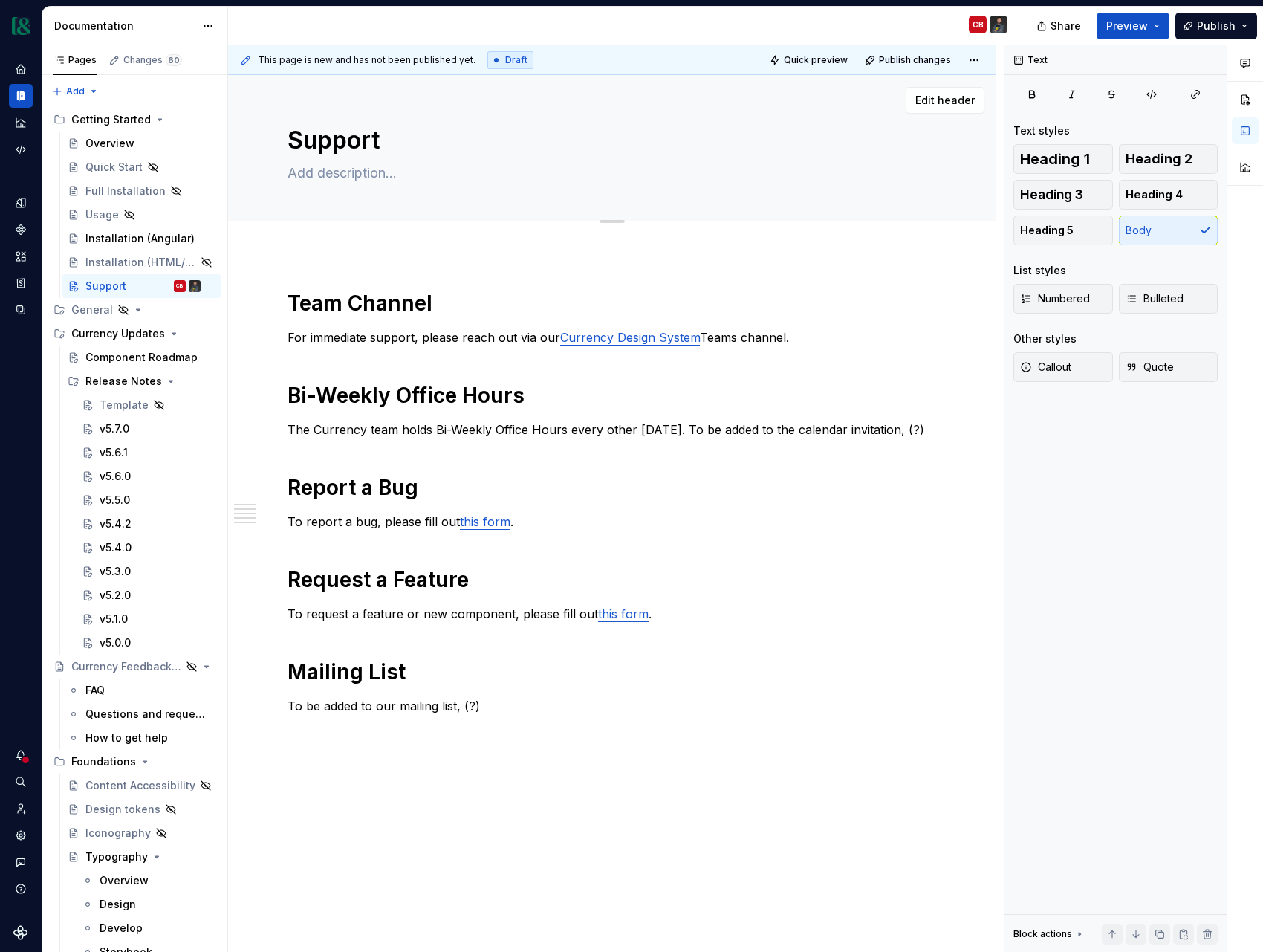
type textarea "*"
